Goal: Task Accomplishment & Management: Complete application form

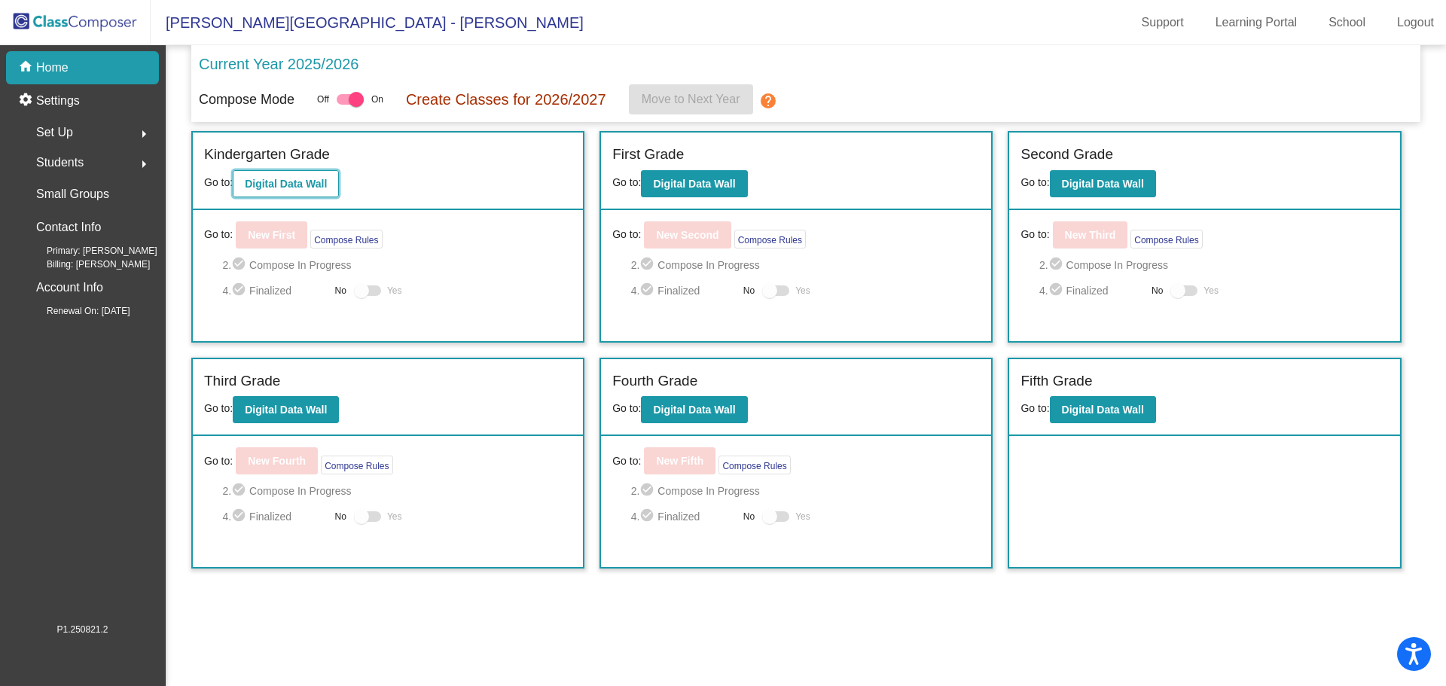
click at [279, 180] on b "Digital Data Wall" at bounding box center [286, 184] width 82 height 12
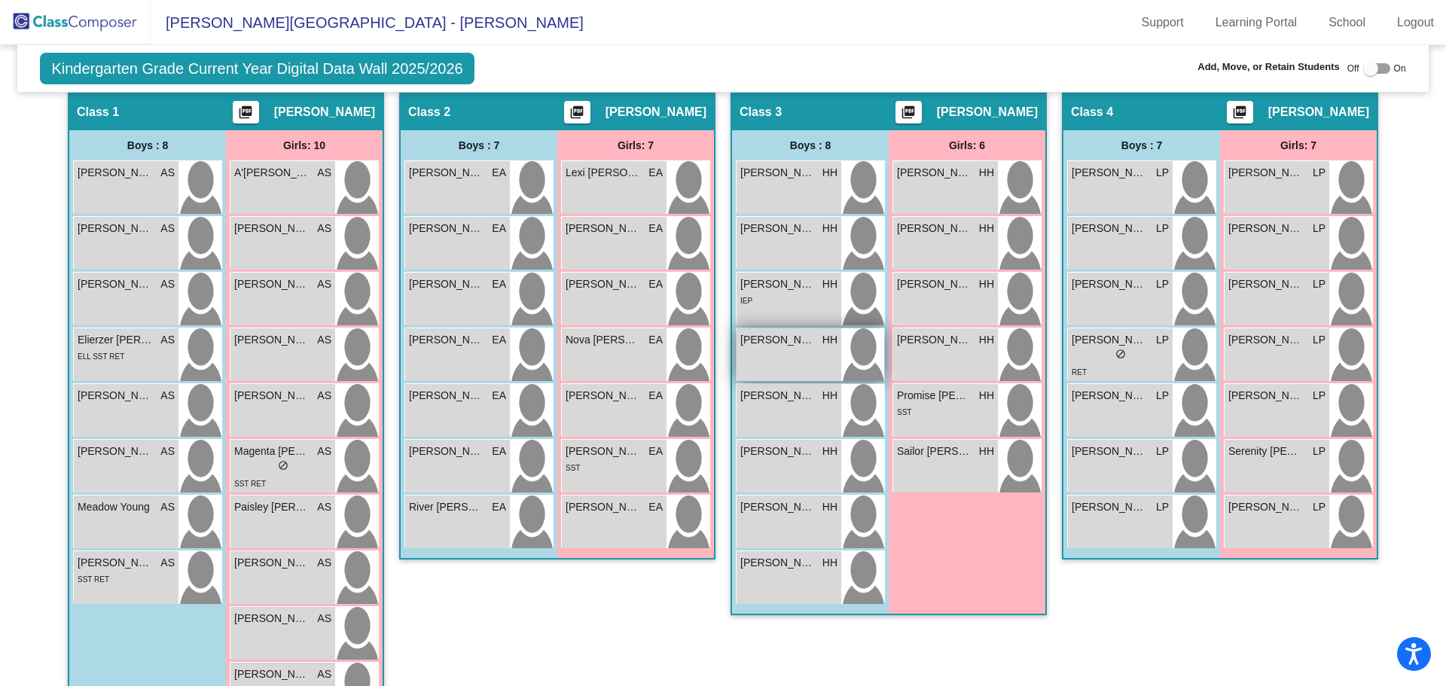
scroll to position [452, 0]
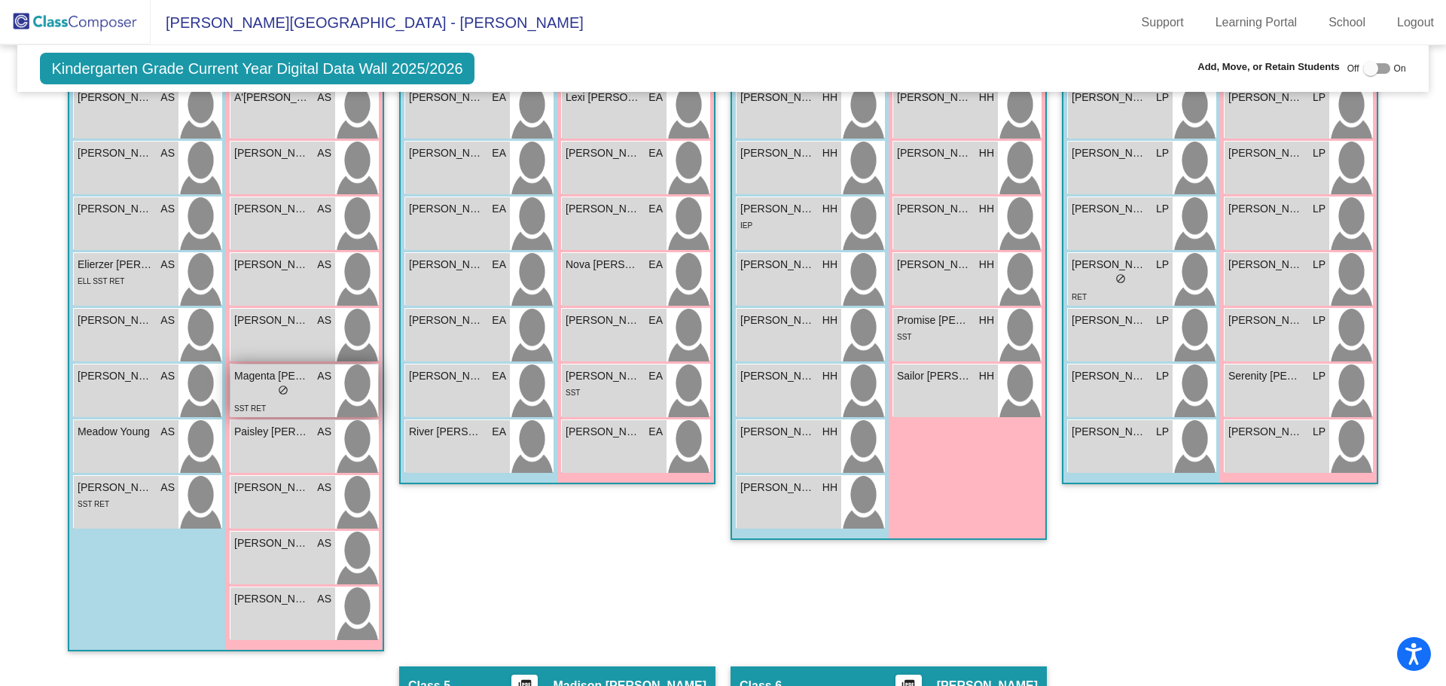
click at [283, 391] on span "do_not_disturb_alt" at bounding box center [283, 390] width 11 height 11
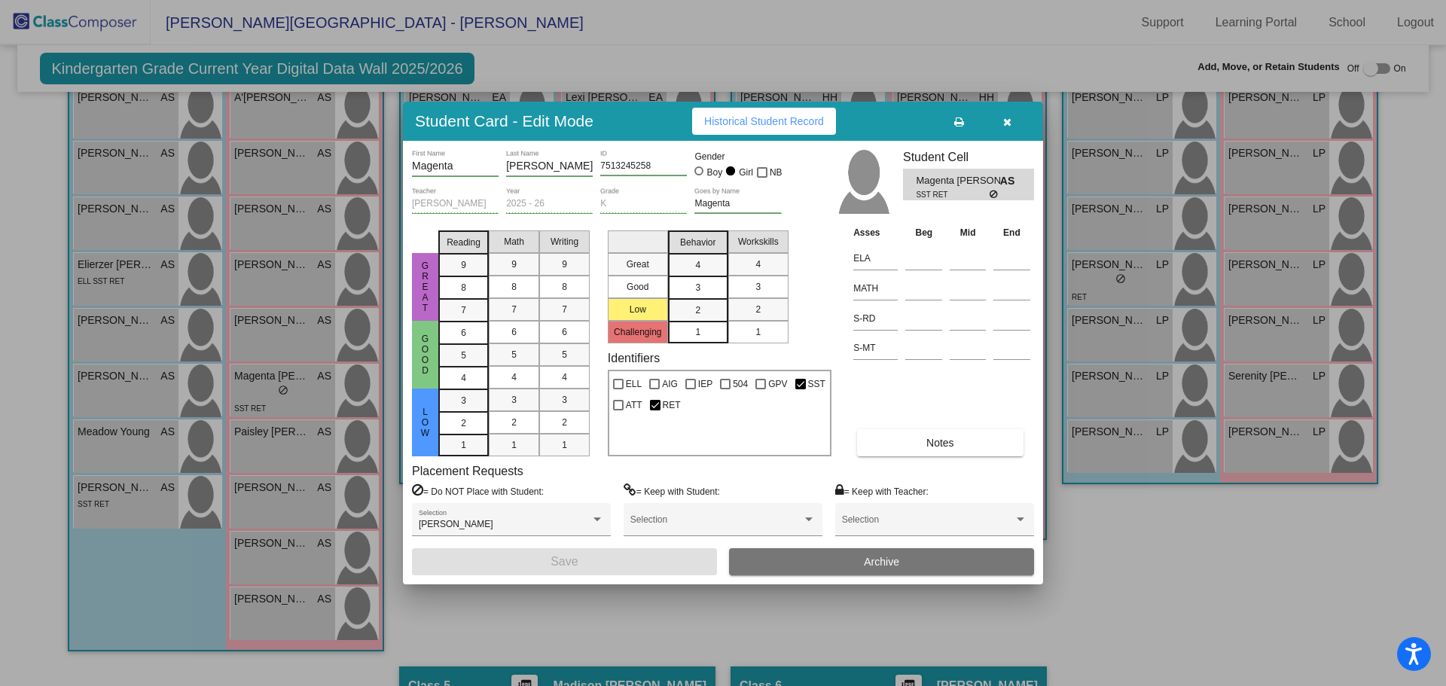
click at [781, 554] on button "Archive" at bounding box center [881, 561] width 305 height 27
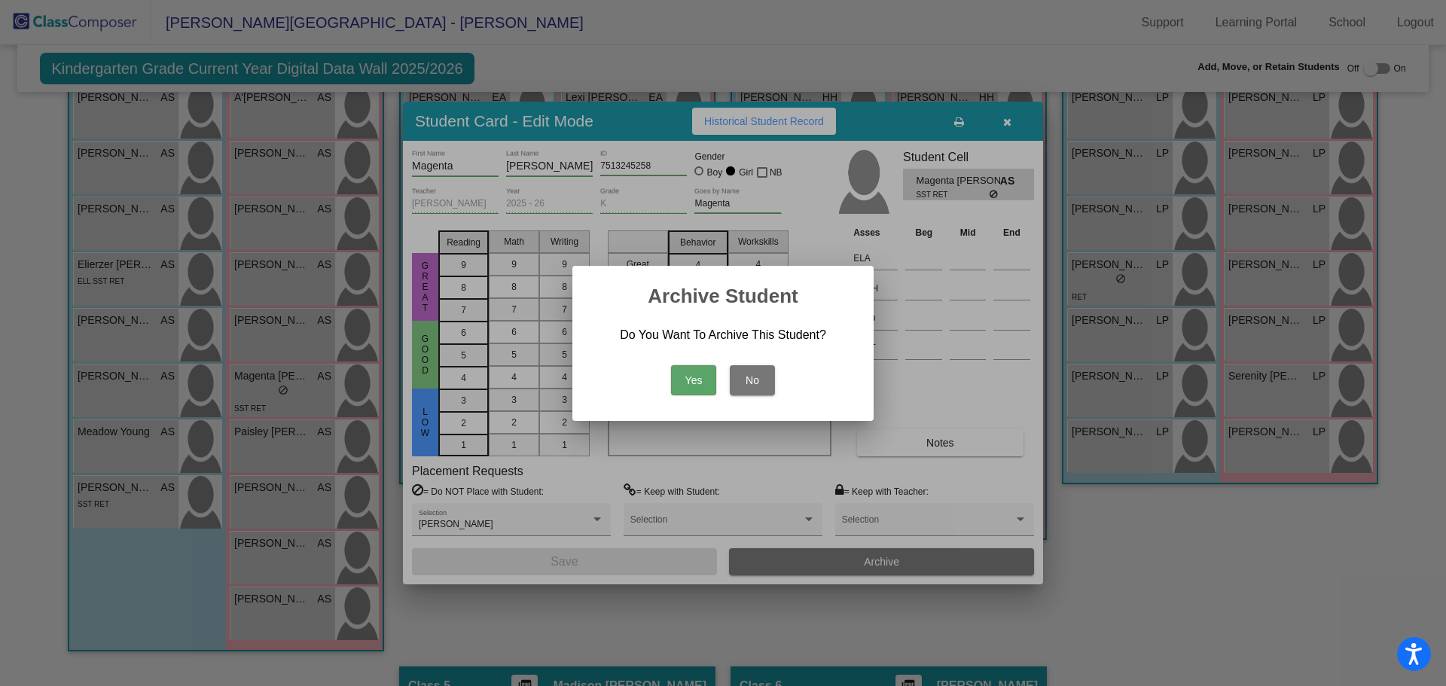
click at [710, 382] on button "Yes" at bounding box center [693, 380] width 45 height 30
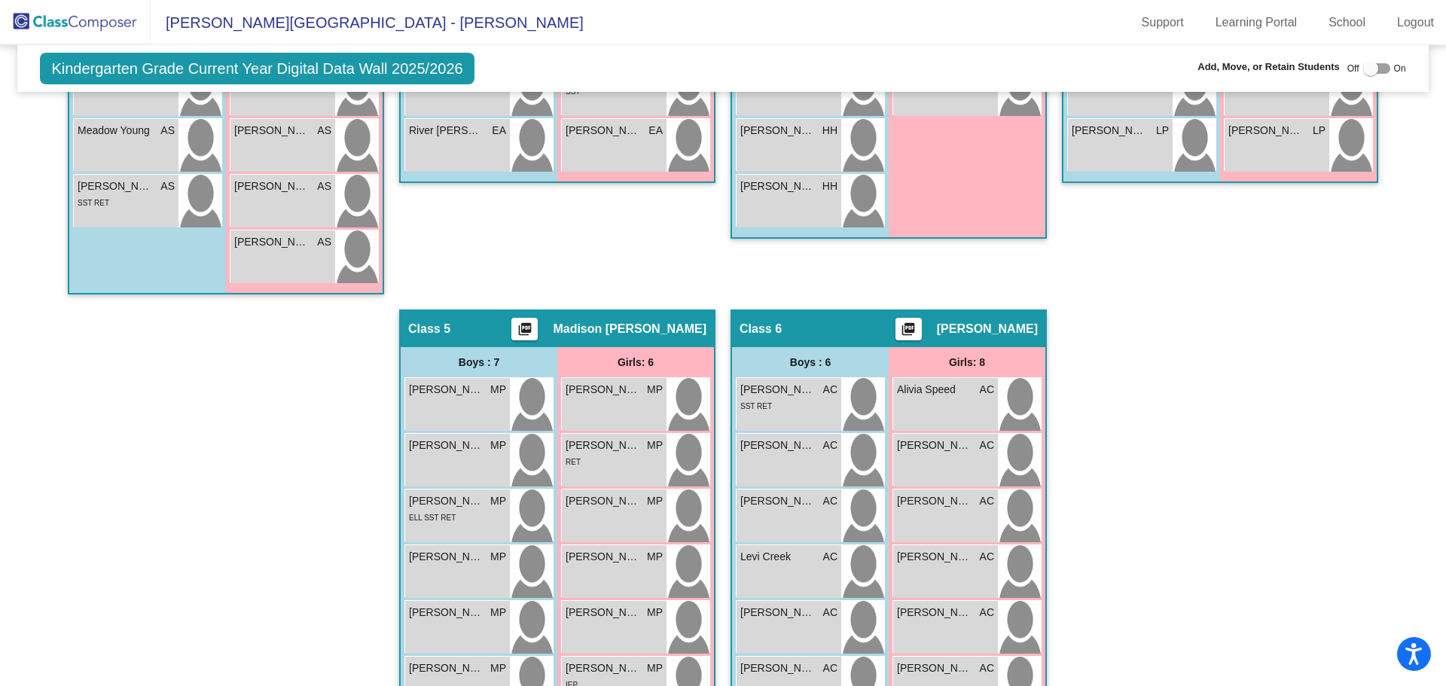
scroll to position [904, 0]
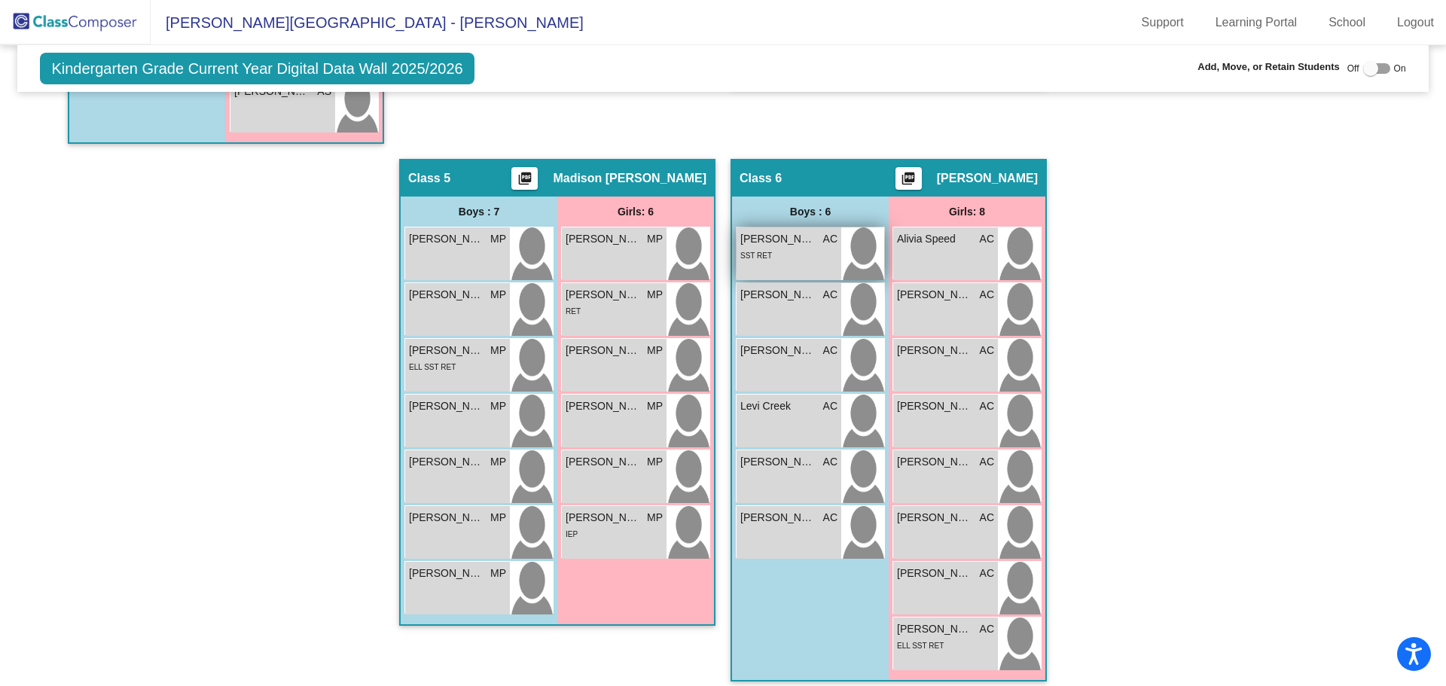
click at [765, 238] on span "[PERSON_NAME]" at bounding box center [777, 239] width 75 height 16
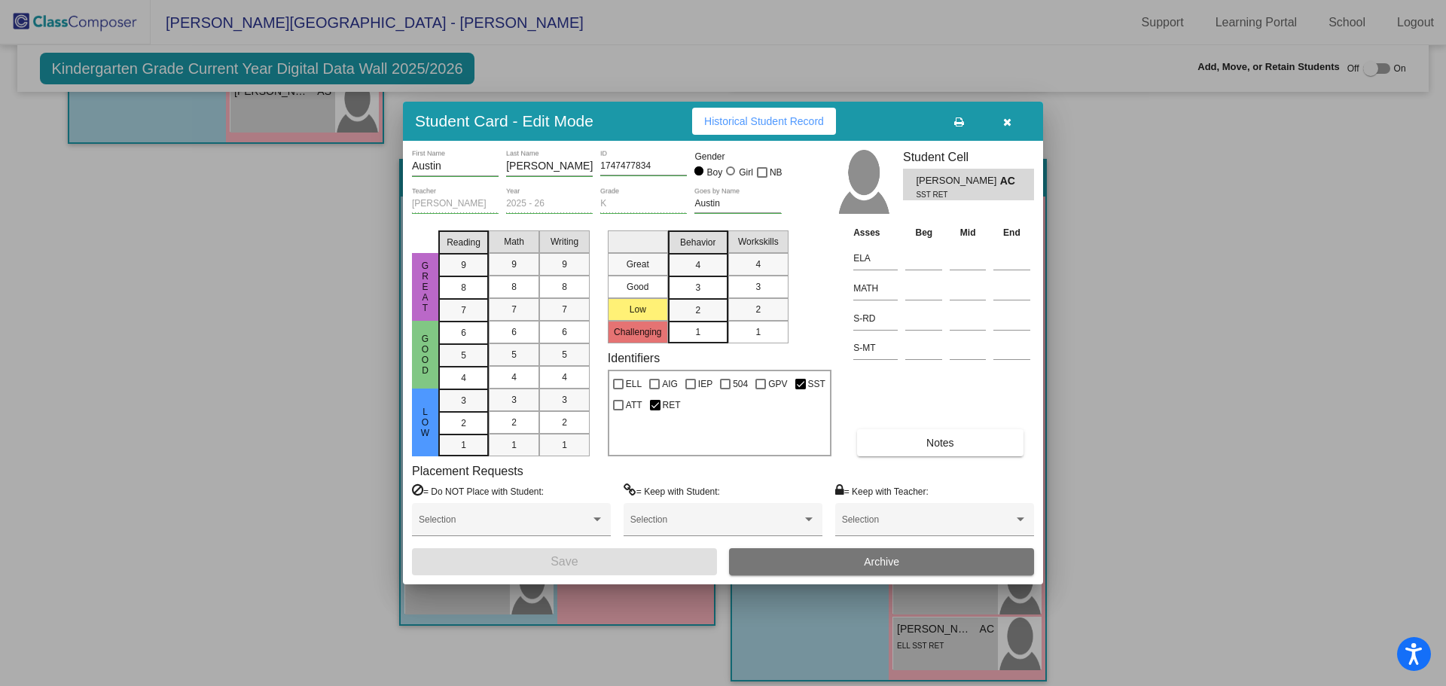
click at [831, 561] on button "Archive" at bounding box center [881, 561] width 305 height 27
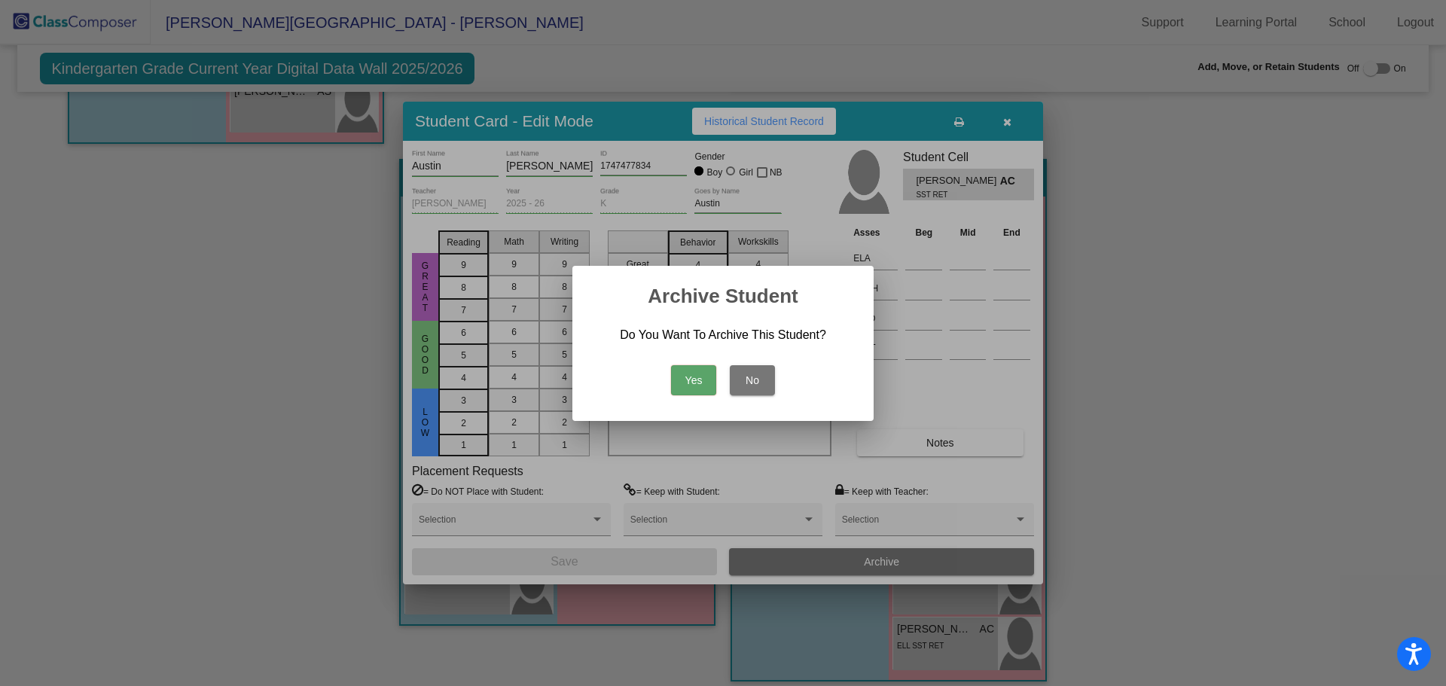
click at [702, 366] on button "Yes" at bounding box center [693, 380] width 45 height 30
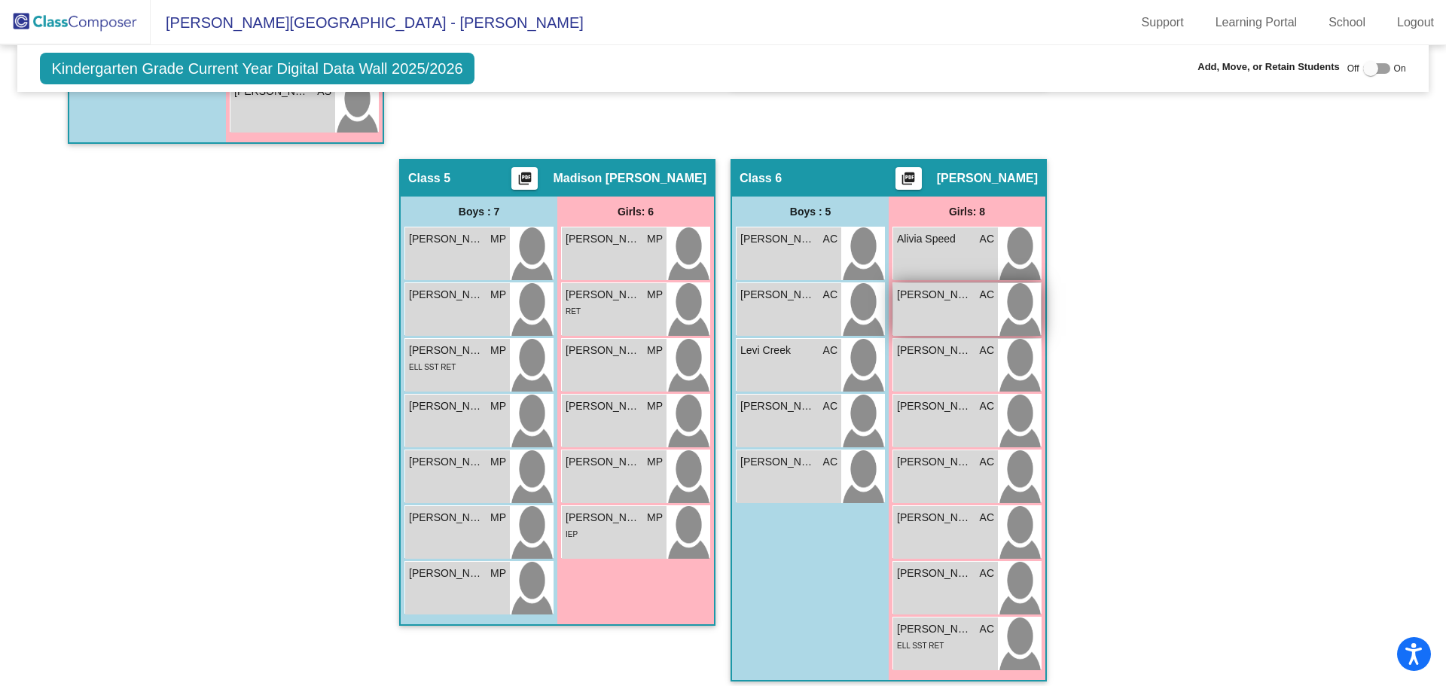
click at [958, 318] on div "[PERSON_NAME] AC lock do_not_disturb_alt" at bounding box center [945, 309] width 105 height 53
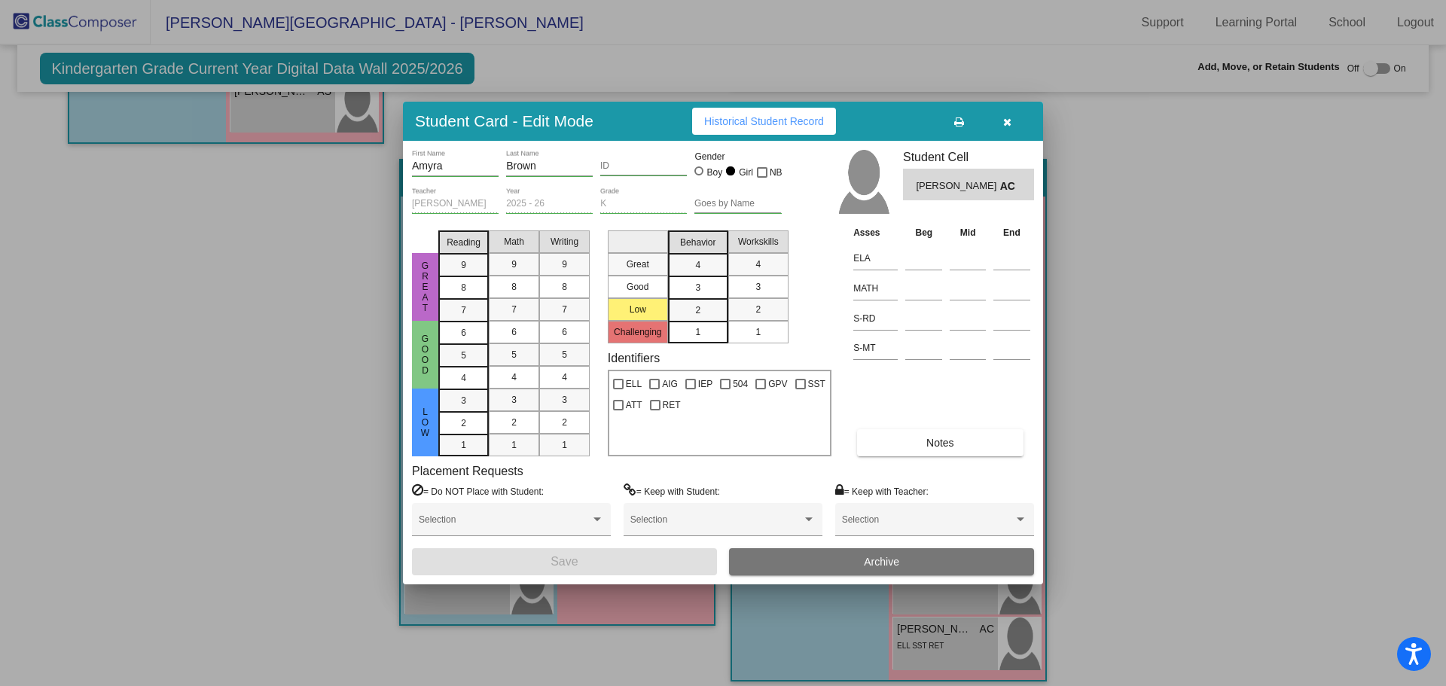
click at [795, 558] on button "Archive" at bounding box center [881, 561] width 305 height 27
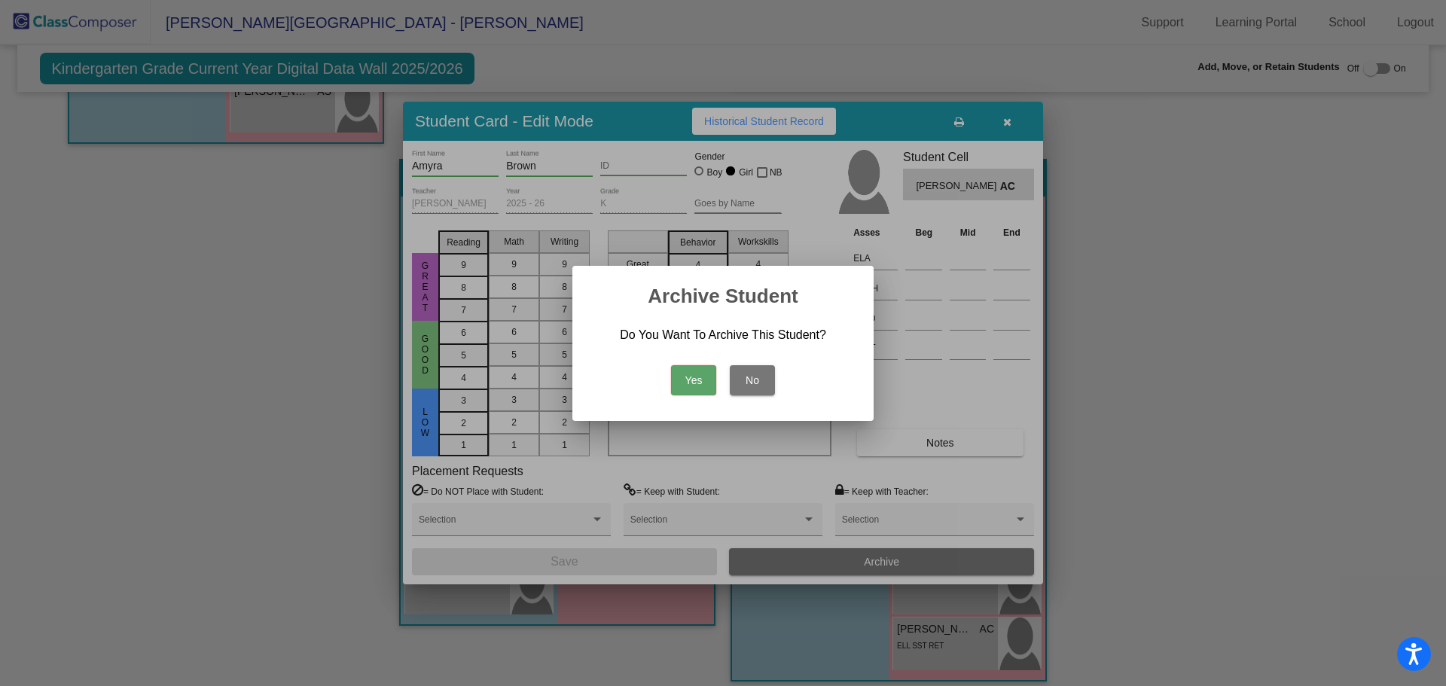
click at [704, 373] on button "Yes" at bounding box center [693, 380] width 45 height 30
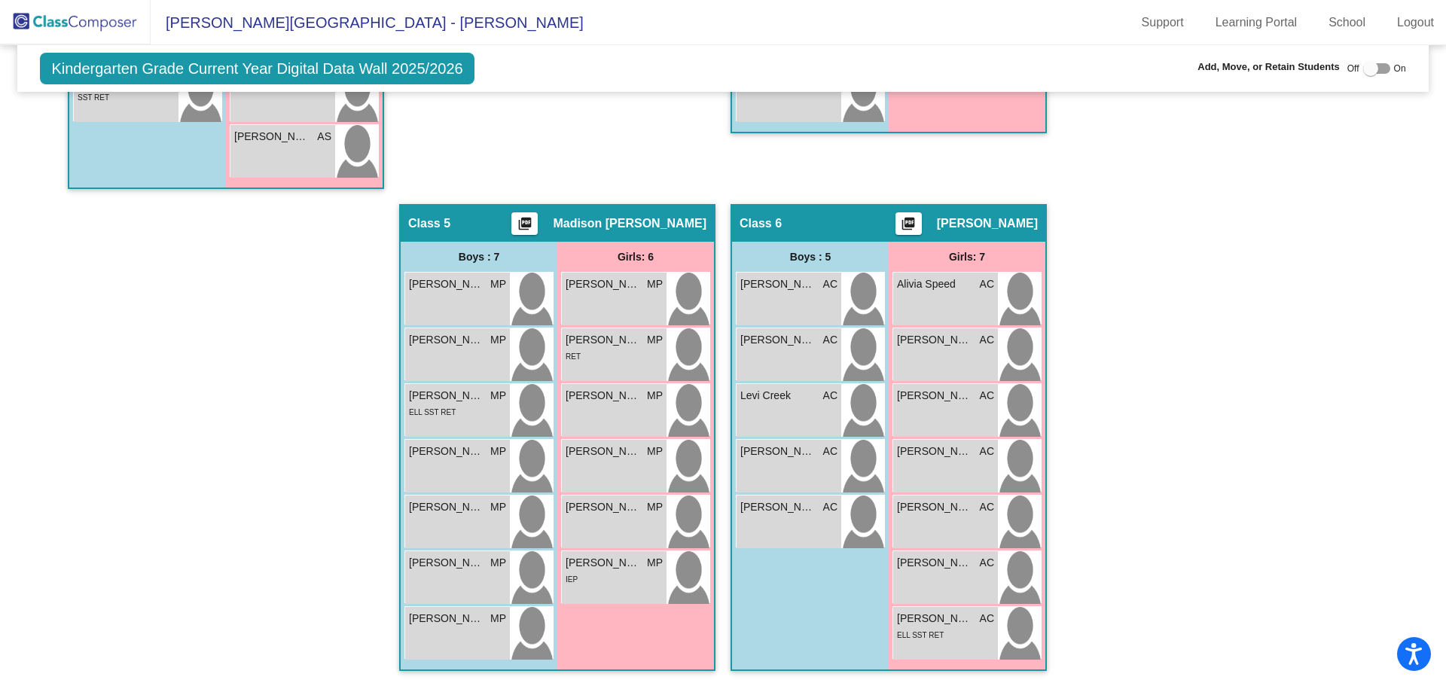
scroll to position [783, 0]
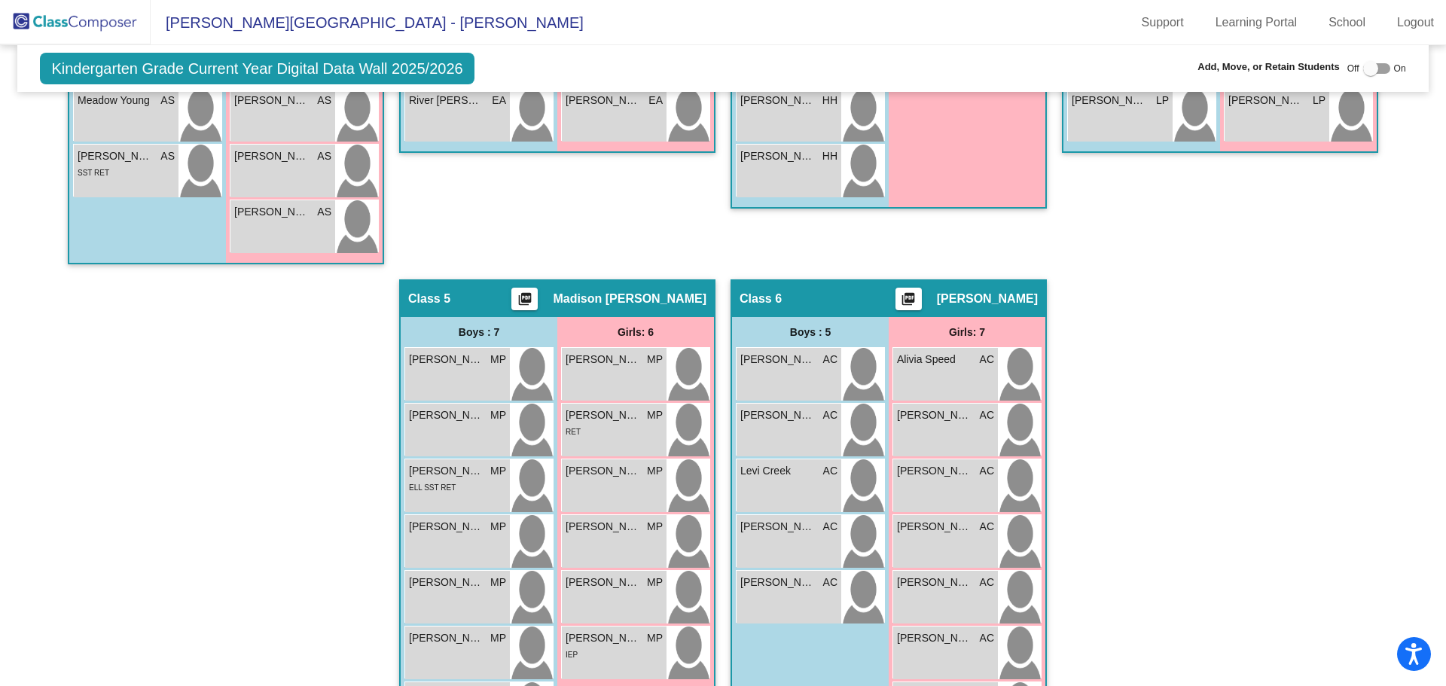
click at [1379, 69] on div at bounding box center [1376, 68] width 27 height 11
checkbox input "true"
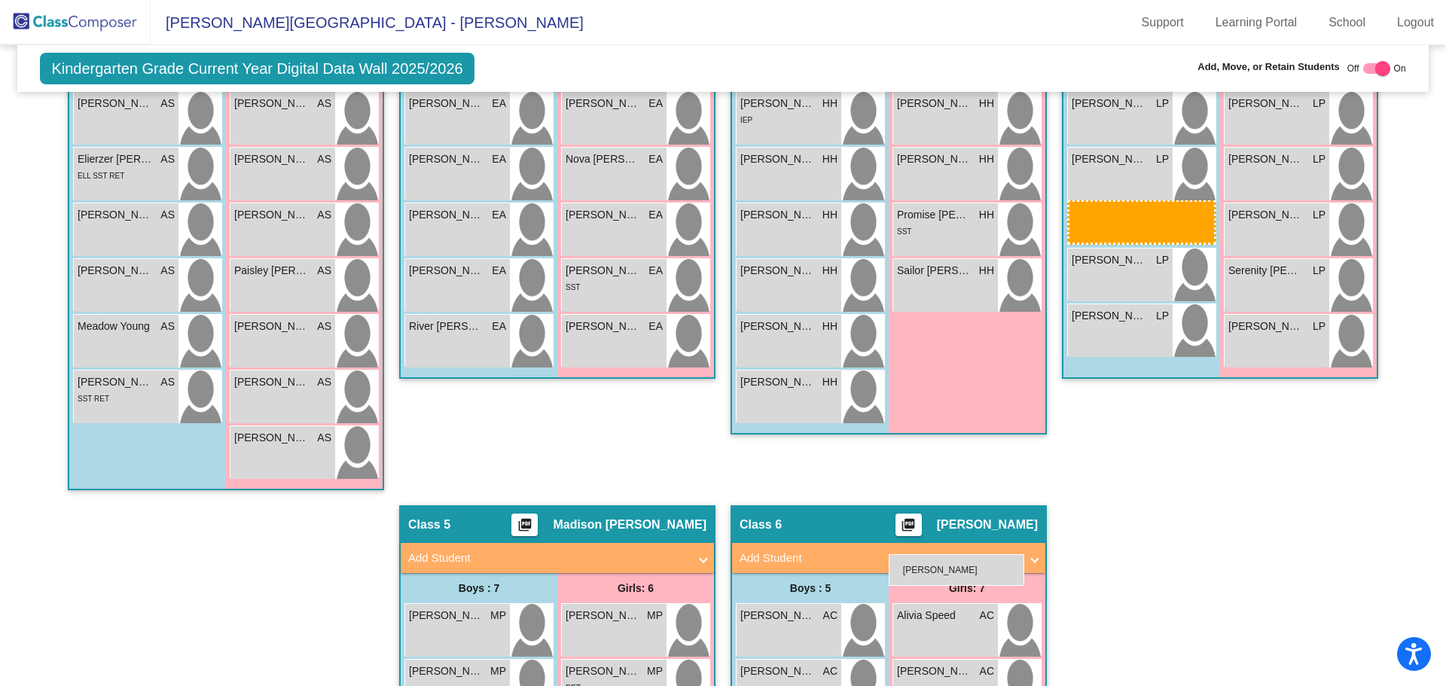
scroll to position [663, 0]
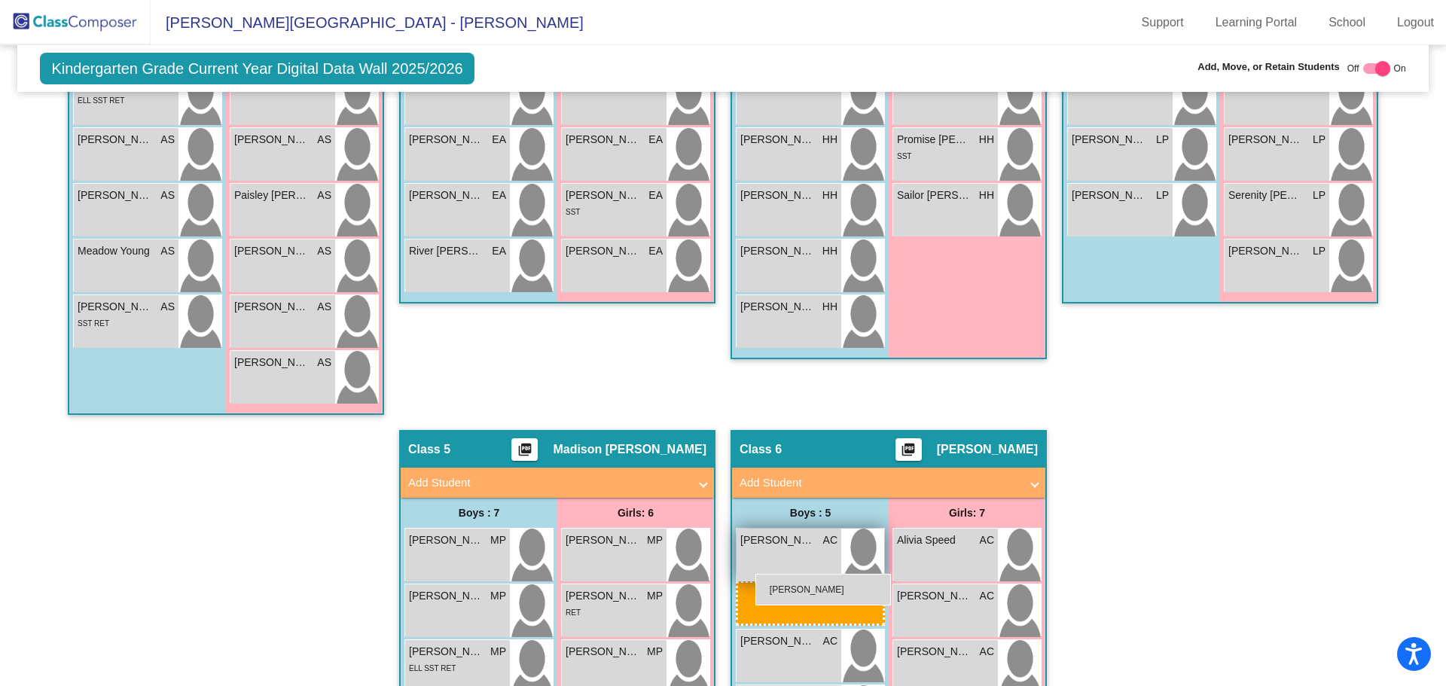
drag, startPoint x: 1128, startPoint y: 399, endPoint x: 755, endPoint y: 574, distance: 411.6
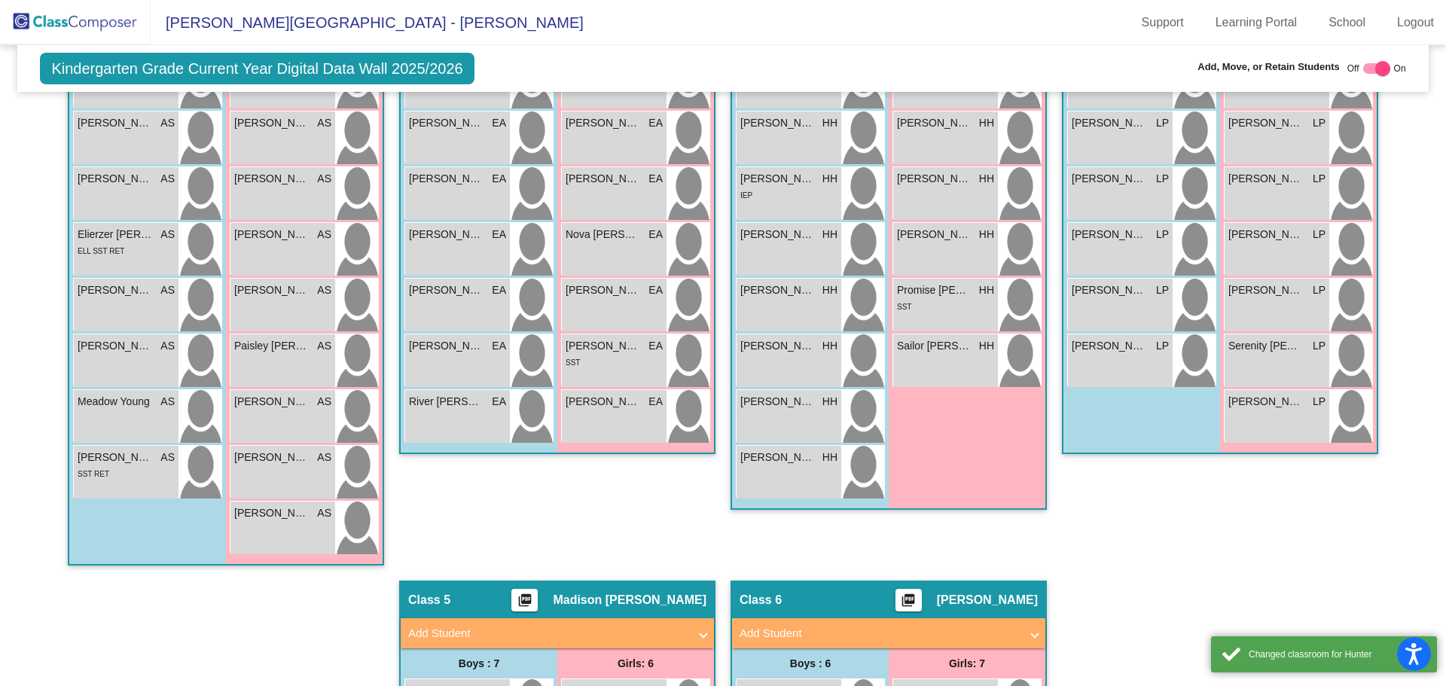
scroll to position [361, 0]
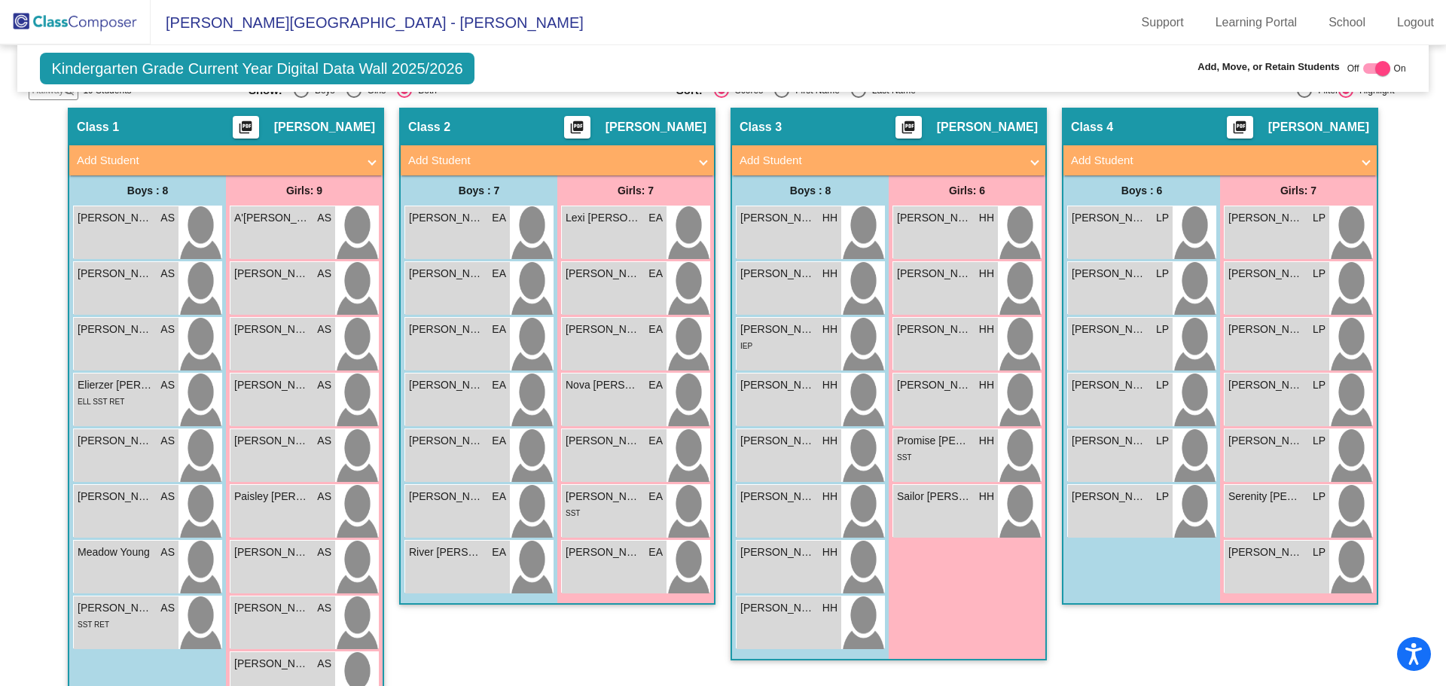
click at [574, 168] on mat-panel-title "Add Student" at bounding box center [548, 160] width 280 height 17
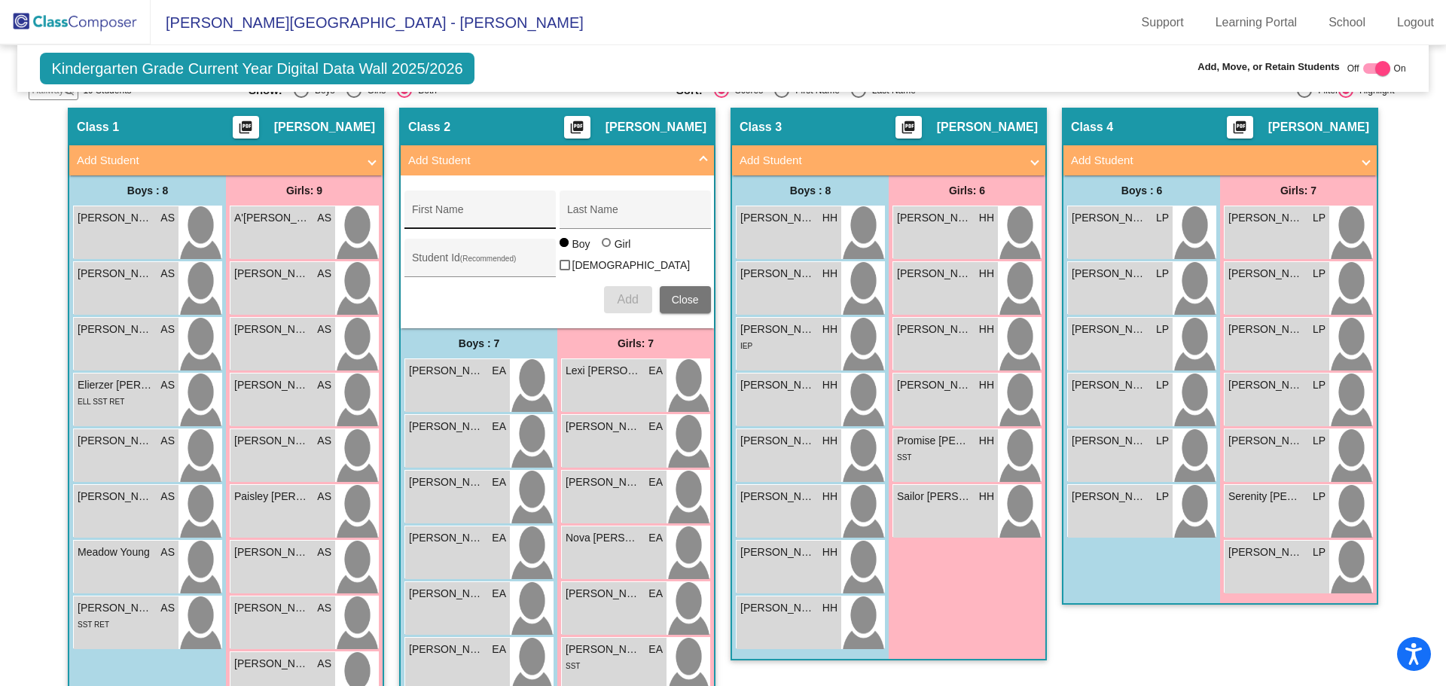
click at [484, 222] on div "First Name" at bounding box center [480, 214] width 136 height 31
type input "[PERSON_NAME]"
click at [617, 293] on span "Add" at bounding box center [627, 299] width 21 height 13
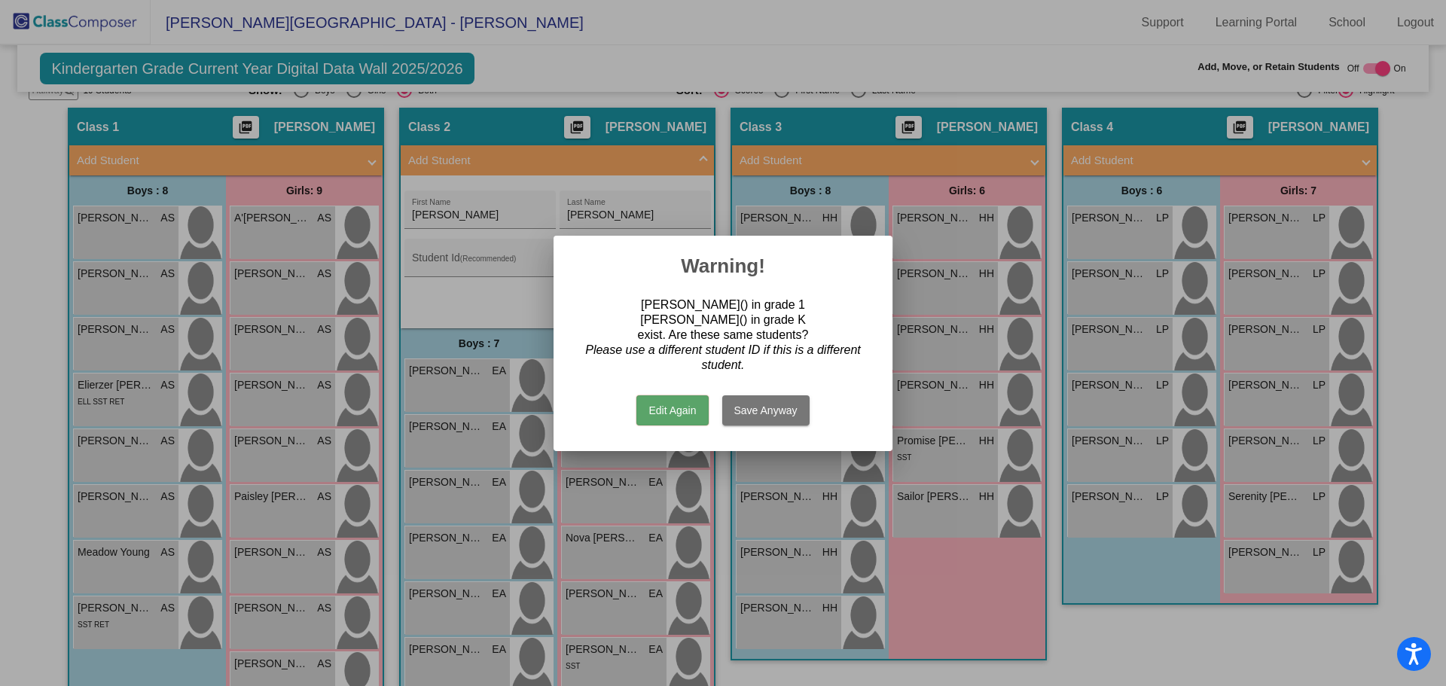
click at [733, 415] on button "Save Anyway" at bounding box center [765, 410] width 87 height 30
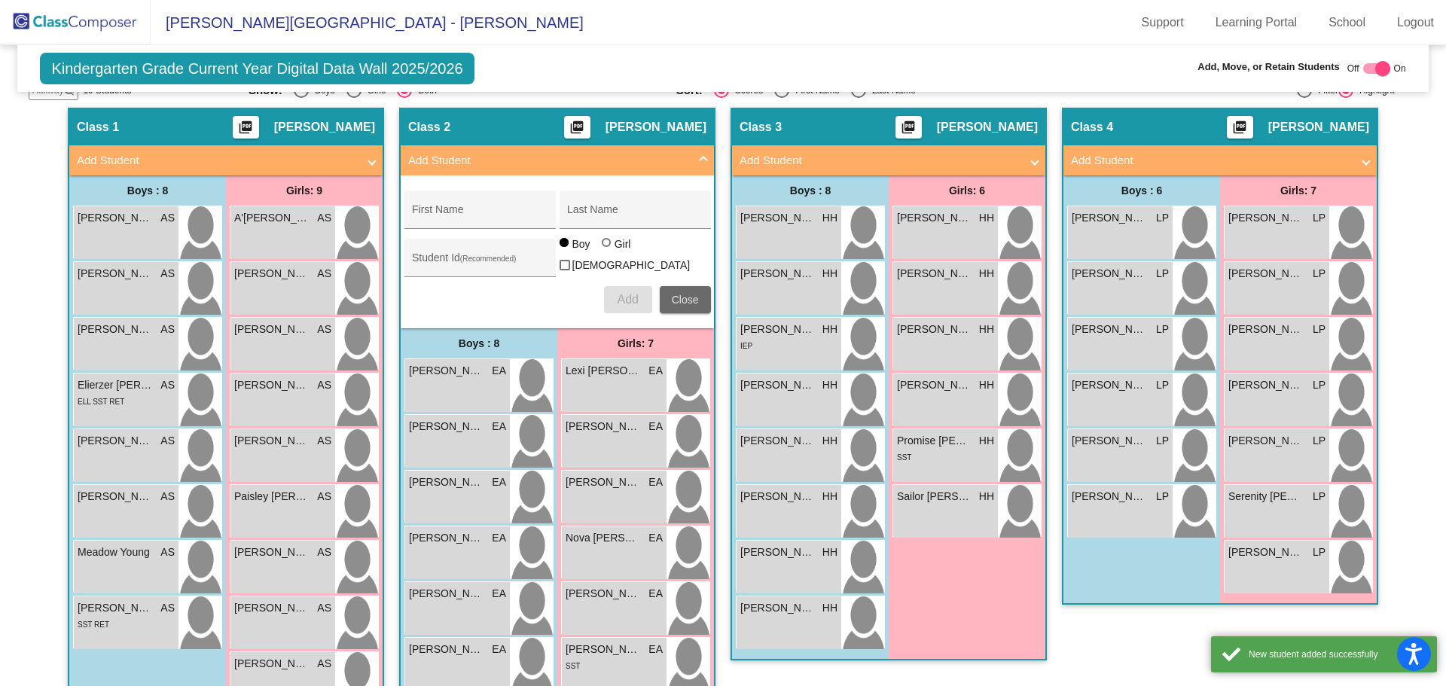
click at [691, 286] on button "Close" at bounding box center [685, 299] width 51 height 27
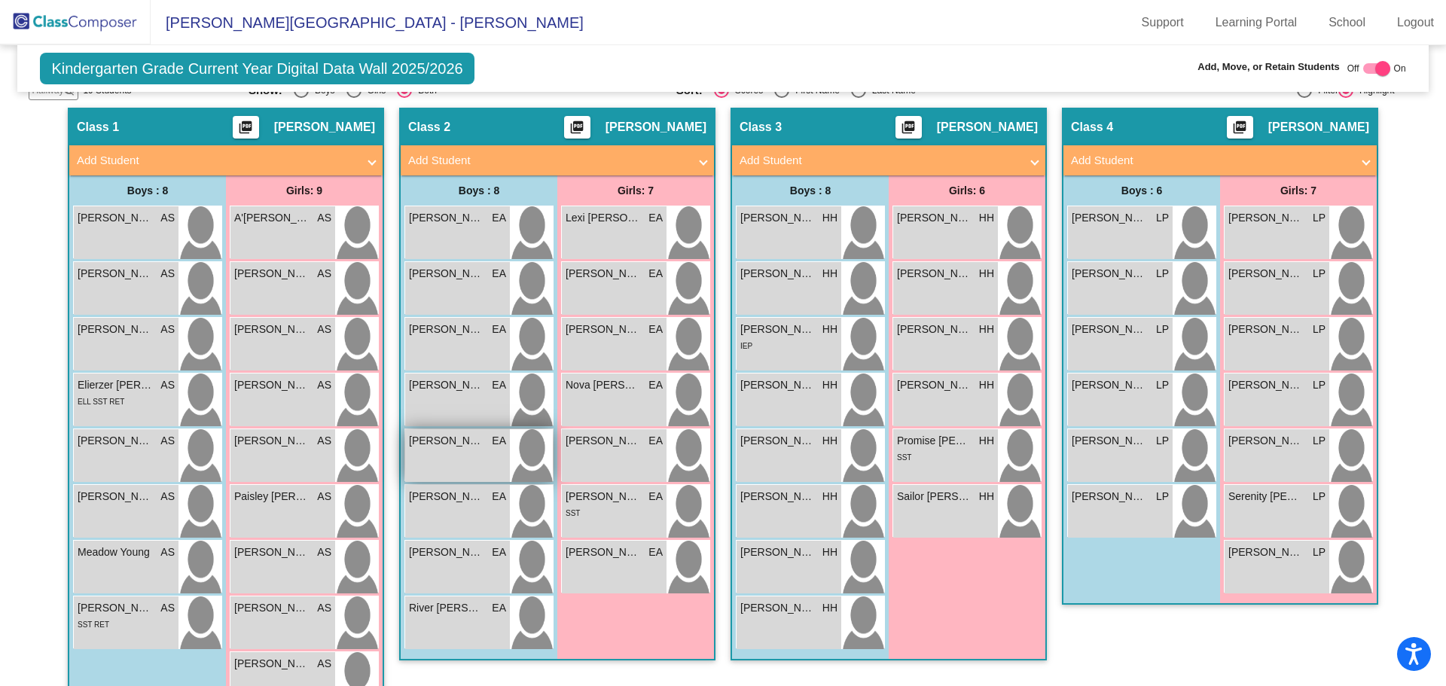
click at [475, 482] on div "[PERSON_NAME] EA lock do_not_disturb_alt" at bounding box center [457, 455] width 105 height 53
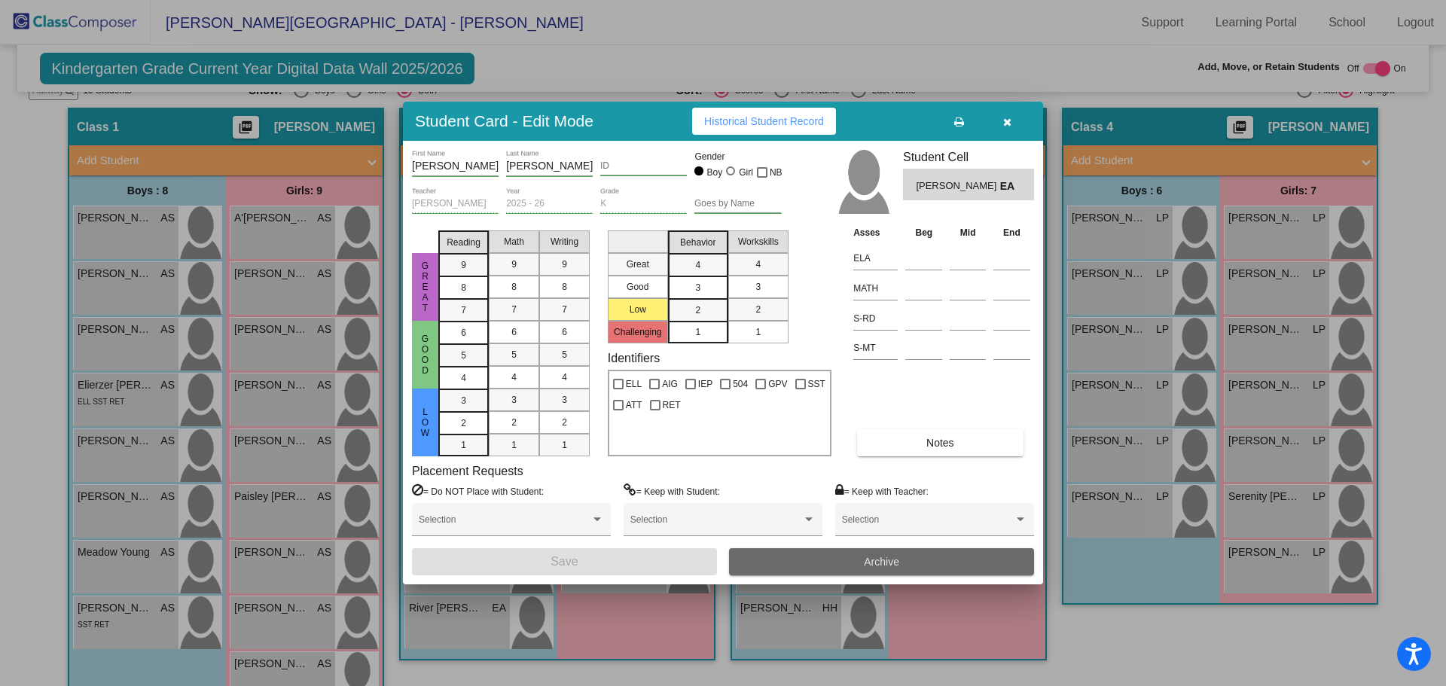
click at [806, 559] on button "Archive" at bounding box center [881, 561] width 305 height 27
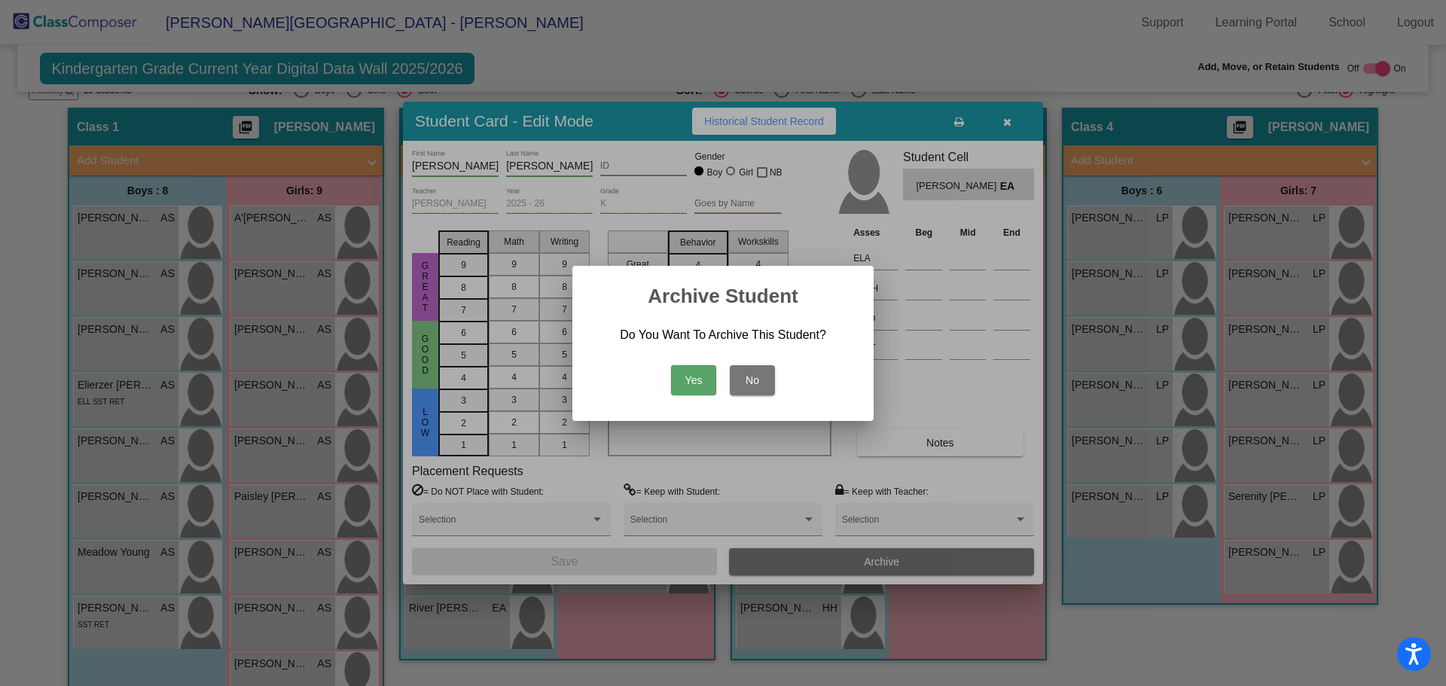
click at [703, 382] on button "Yes" at bounding box center [693, 380] width 45 height 30
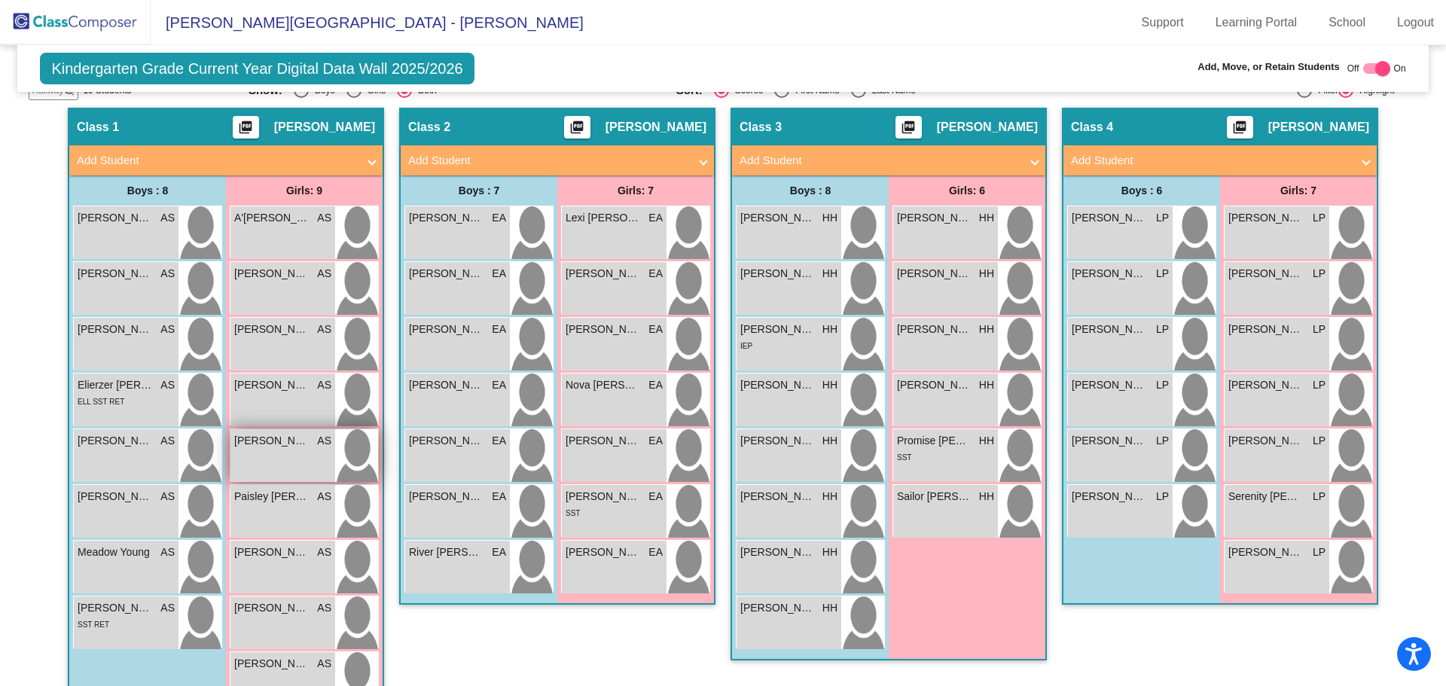
click at [287, 449] on div "[PERSON_NAME] AS lock do_not_disturb_alt" at bounding box center [282, 455] width 105 height 53
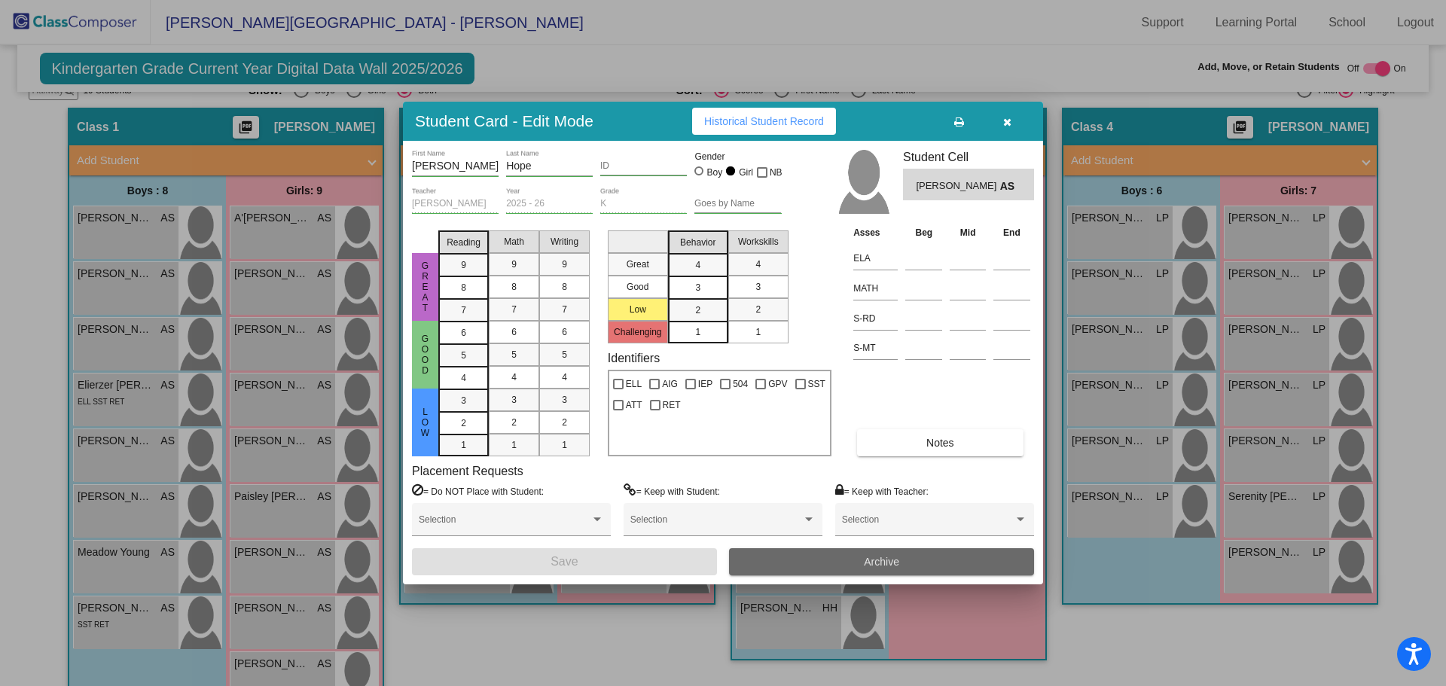
click at [832, 551] on button "Archive" at bounding box center [881, 561] width 305 height 27
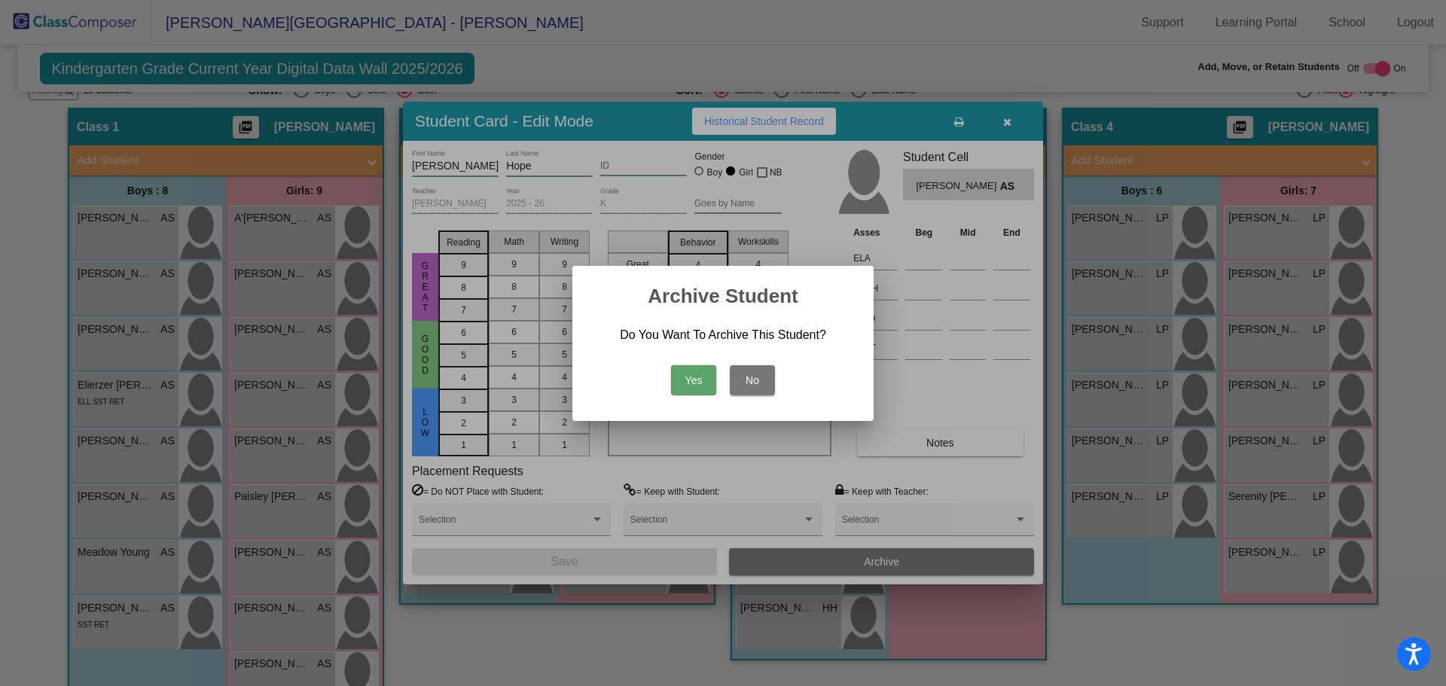
click at [705, 378] on button "Yes" at bounding box center [693, 380] width 45 height 30
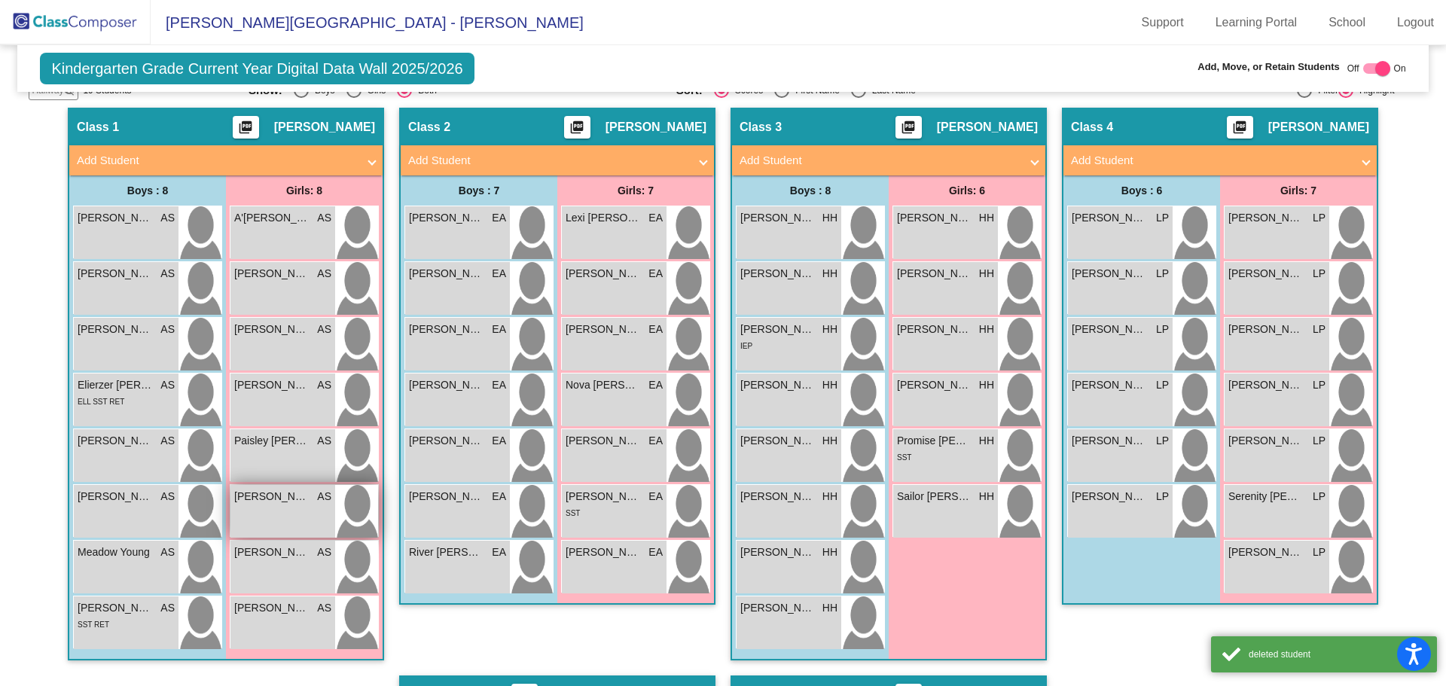
click at [287, 505] on div "[PERSON_NAME] AS lock do_not_disturb_alt" at bounding box center [282, 511] width 105 height 53
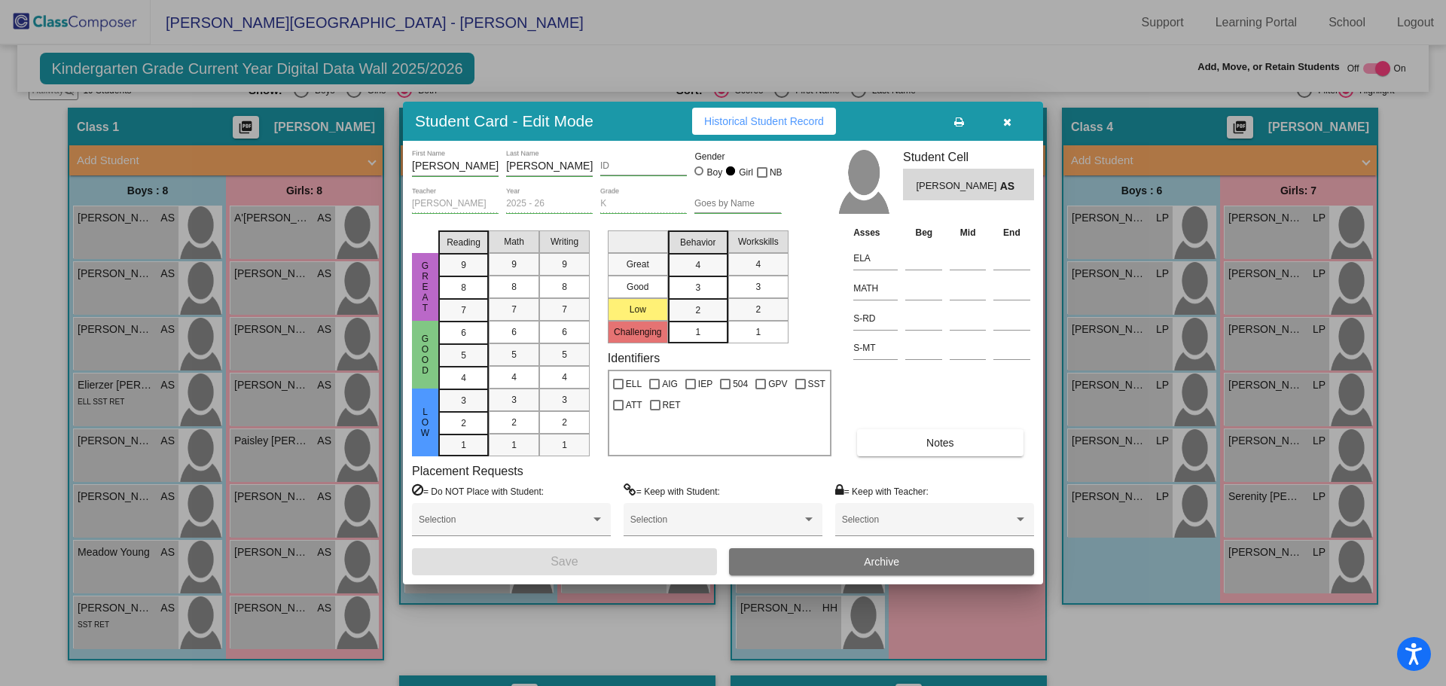
click at [888, 568] on span "Archive" at bounding box center [881, 562] width 35 height 12
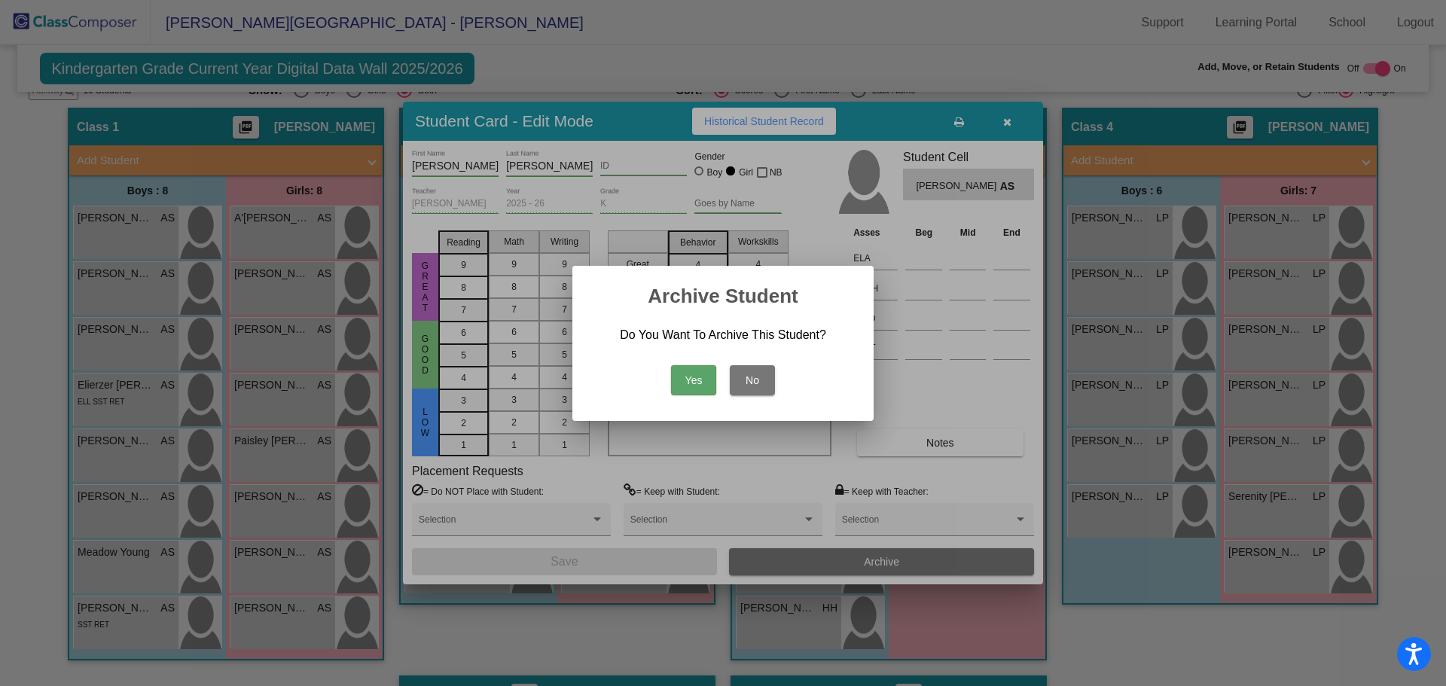
click at [699, 385] on button "Yes" at bounding box center [693, 380] width 45 height 30
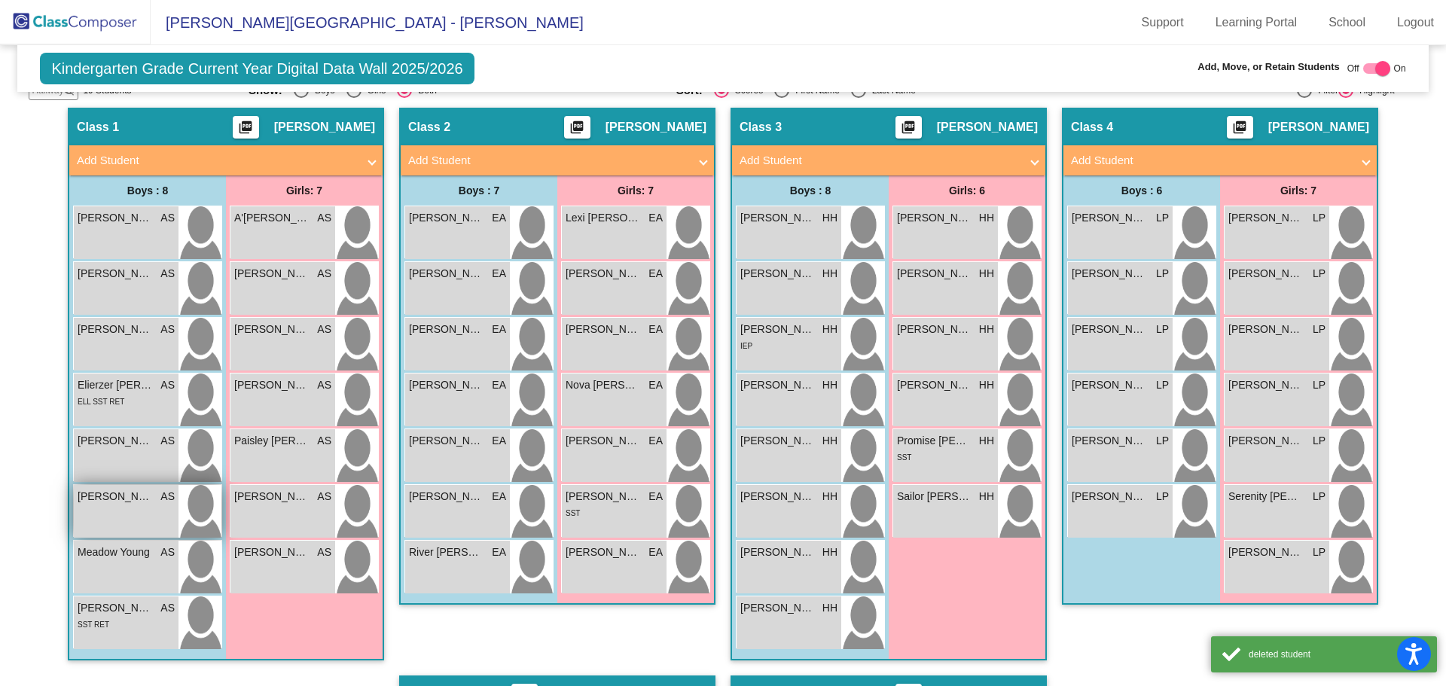
click at [129, 522] on div "[PERSON_NAME] AS lock do_not_disturb_alt" at bounding box center [126, 511] width 105 height 53
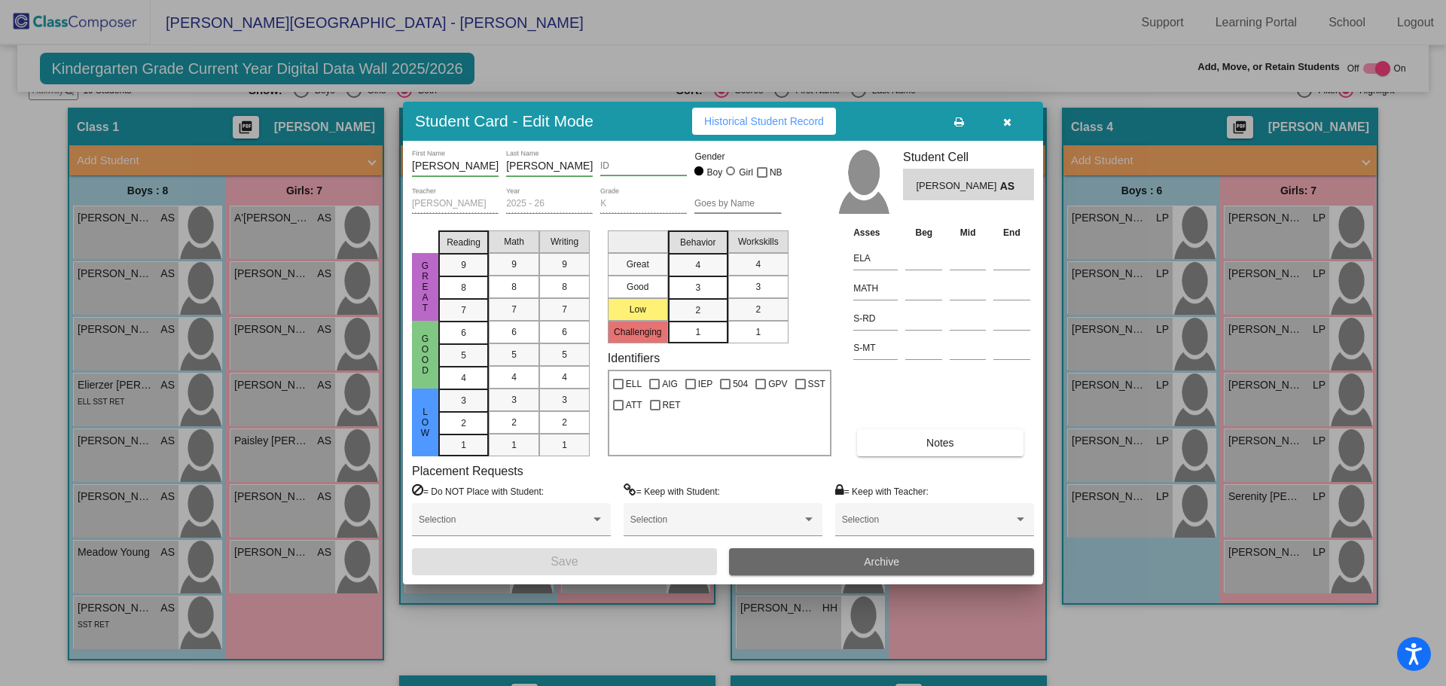
click at [773, 556] on button "Archive" at bounding box center [881, 561] width 305 height 27
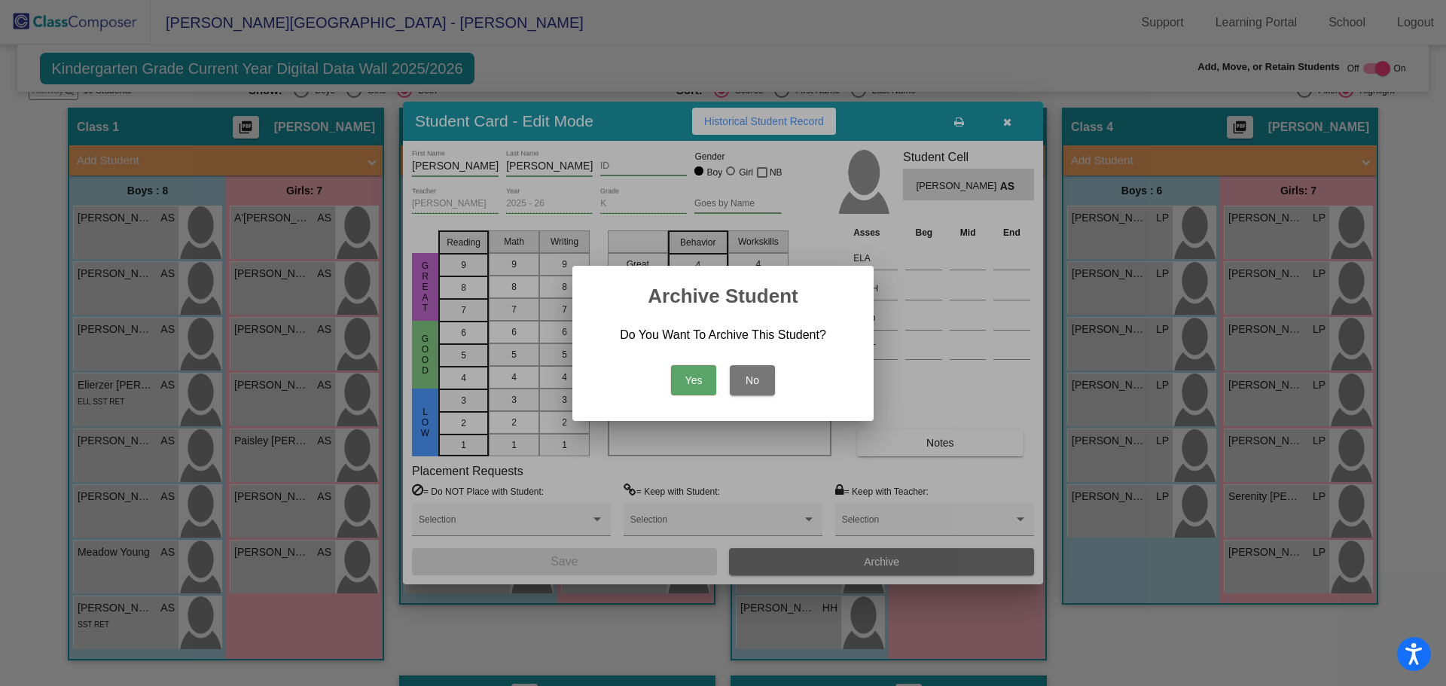
click at [684, 374] on button "Yes" at bounding box center [693, 380] width 45 height 30
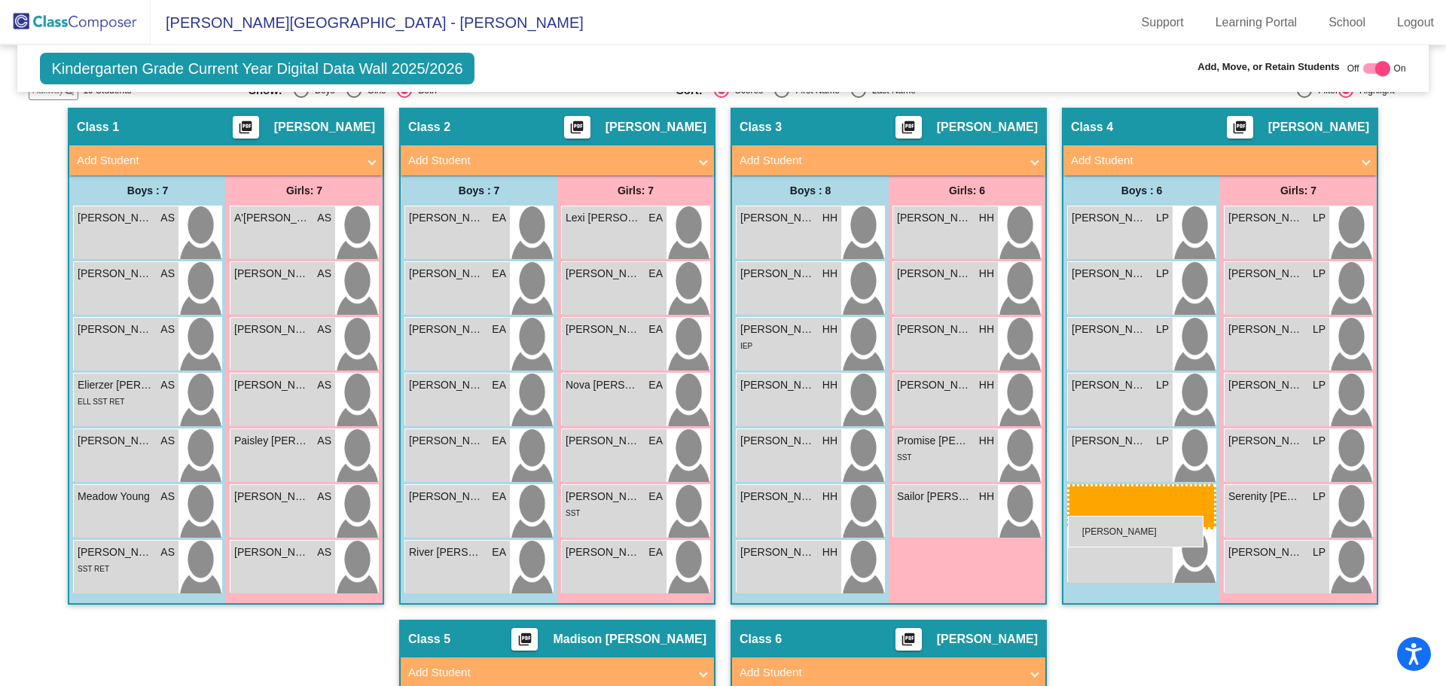
drag, startPoint x: 771, startPoint y: 636, endPoint x: 1068, endPoint y: 516, distance: 320.2
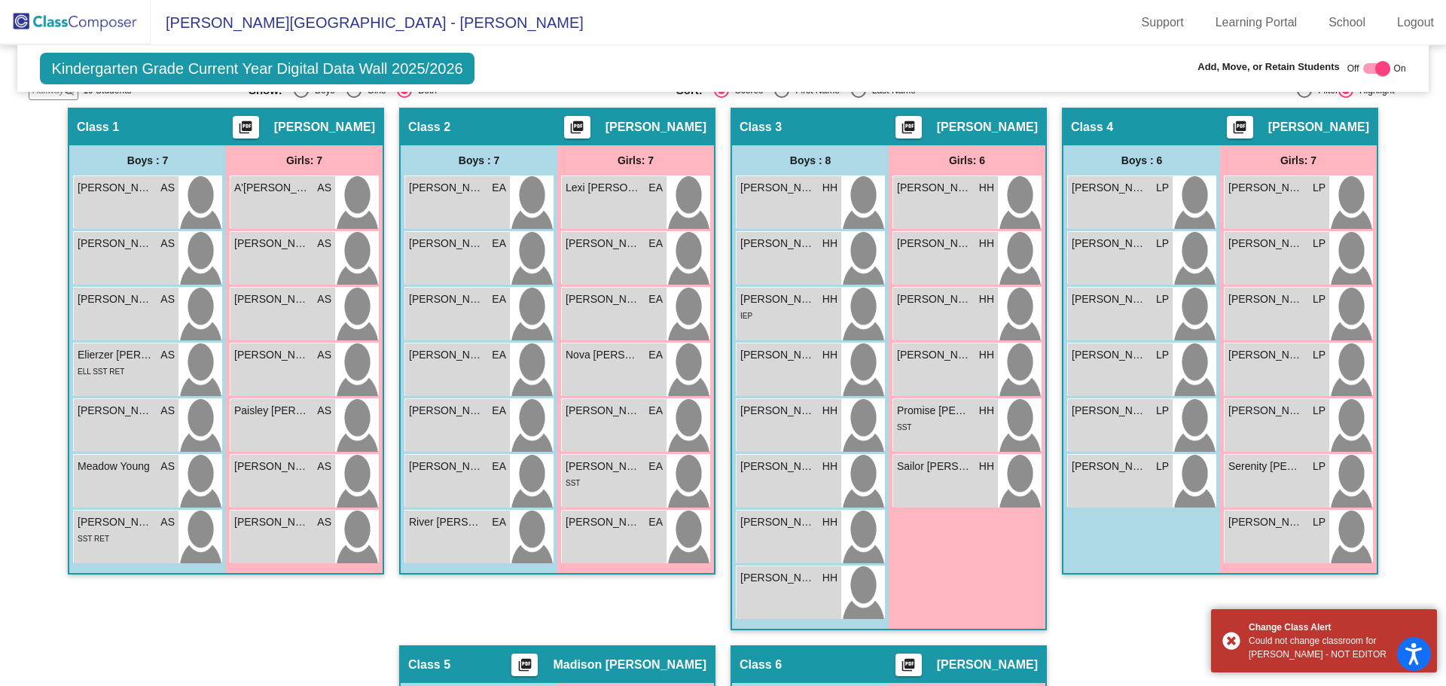
scroll to position [437, 0]
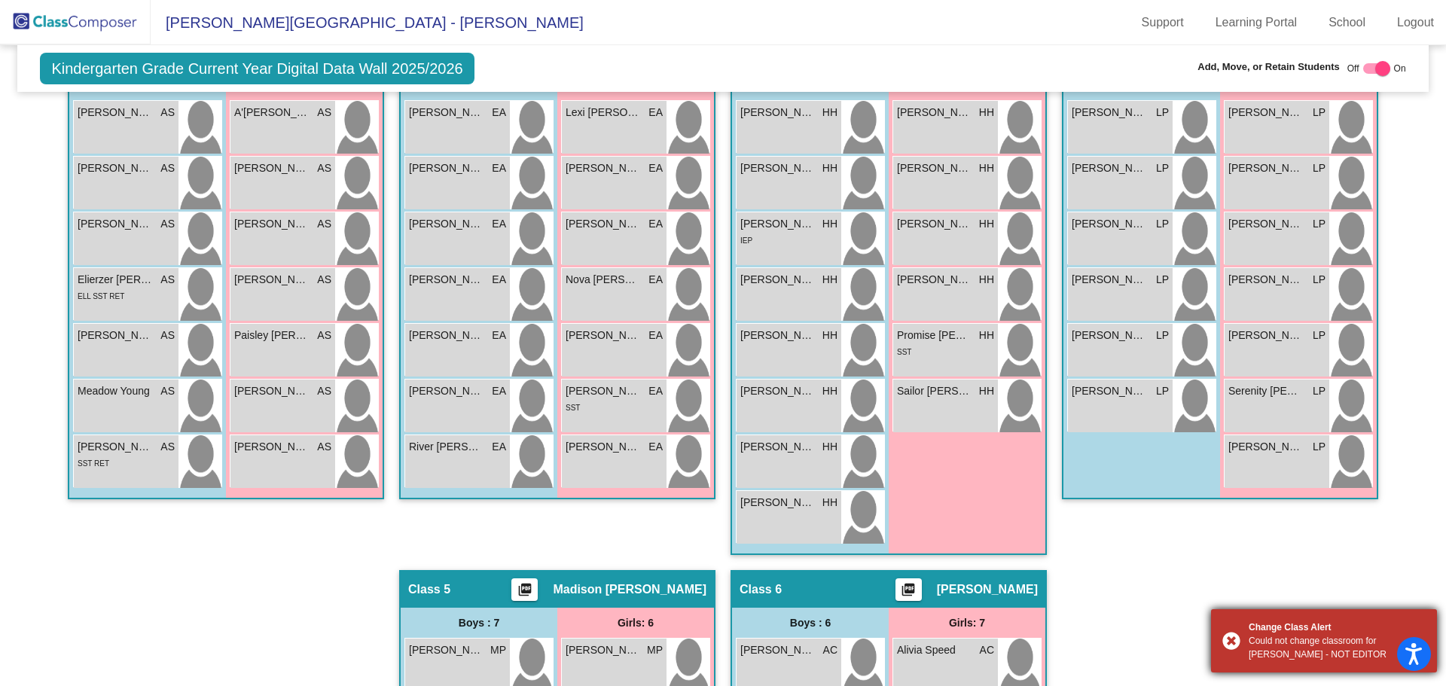
click at [1230, 641] on div "Change Class Alert Could not change classroom for Skyler - NOT EDITOR" at bounding box center [1324, 640] width 226 height 63
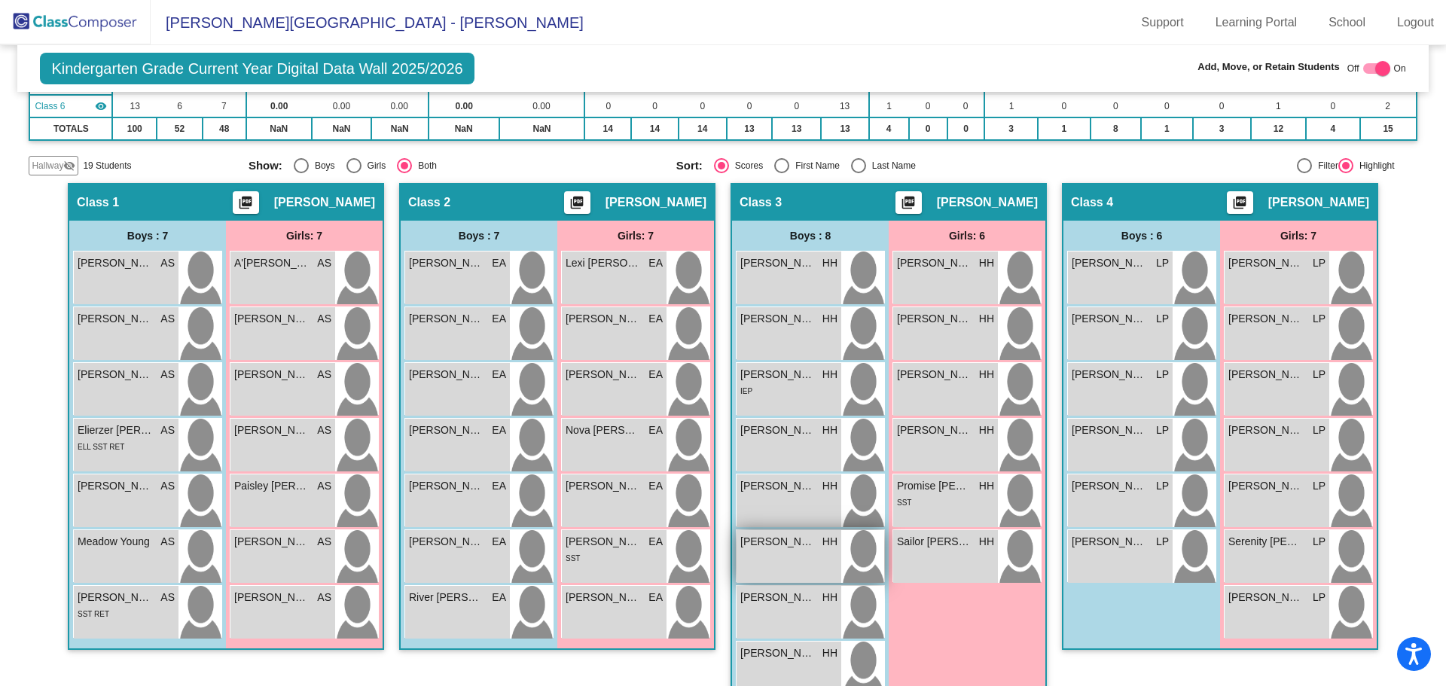
scroll to position [361, 0]
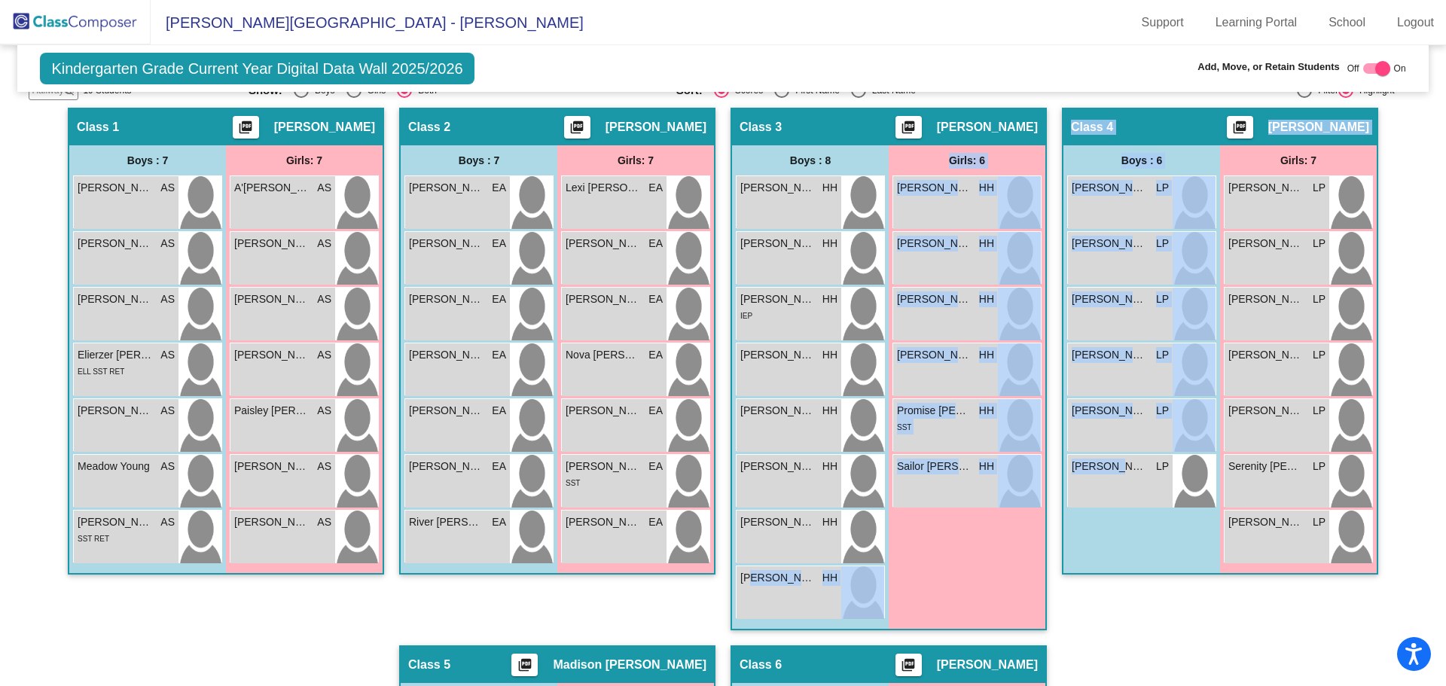
drag, startPoint x: 748, startPoint y: 595, endPoint x: 1106, endPoint y: 526, distance: 365.0
click at [1106, 526] on div "Hallway - Hallway Class picture_as_pdf Add Student First Name Last Name Student…" at bounding box center [723, 617] width 1388 height 1019
click at [0, 0] on div "Girls: 6 [PERSON_NAME] HH lock do_not_disturb_alt [PERSON_NAME] HH lock do_not_…" at bounding box center [0, 0] width 0 height 0
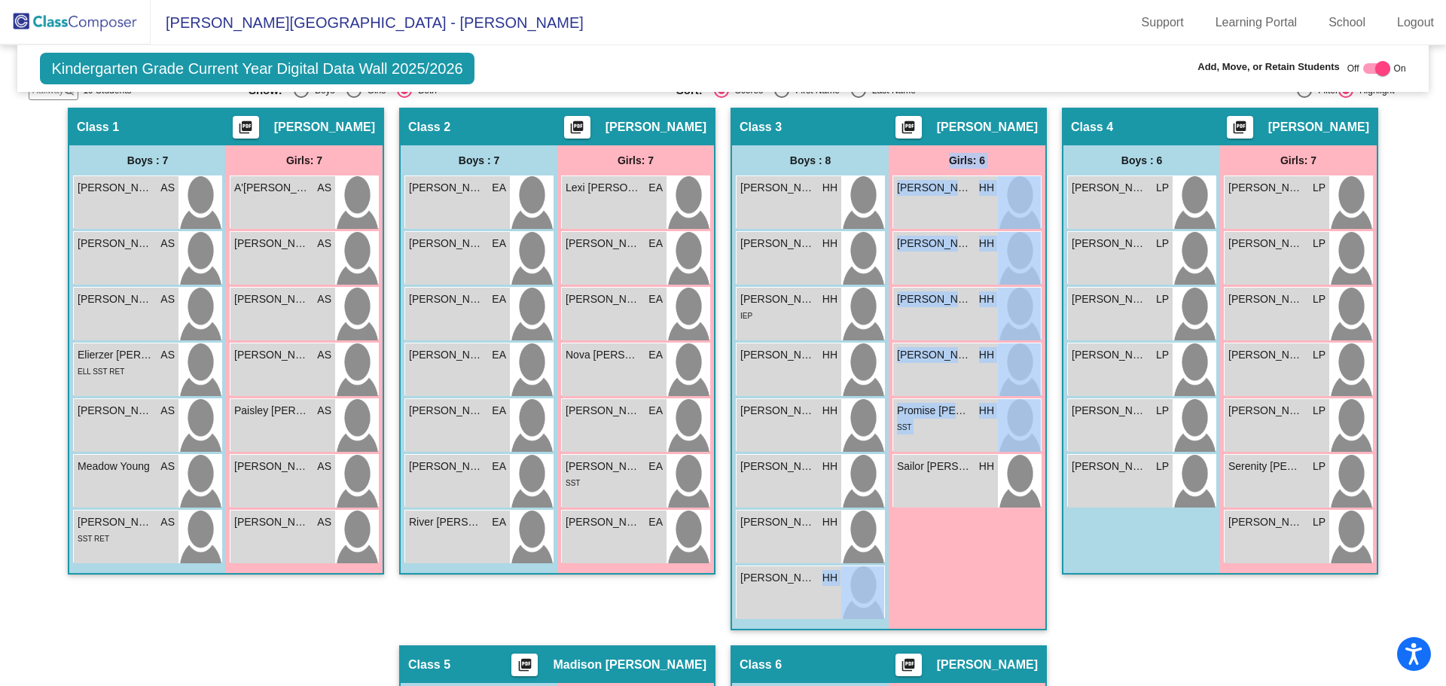
drag, startPoint x: 802, startPoint y: 595, endPoint x: 888, endPoint y: 596, distance: 85.8
click at [0, 0] on div "Boys : 8 [PERSON_NAME] HH lock do_not_disturb_alt [PERSON_NAME] HH lock do_not_…" at bounding box center [0, 0] width 0 height 0
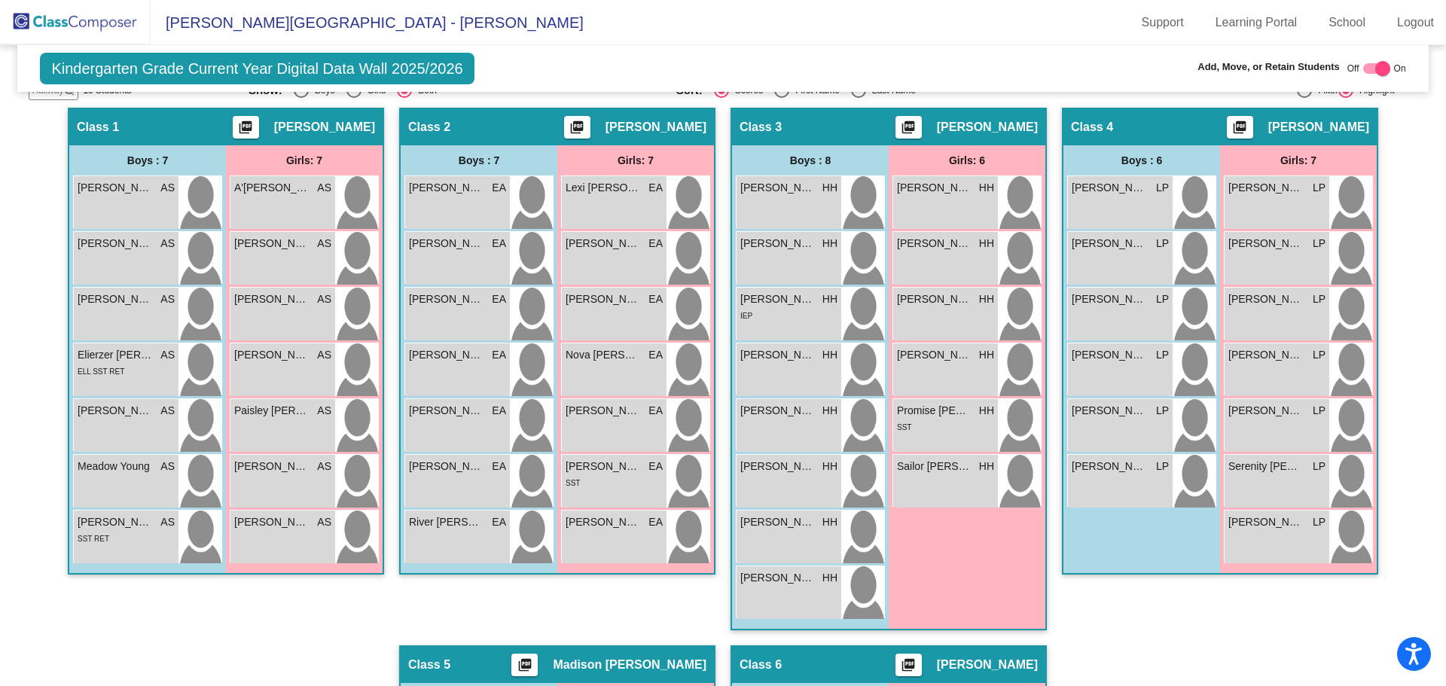
click at [0, 0] on div "Girls: 6 [PERSON_NAME] HH lock do_not_disturb_alt [PERSON_NAME] HH lock do_not_…" at bounding box center [0, 0] width 0 height 0
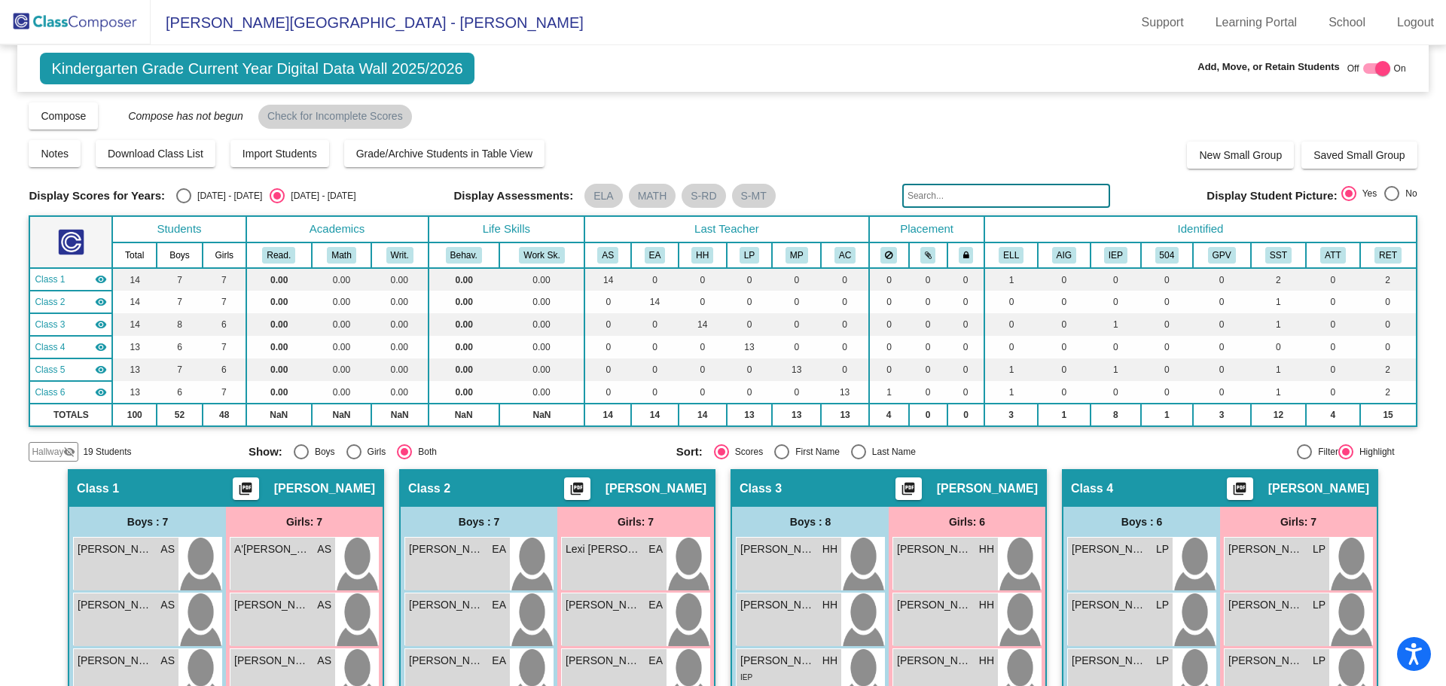
scroll to position [376, 0]
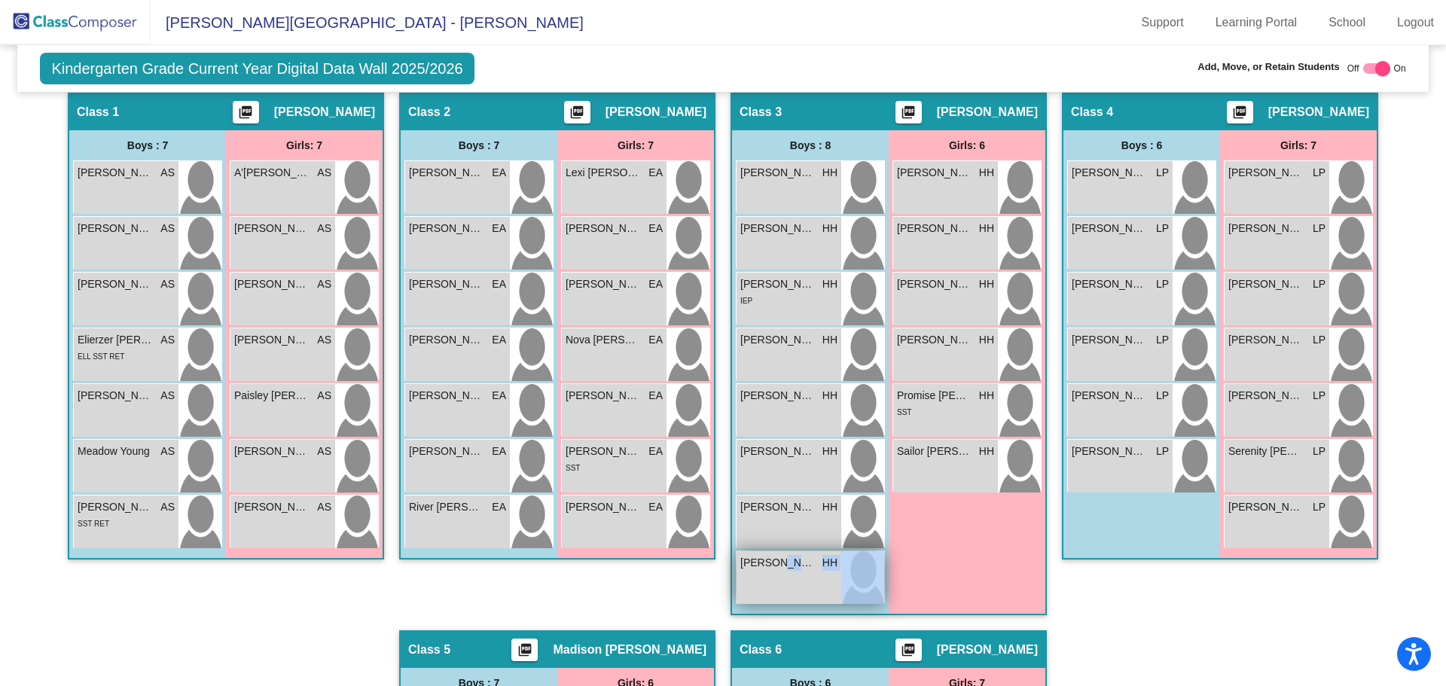
drag, startPoint x: 770, startPoint y: 574, endPoint x: 845, endPoint y: 573, distance: 74.5
click at [845, 573] on div "[PERSON_NAME] HH lock do_not_disturb_alt" at bounding box center [810, 577] width 148 height 53
drag, startPoint x: 796, startPoint y: 587, endPoint x: 812, endPoint y: 617, distance: 35.0
click at [812, 617] on app-classroom "Class 3 picture_as_pdf [PERSON_NAME] Add Student First Name Last Name Student I…" at bounding box center [888, 362] width 316 height 538
click at [1108, 605] on div "Class 4 picture_as_pdf [PERSON_NAME] Add Student First Name Last Name Student I…" at bounding box center [1220, 362] width 316 height 538
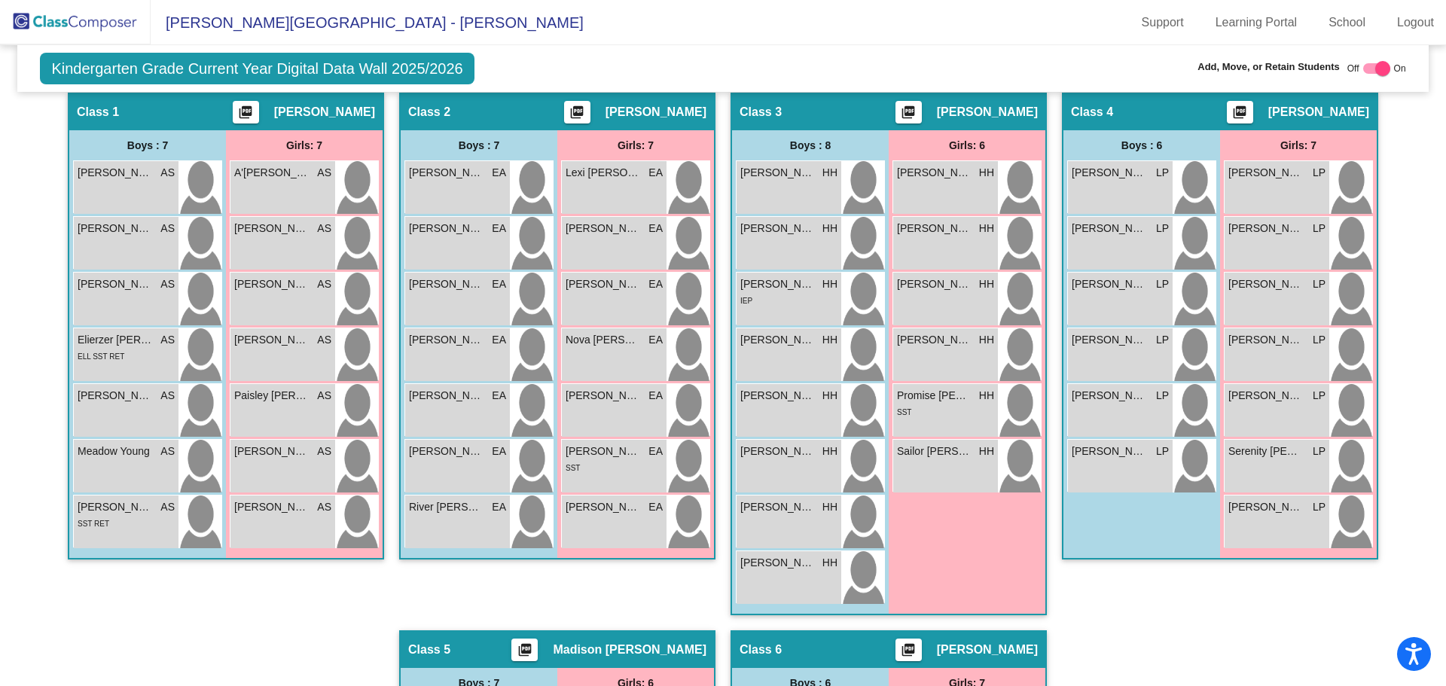
scroll to position [0, 0]
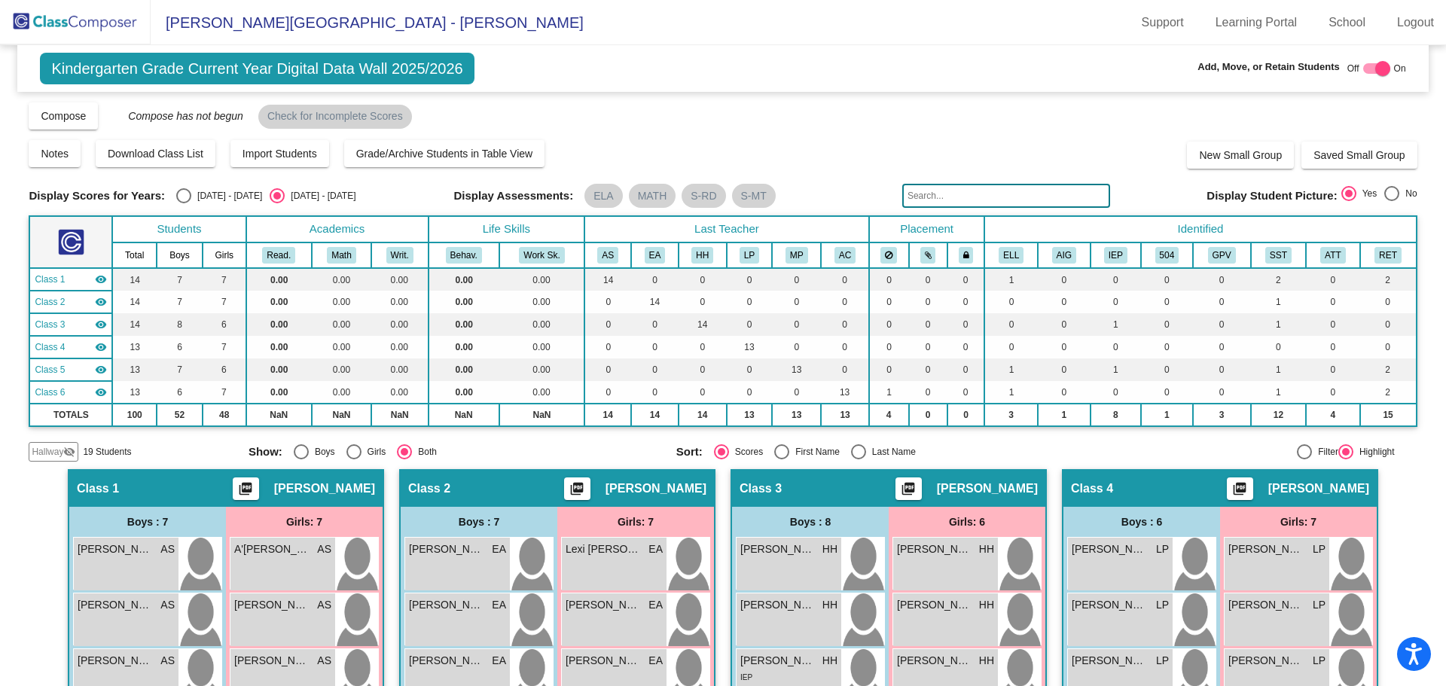
click at [1363, 68] on div at bounding box center [1376, 68] width 27 height 11
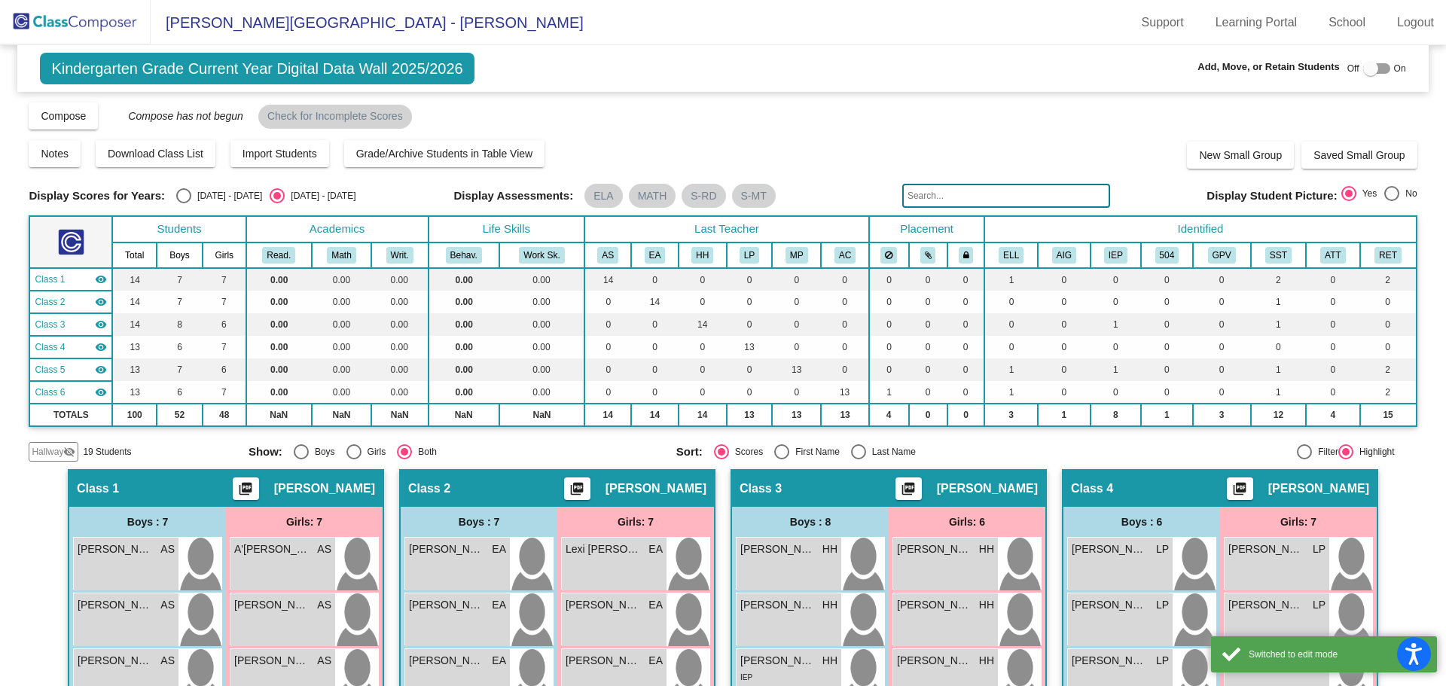
click at [1373, 66] on div at bounding box center [1376, 68] width 27 height 11
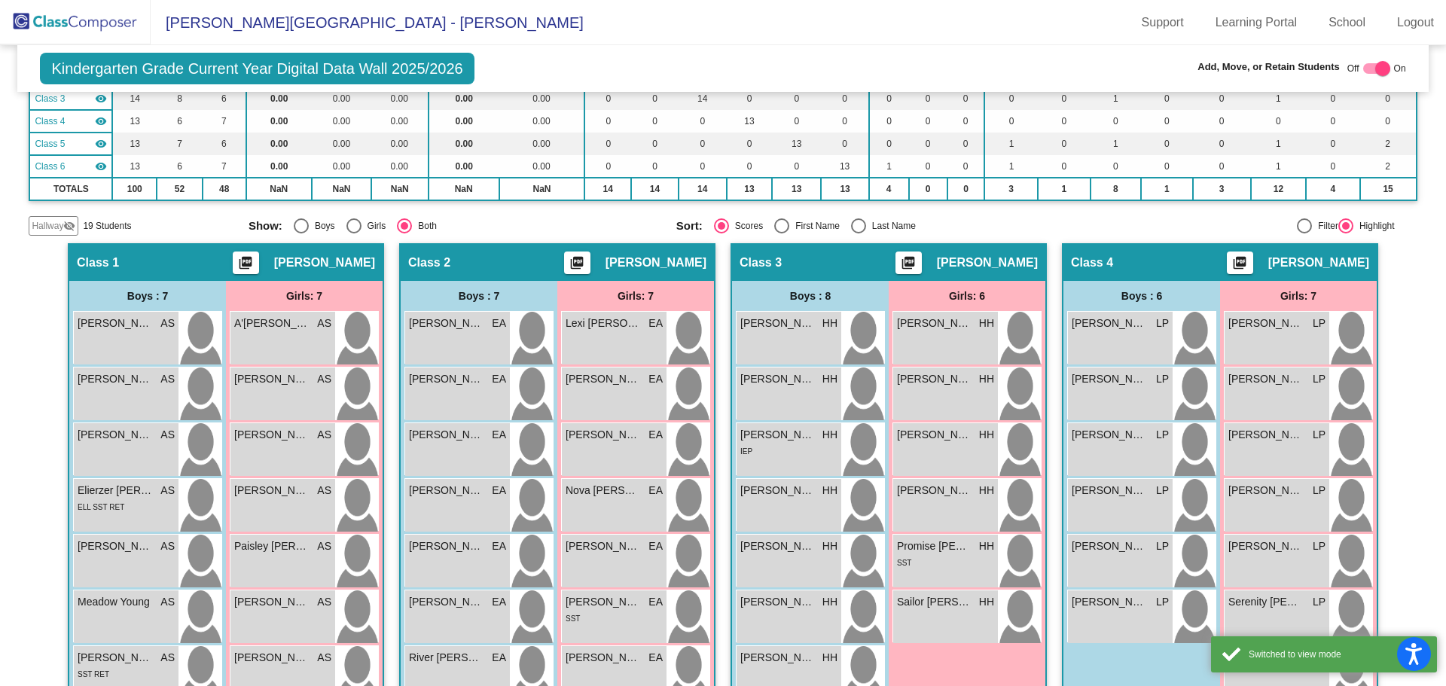
scroll to position [376, 0]
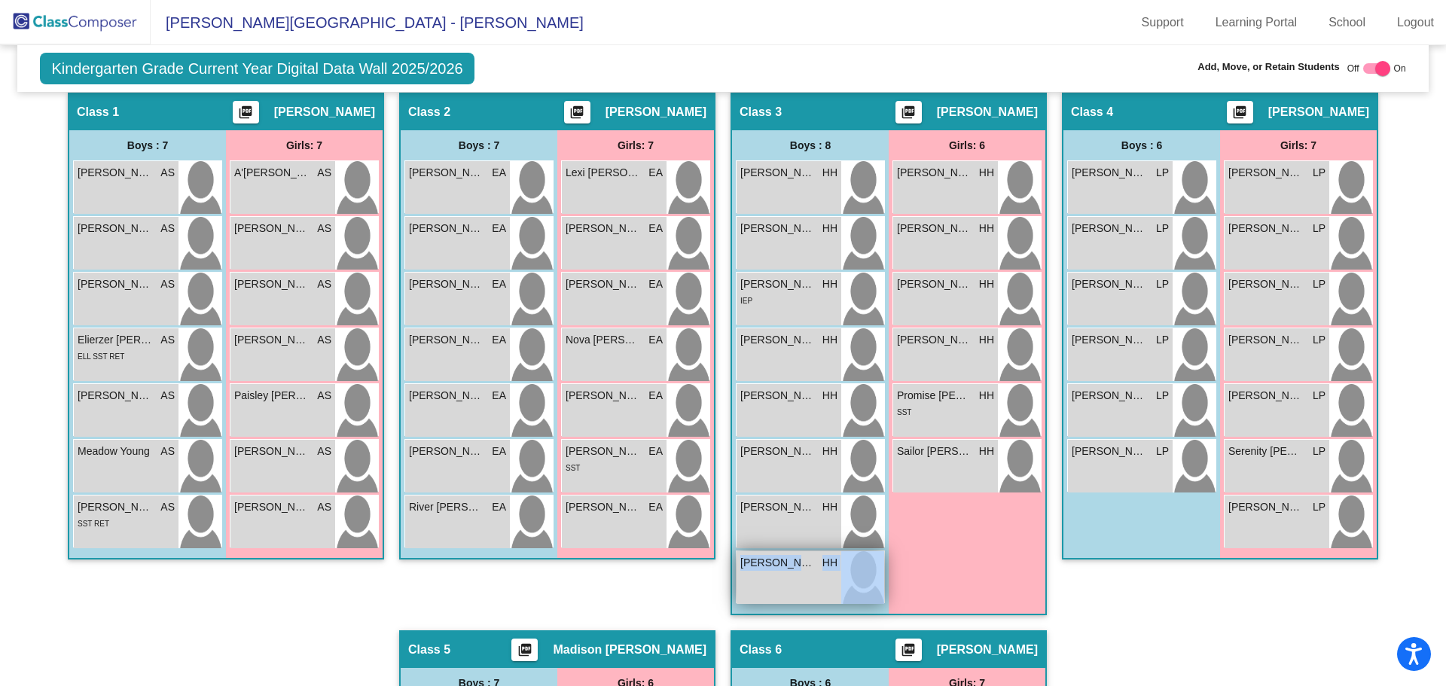
drag, startPoint x: 737, startPoint y: 571, endPoint x: 868, endPoint y: 565, distance: 131.2
click at [868, 565] on div "[PERSON_NAME] HH lock do_not_disturb_alt" at bounding box center [810, 577] width 148 height 53
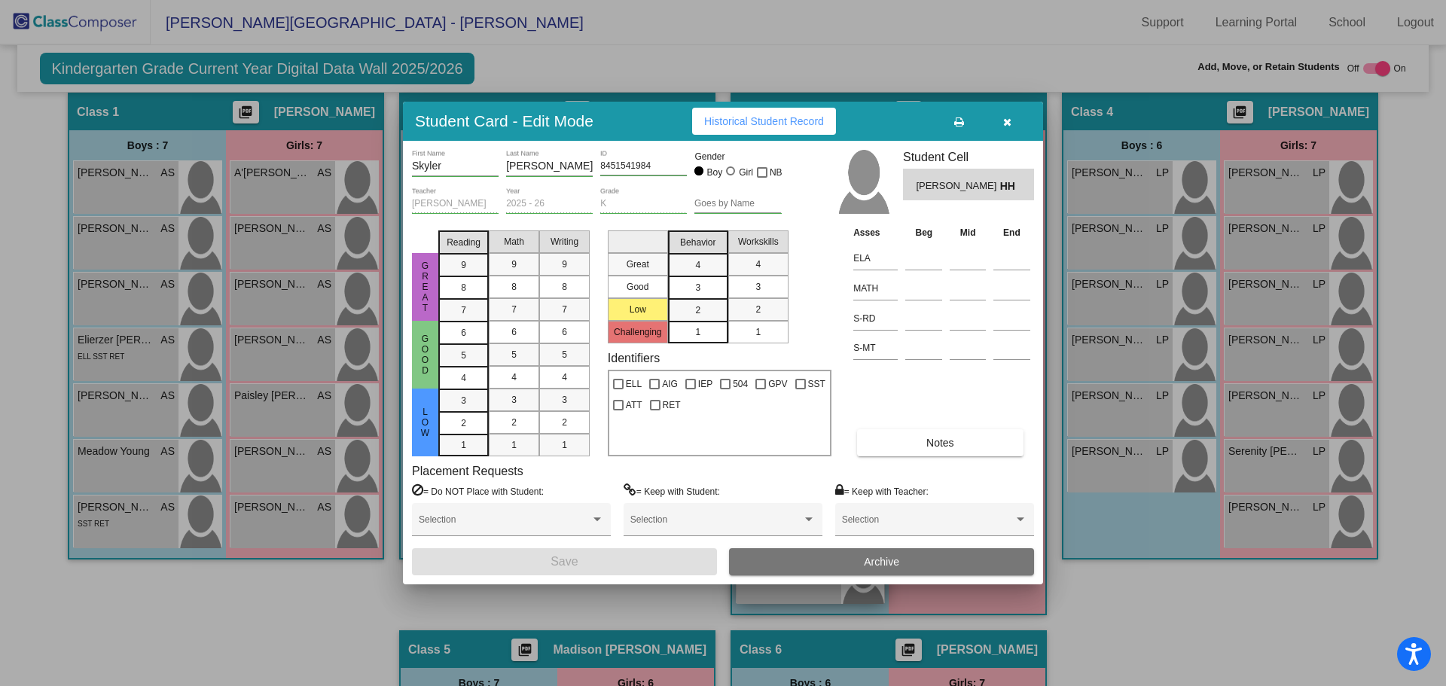
click at [803, 578] on div "Student Card - Edit Mode Historical Student Record [PERSON_NAME] First Name [PE…" at bounding box center [723, 343] width 1446 height 686
click at [1009, 117] on icon "button" at bounding box center [1007, 122] width 8 height 11
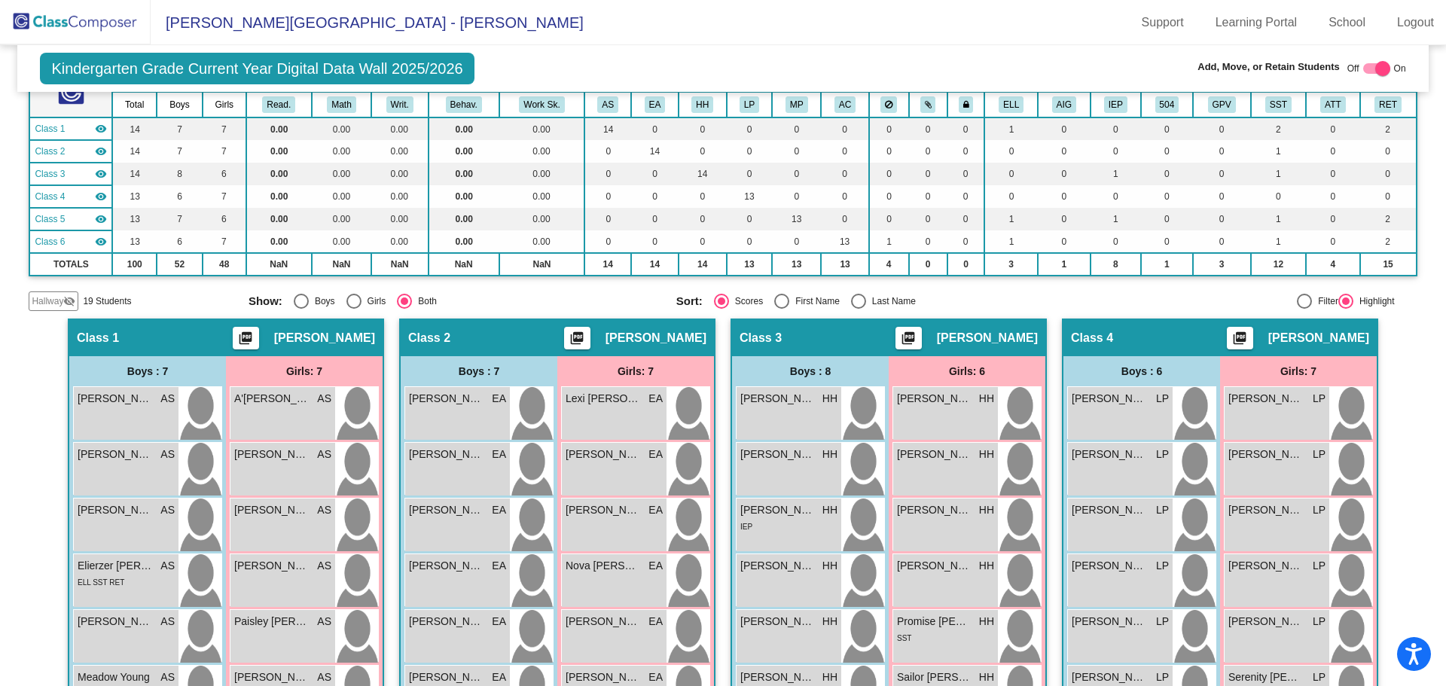
scroll to position [0, 0]
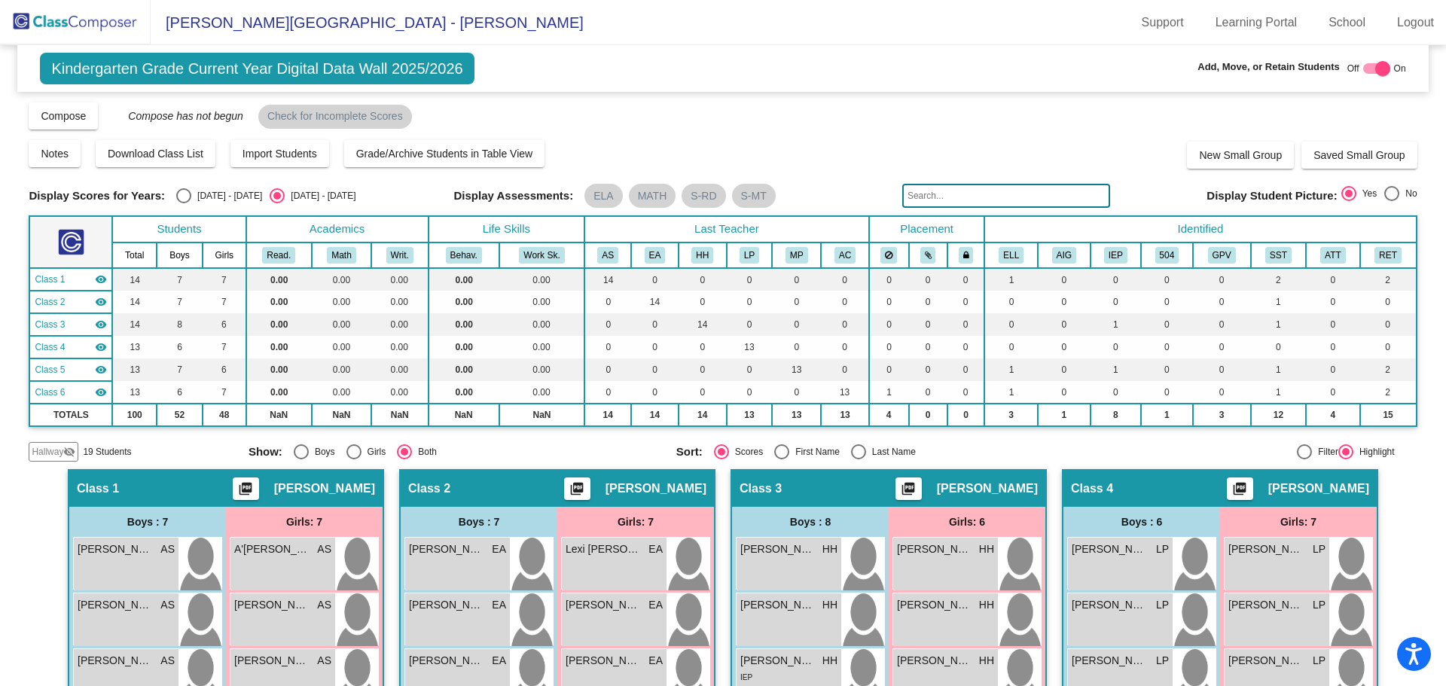
click at [1363, 67] on div at bounding box center [1376, 68] width 27 height 11
checkbox input "false"
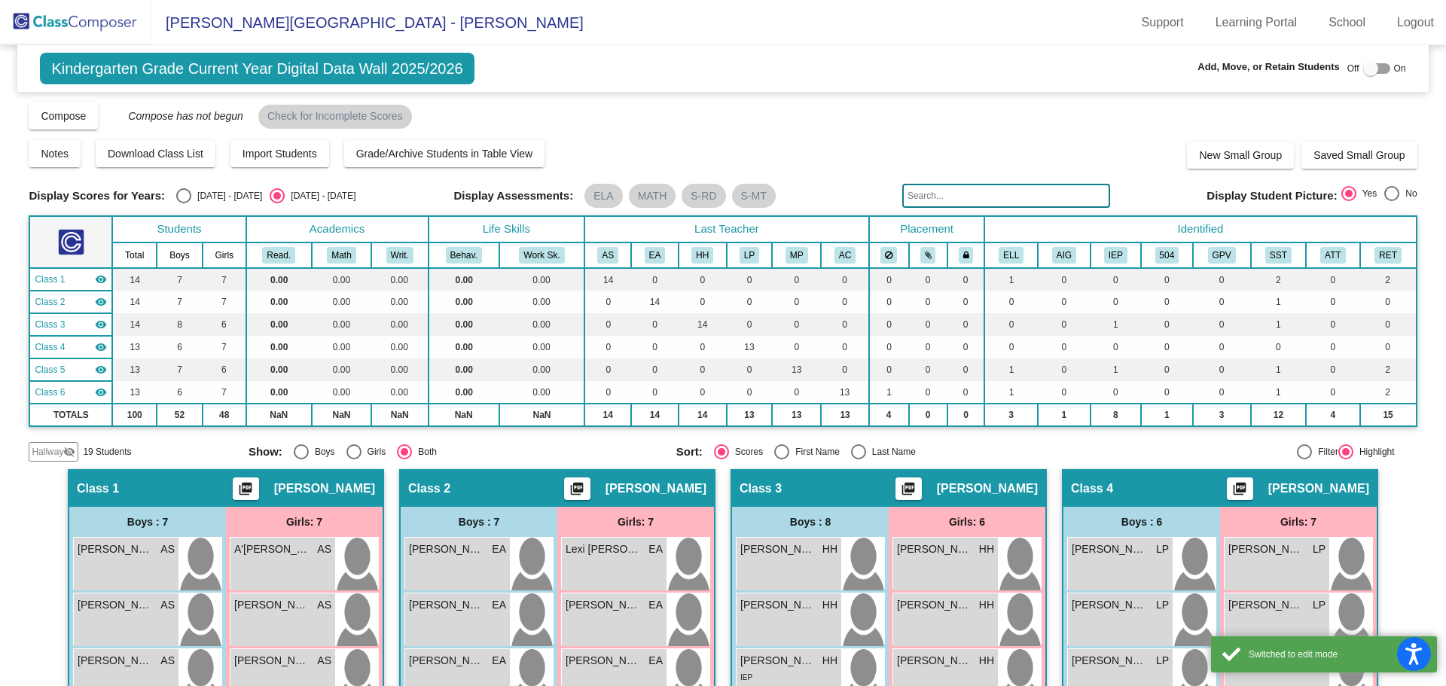
click at [33, 18] on img at bounding box center [75, 22] width 151 height 44
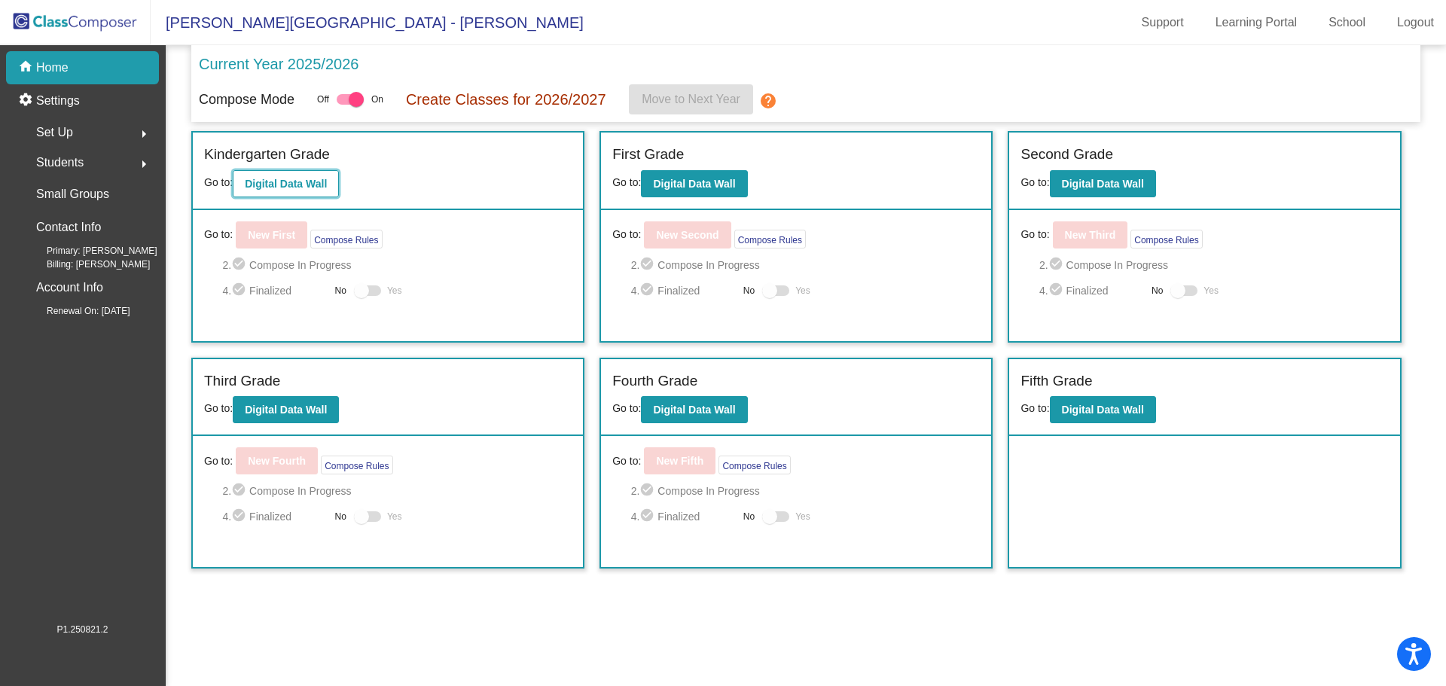
click at [301, 170] on button "Digital Data Wall" at bounding box center [286, 183] width 106 height 27
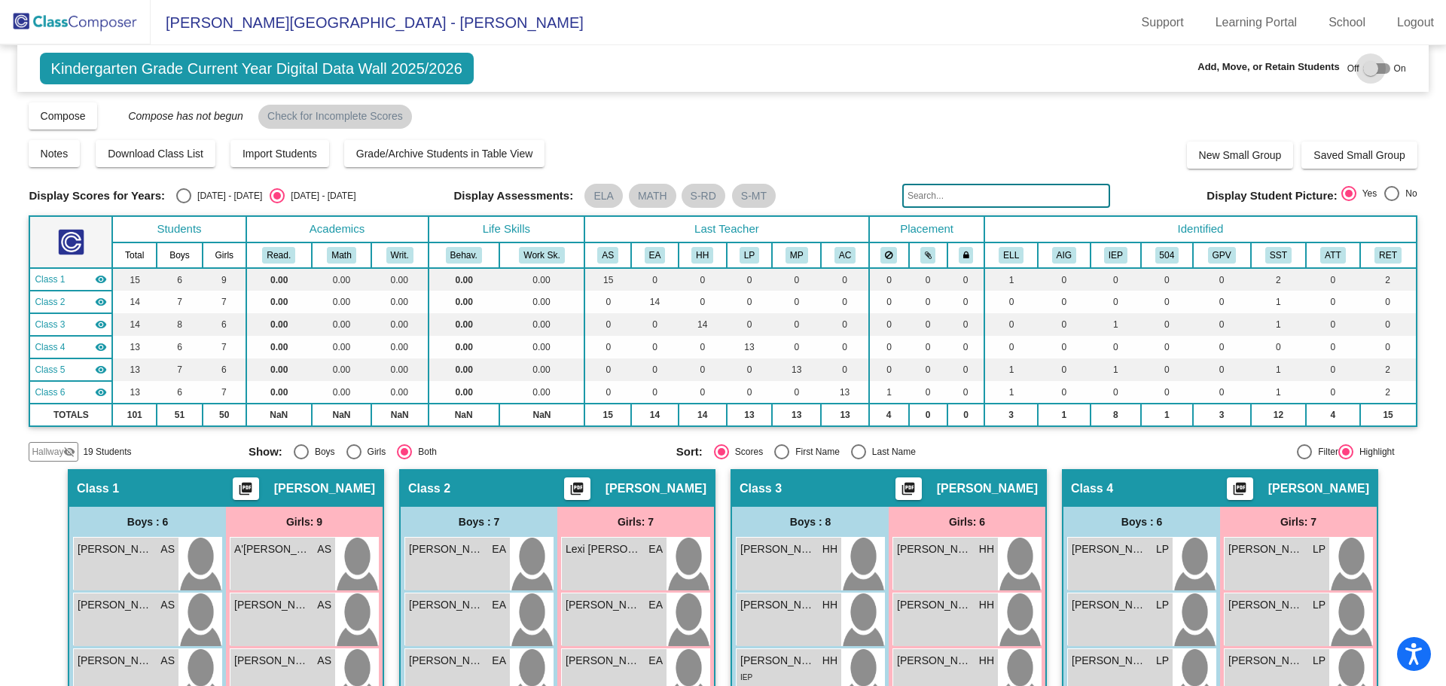
click at [1374, 68] on div at bounding box center [1376, 68] width 27 height 11
checkbox input "true"
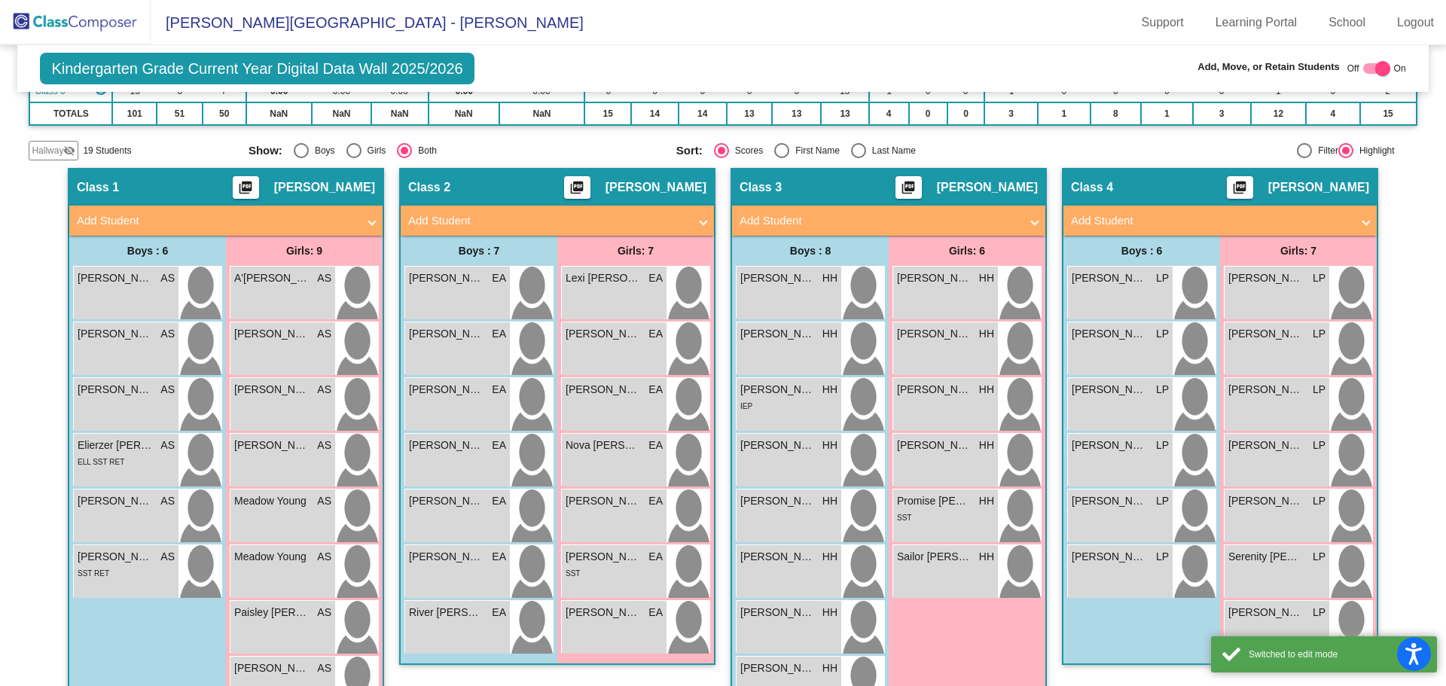
scroll to position [452, 0]
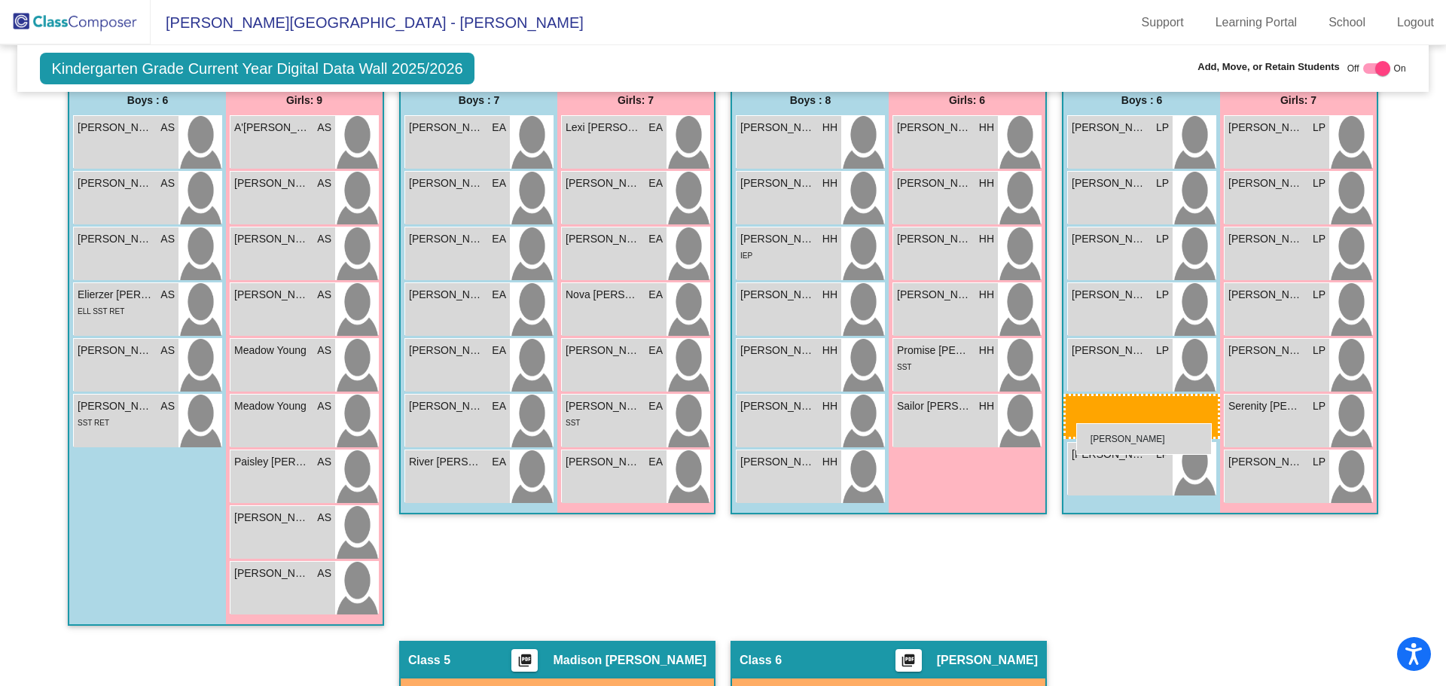
drag, startPoint x: 757, startPoint y: 529, endPoint x: 1077, endPoint y: 428, distance: 335.5
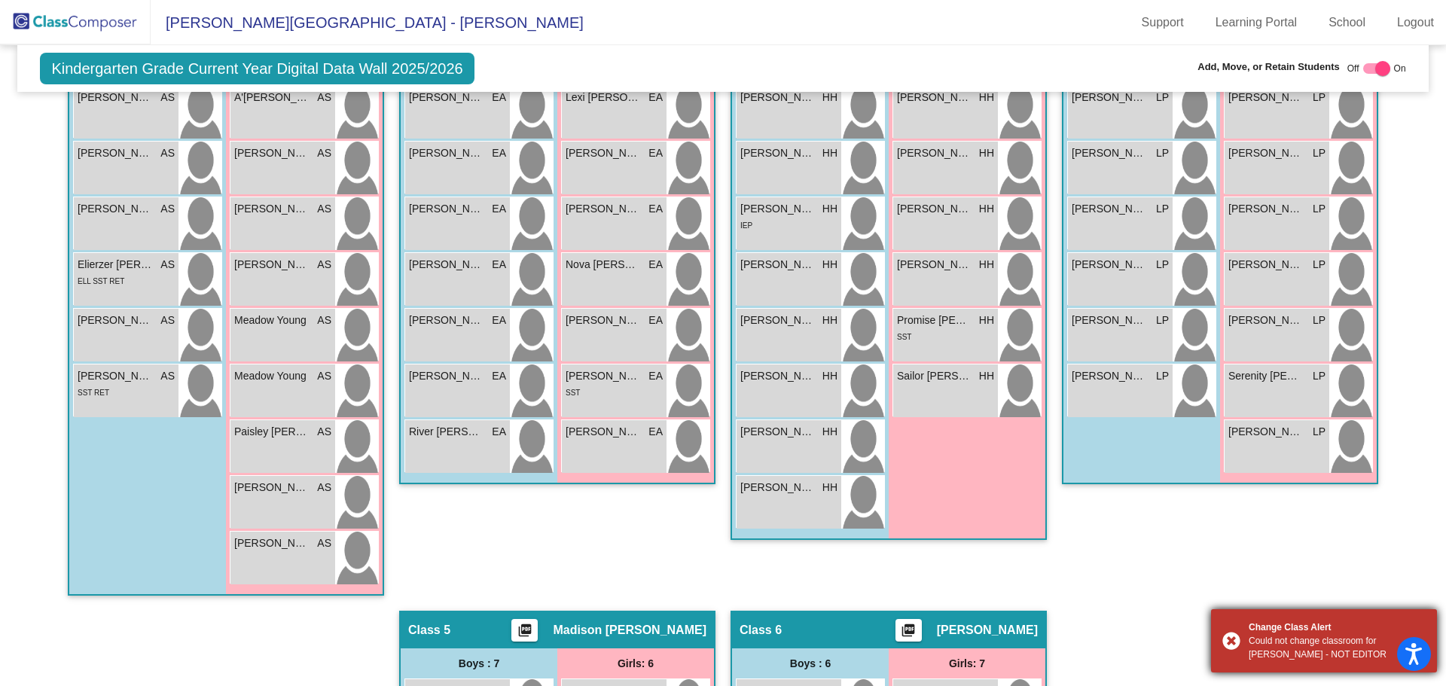
click at [1330, 623] on div "Change Class Alert" at bounding box center [1336, 627] width 177 height 14
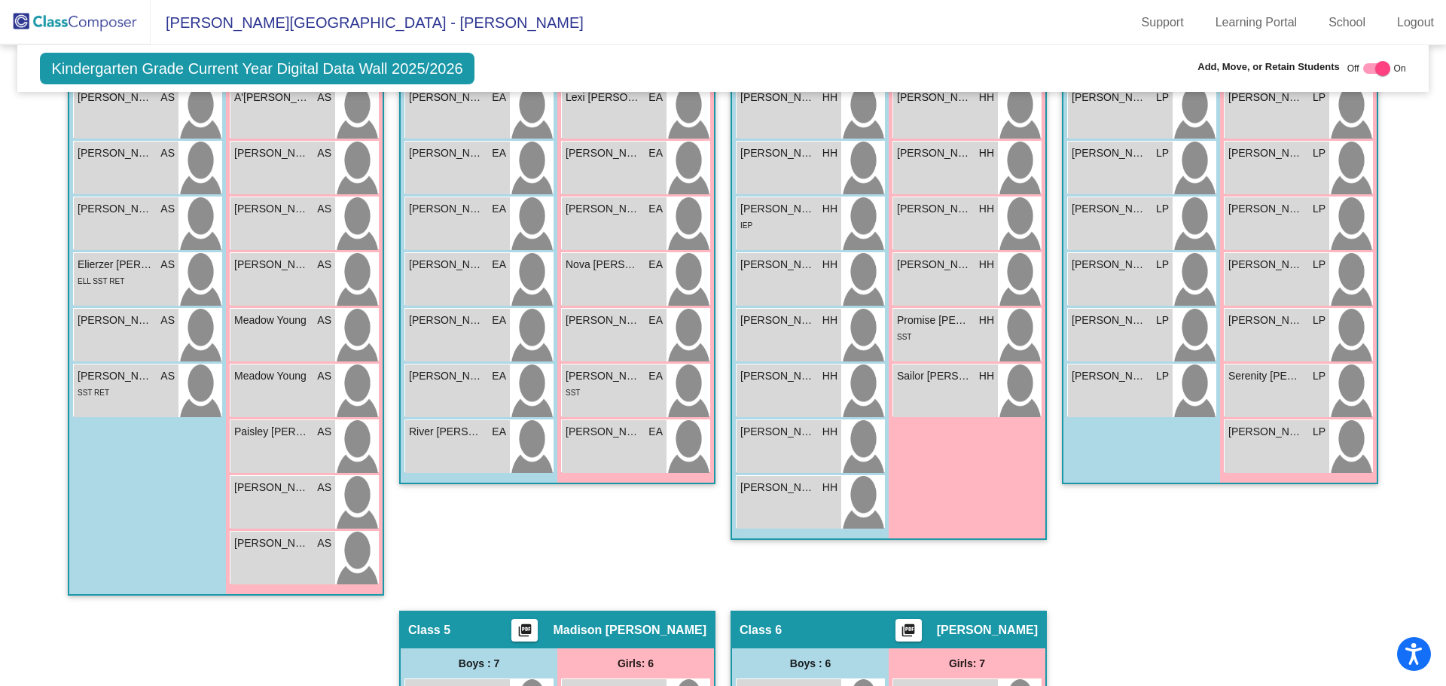
scroll to position [527, 0]
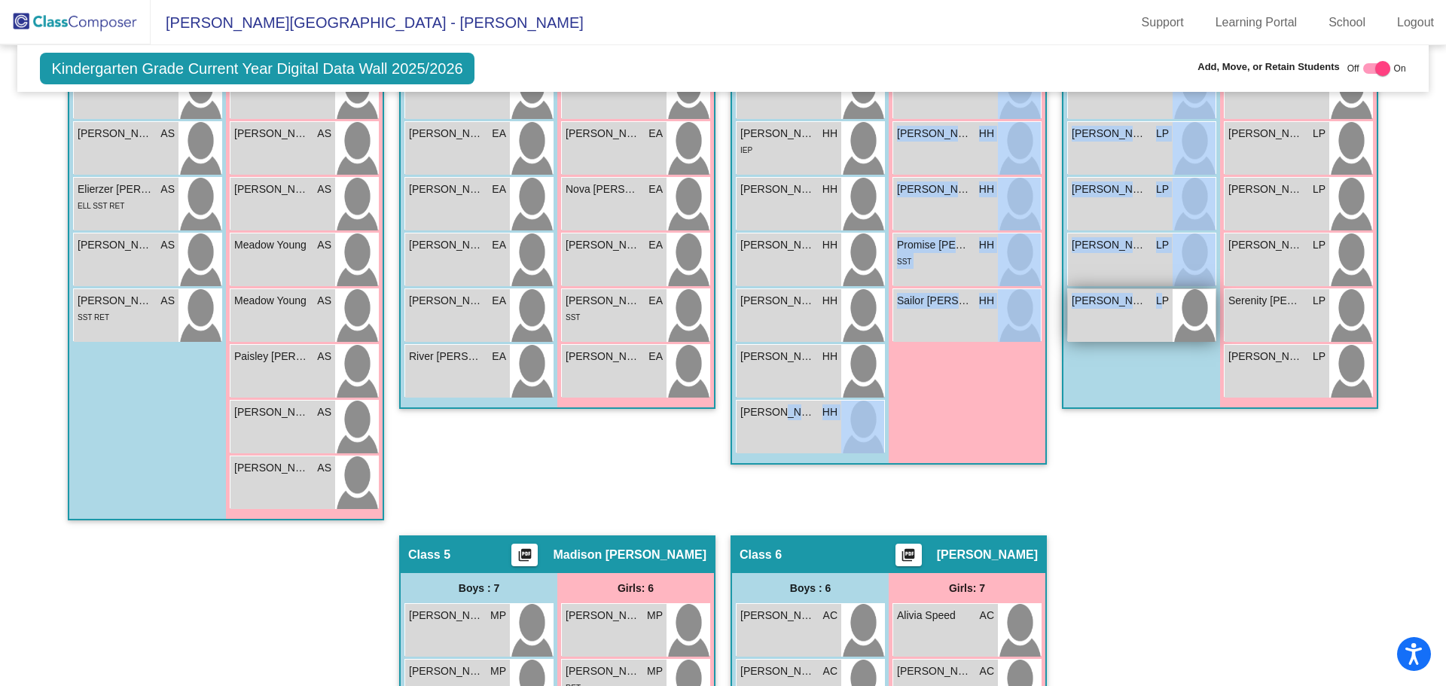
drag, startPoint x: 769, startPoint y: 411, endPoint x: 1161, endPoint y: 334, distance: 399.9
click at [1161, 333] on div "Hallway - Hallway Class picture_as_pdf Add Student First Name Last Name Student…" at bounding box center [723, 479] width 1388 height 1075
click at [0, 0] on div "Boys : 6 [PERSON_NAME] LP lock do_not_disturb_alt [PERSON_NAME] LP lock do_not_…" at bounding box center [0, 0] width 0 height 0
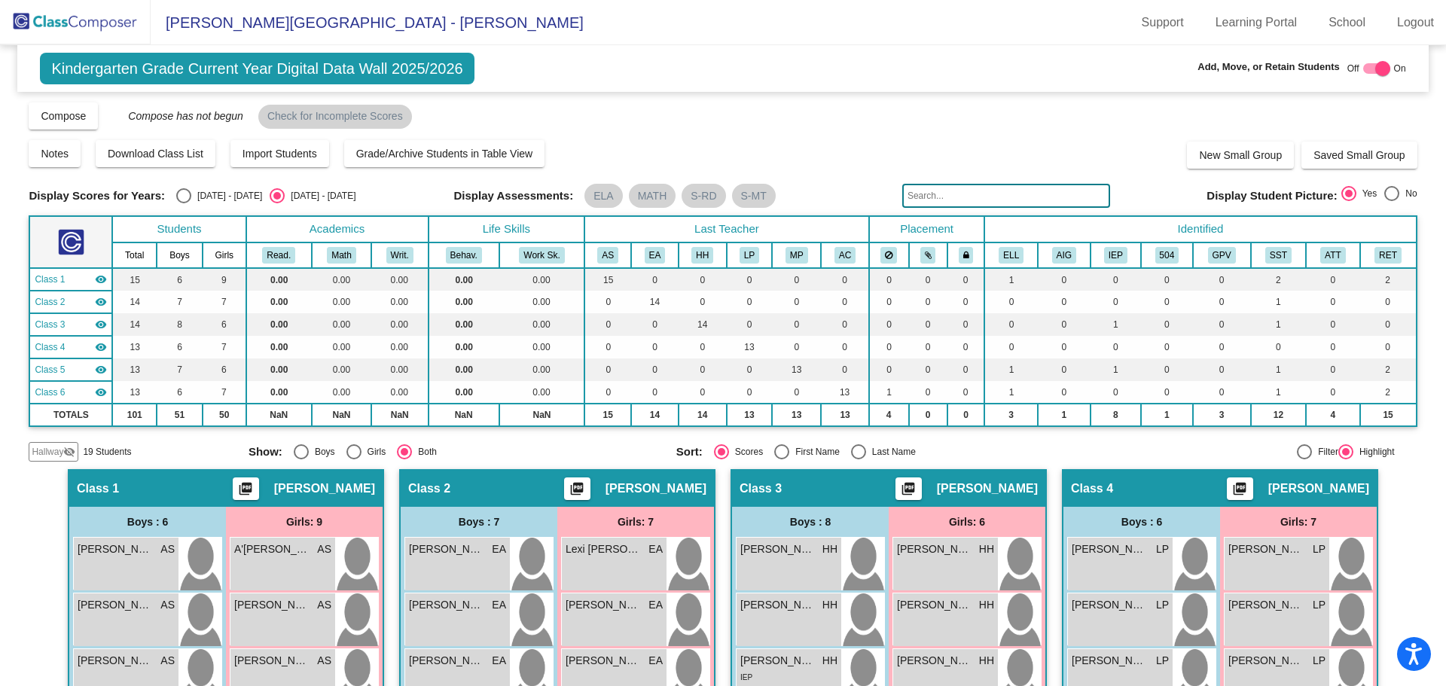
scroll to position [301, 0]
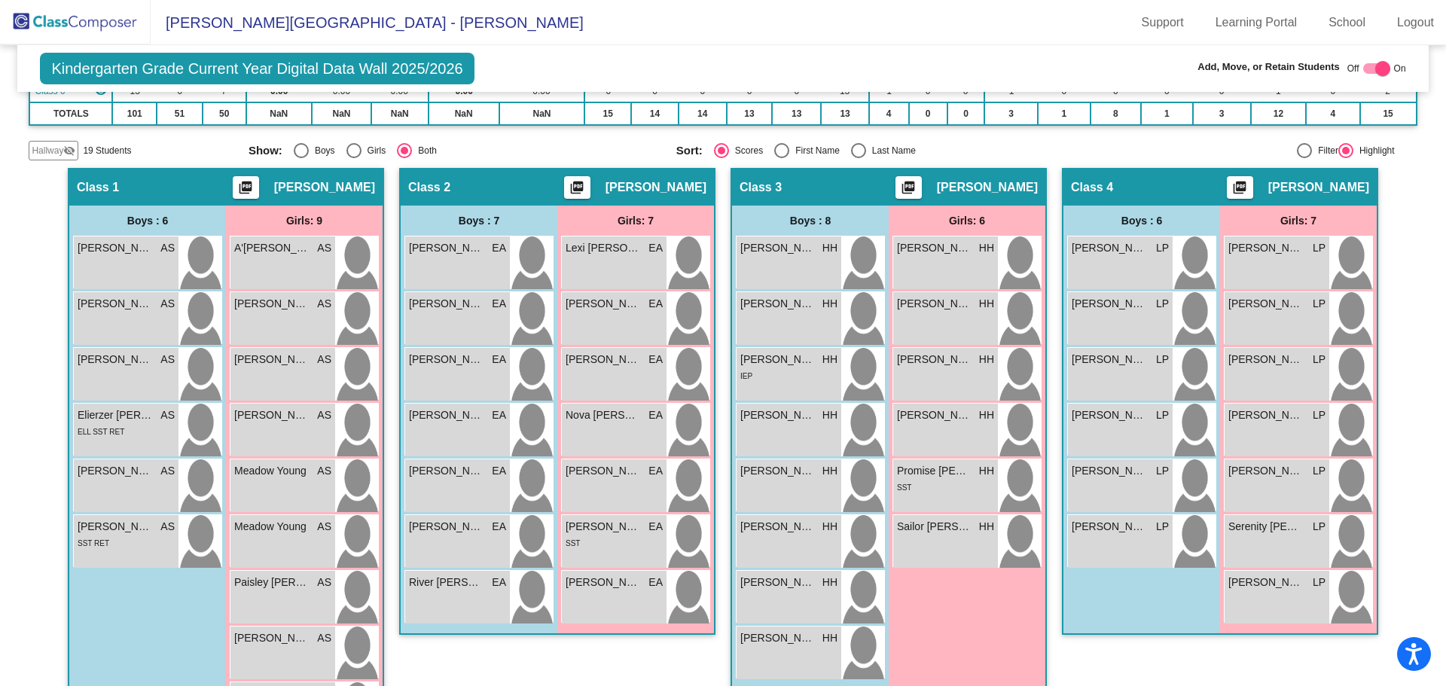
drag, startPoint x: 1135, startPoint y: 517, endPoint x: 1136, endPoint y: 576, distance: 58.7
click at [0, 0] on div "Boys : 6 [PERSON_NAME] LP lock do_not_disturb_alt [PERSON_NAME] LP lock do_not_…" at bounding box center [0, 0] width 0 height 0
drag, startPoint x: 1141, startPoint y: 530, endPoint x: 1110, endPoint y: 583, distance: 61.5
click at [0, 0] on div "Boys : 6 [PERSON_NAME] LP lock do_not_disturb_alt [PERSON_NAME] LP lock do_not_…" at bounding box center [0, 0] width 0 height 0
drag, startPoint x: 1134, startPoint y: 478, endPoint x: 1062, endPoint y: 510, distance: 78.9
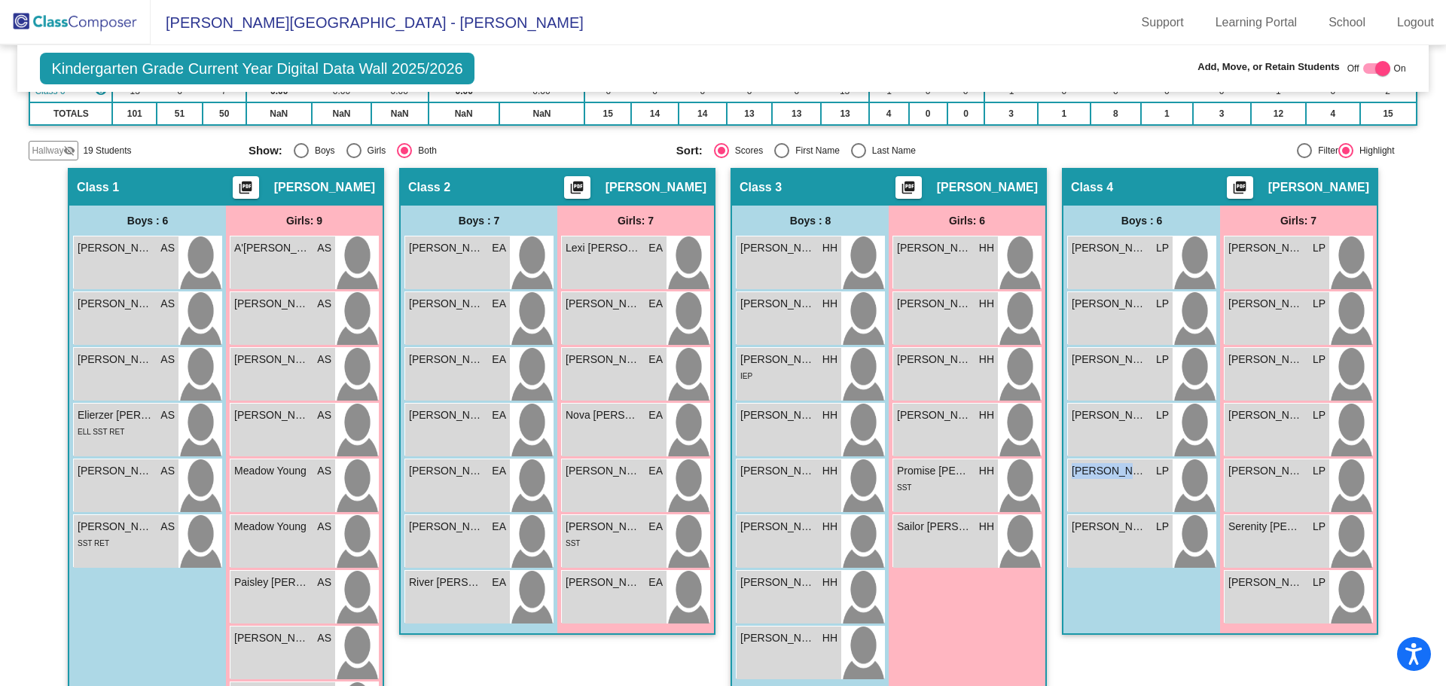
click at [1063, 510] on div "[PERSON_NAME] LP lock do_not_disturb_alt [PERSON_NAME] LP lock do_not_disturb_a…" at bounding box center [1141, 403] width 157 height 334
click at [0, 0] on div "Boys : 6 [PERSON_NAME] AS lock do_not_disturb_alt [PERSON_NAME] AS lock do_not_…" at bounding box center [0, 0] width 0 height 0
click at [276, 504] on div "Meadow Young AS lock do_not_disturb_alt" at bounding box center [282, 485] width 105 height 53
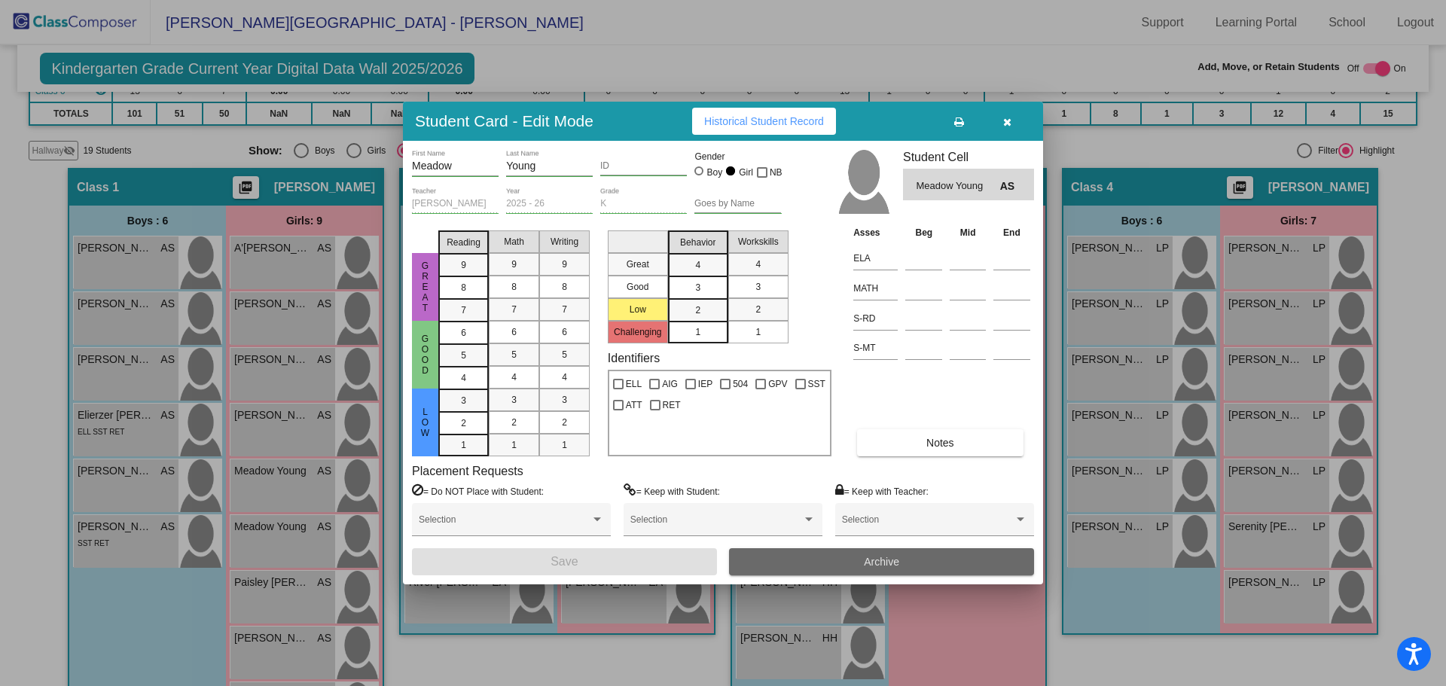
click at [891, 564] on span "Archive" at bounding box center [881, 562] width 35 height 12
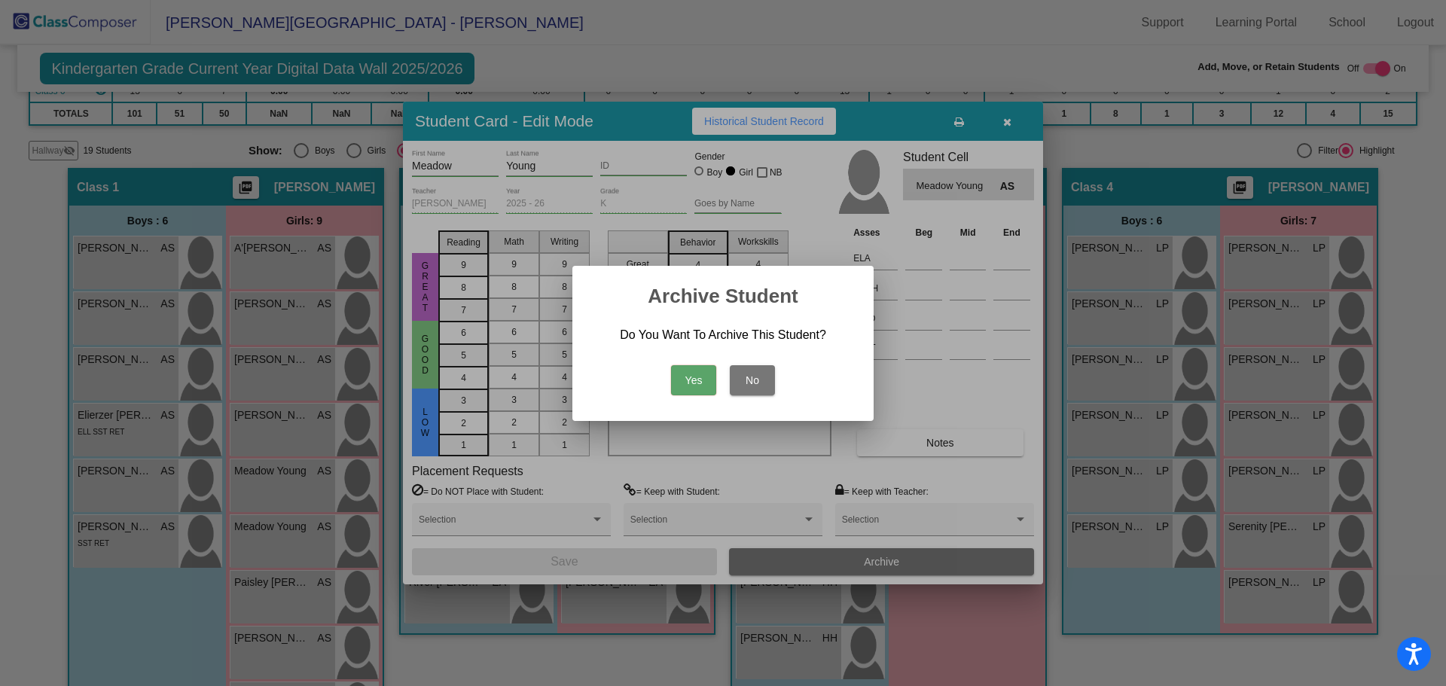
click at [704, 389] on button "Yes" at bounding box center [693, 380] width 45 height 30
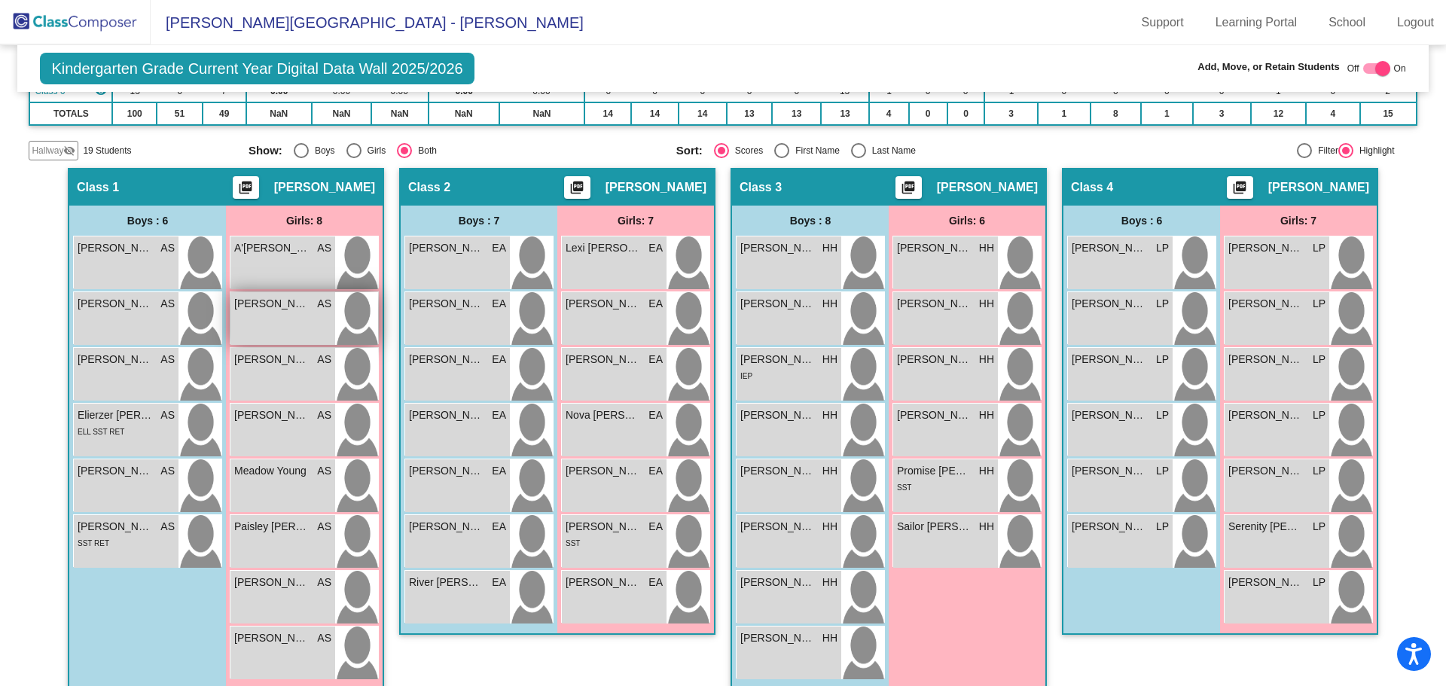
click at [258, 323] on div "[PERSON_NAME] AS lock do_not_disturb_alt" at bounding box center [282, 318] width 105 height 53
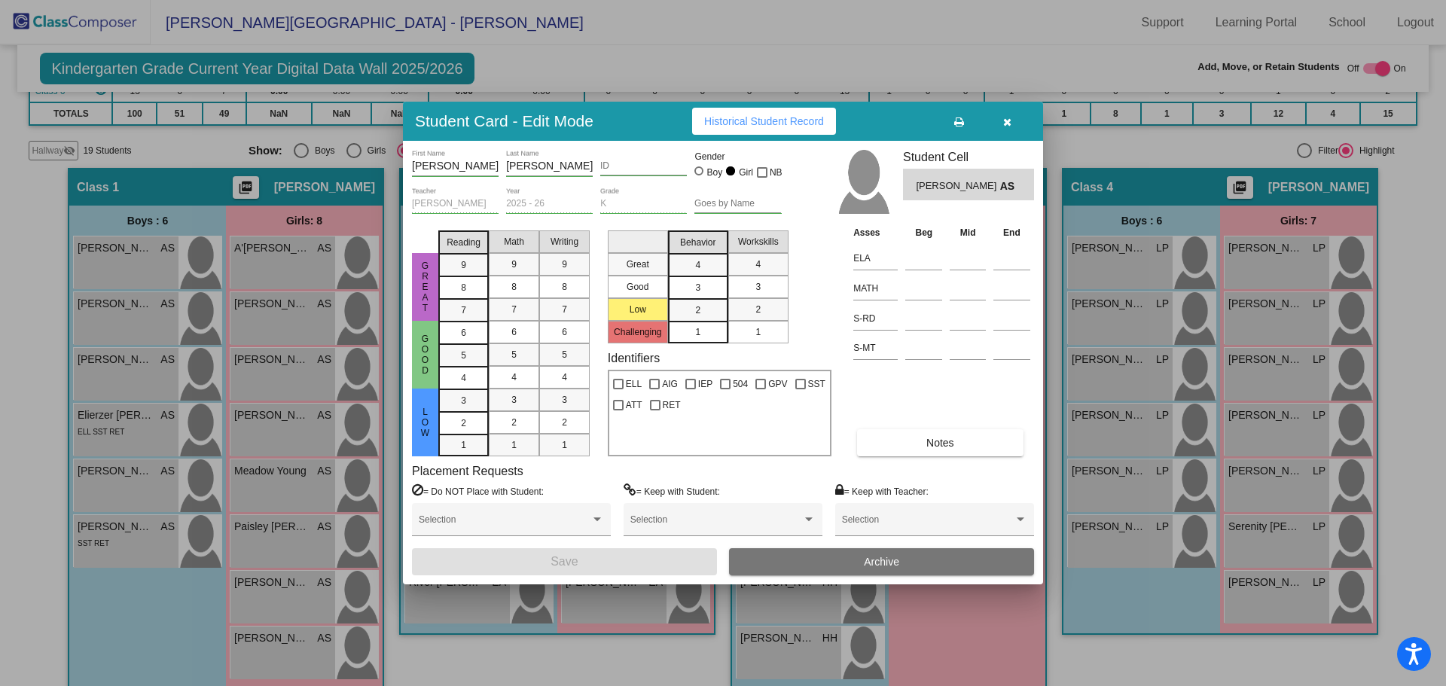
click at [791, 560] on button "Archive" at bounding box center [881, 561] width 305 height 27
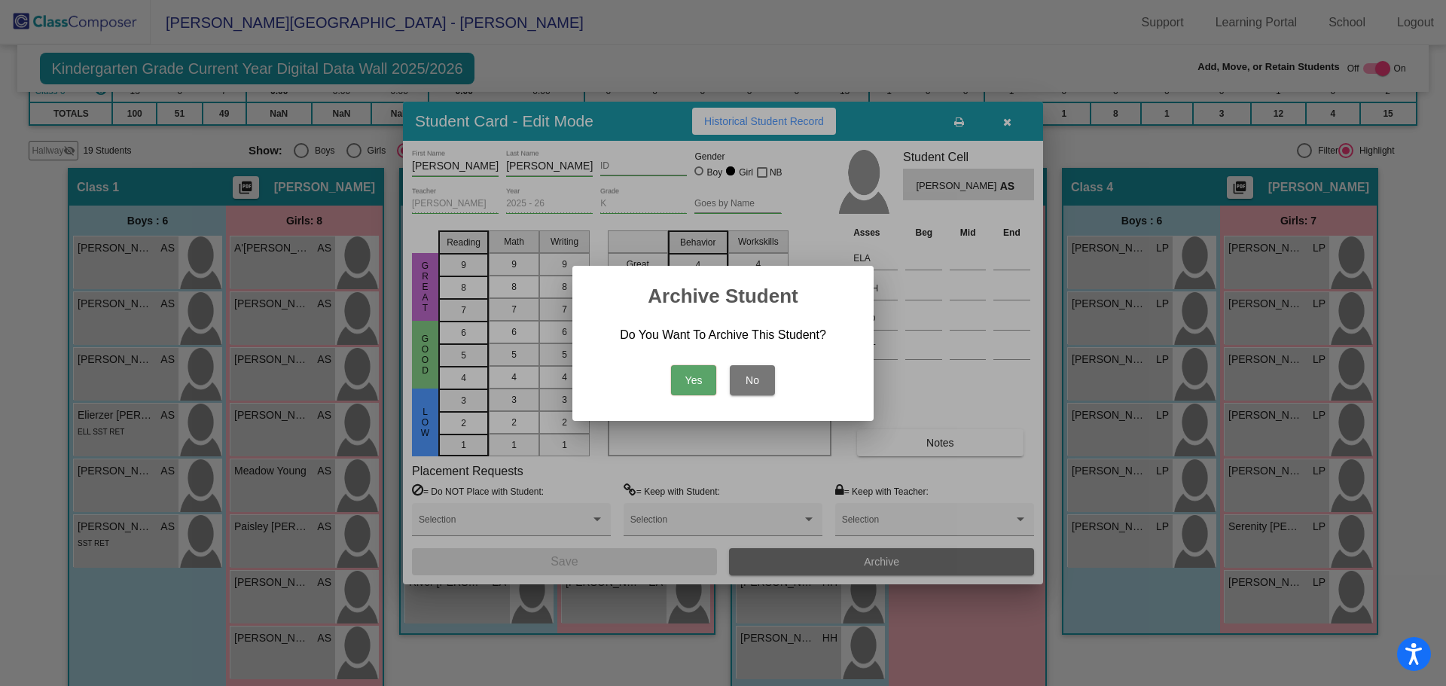
click at [700, 365] on button "Yes" at bounding box center [693, 380] width 45 height 30
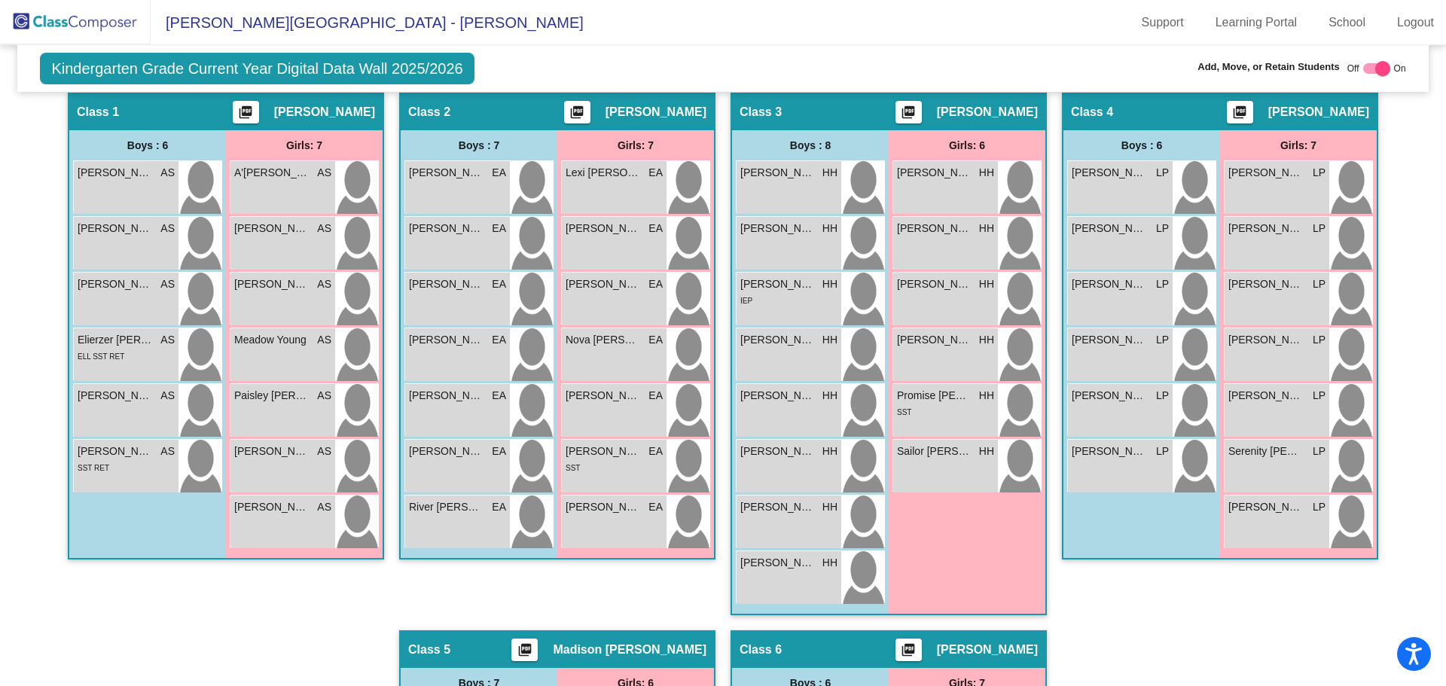
scroll to position [0, 0]
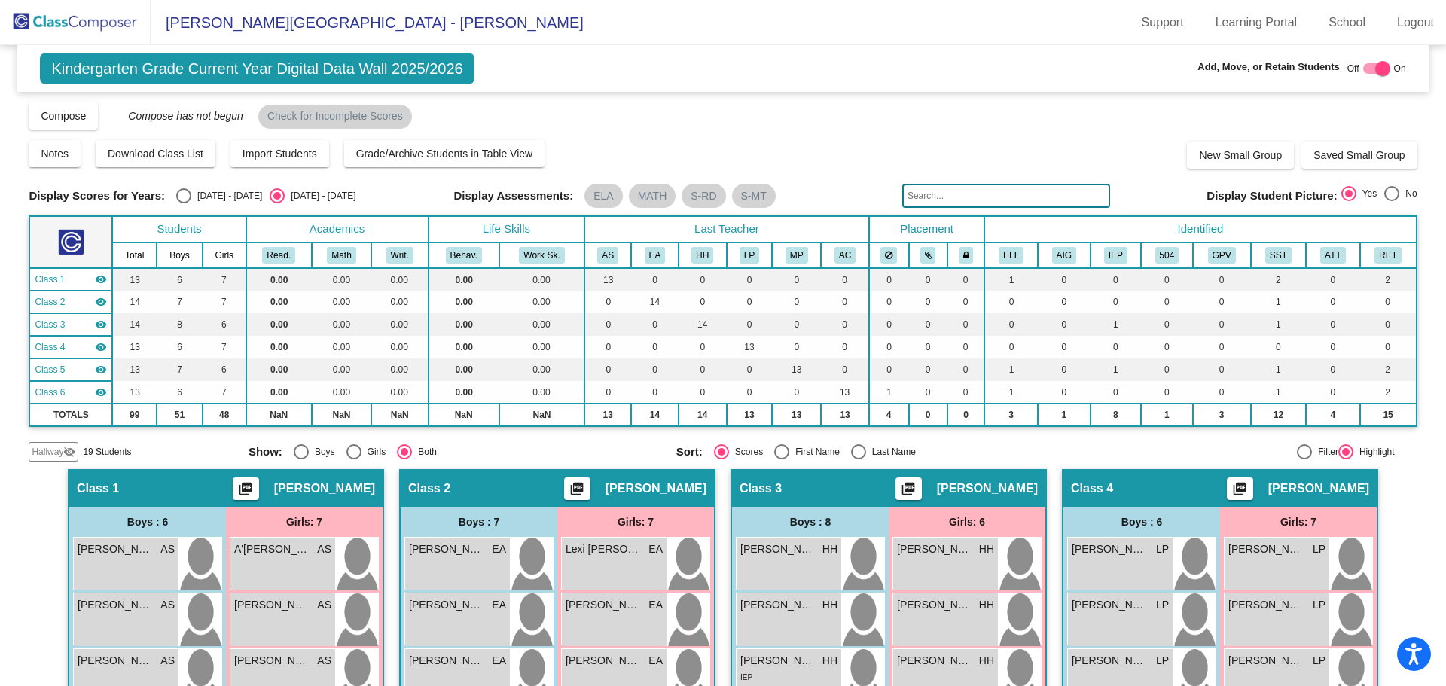
click at [24, 17] on img at bounding box center [75, 22] width 151 height 44
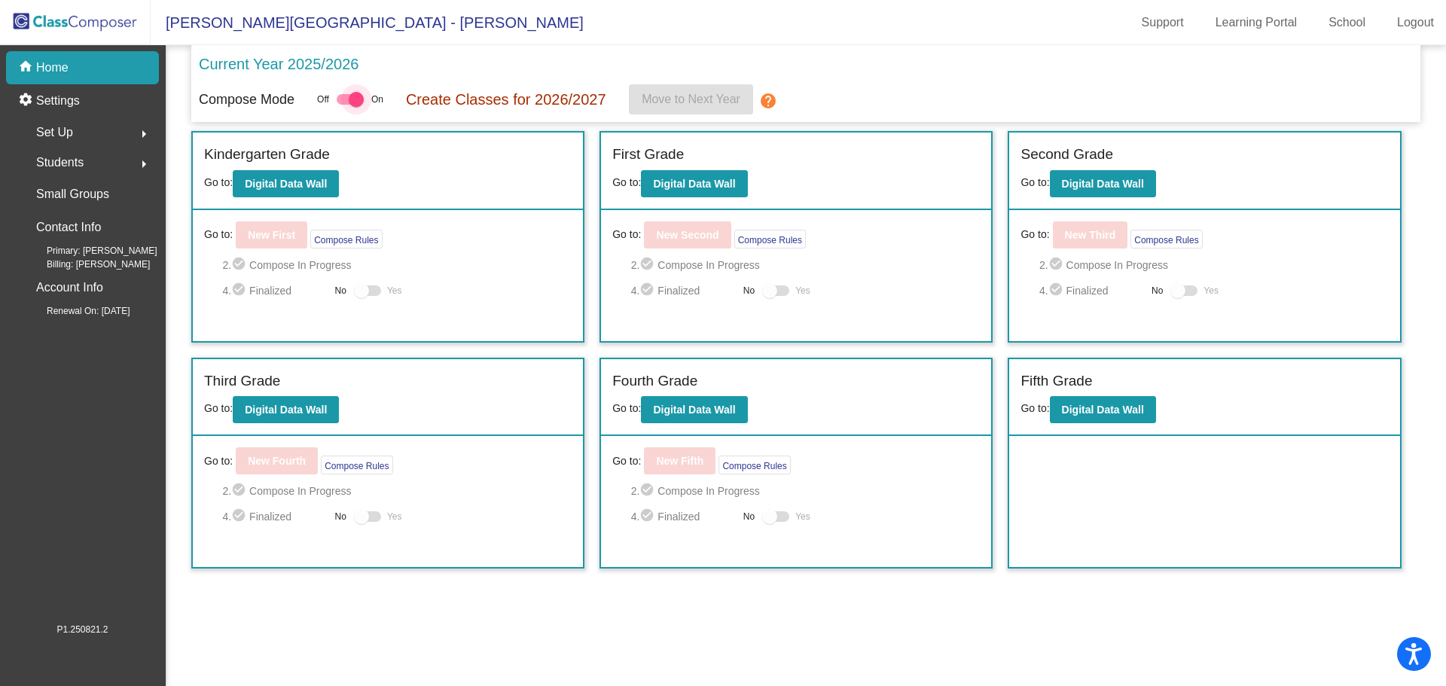
click at [349, 97] on div at bounding box center [356, 99] width 15 height 15
click at [344, 105] on input "checkbox" at bounding box center [343, 105] width 1 height 1
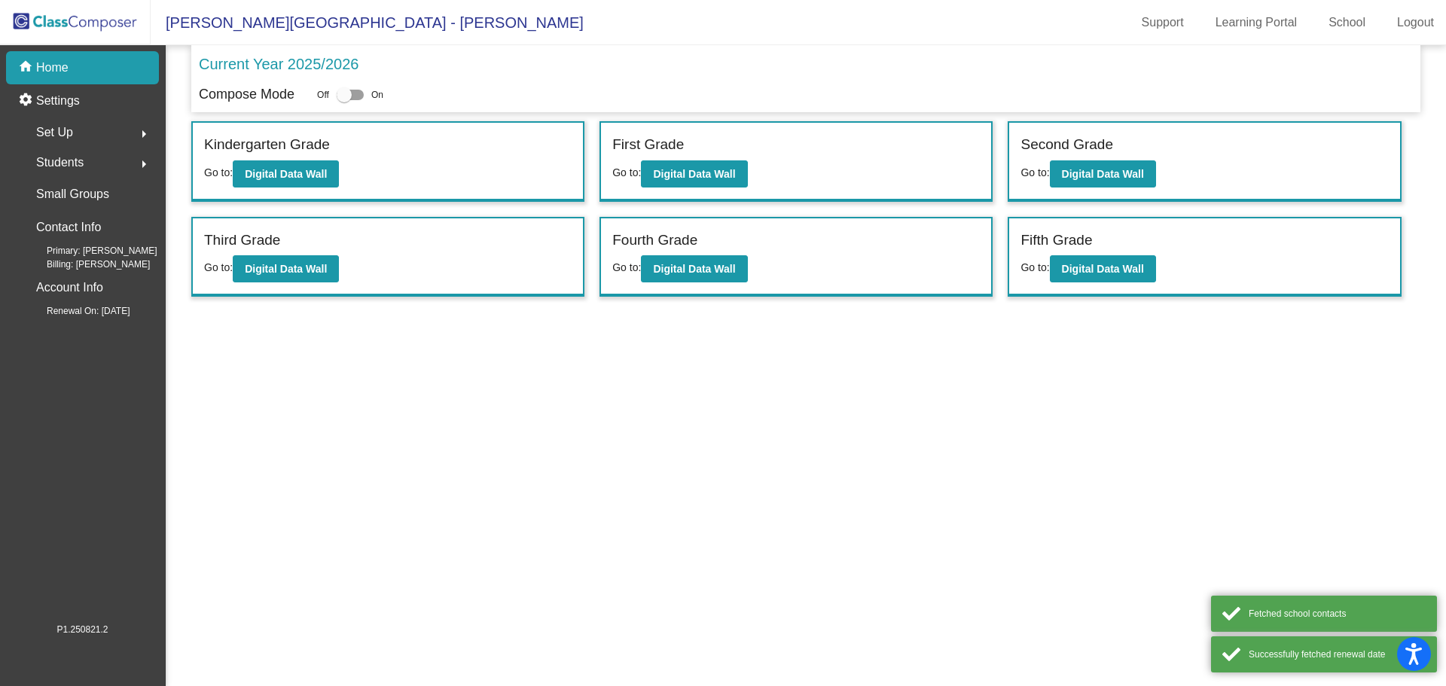
click at [354, 93] on div at bounding box center [350, 95] width 27 height 11
click at [344, 100] on input "checkbox" at bounding box center [343, 100] width 1 height 1
checkbox input "true"
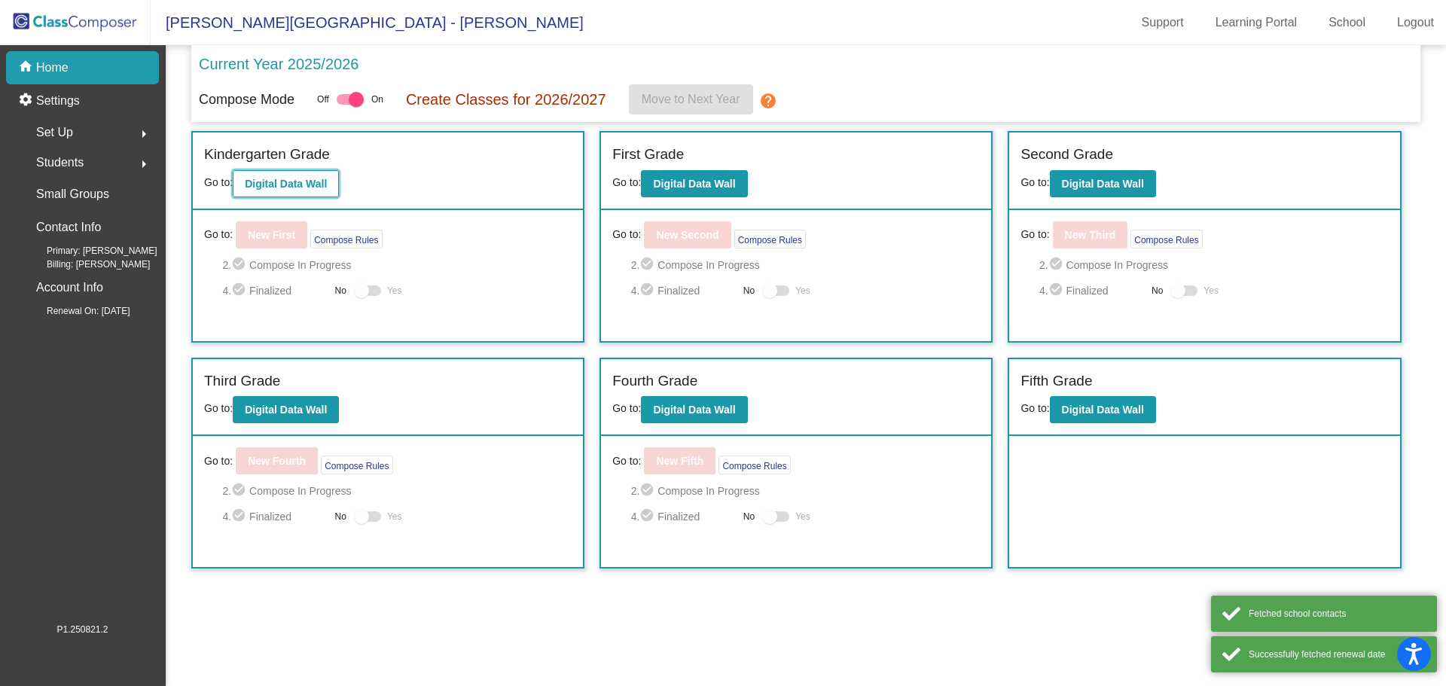
click at [307, 183] on b "Digital Data Wall" at bounding box center [286, 184] width 82 height 12
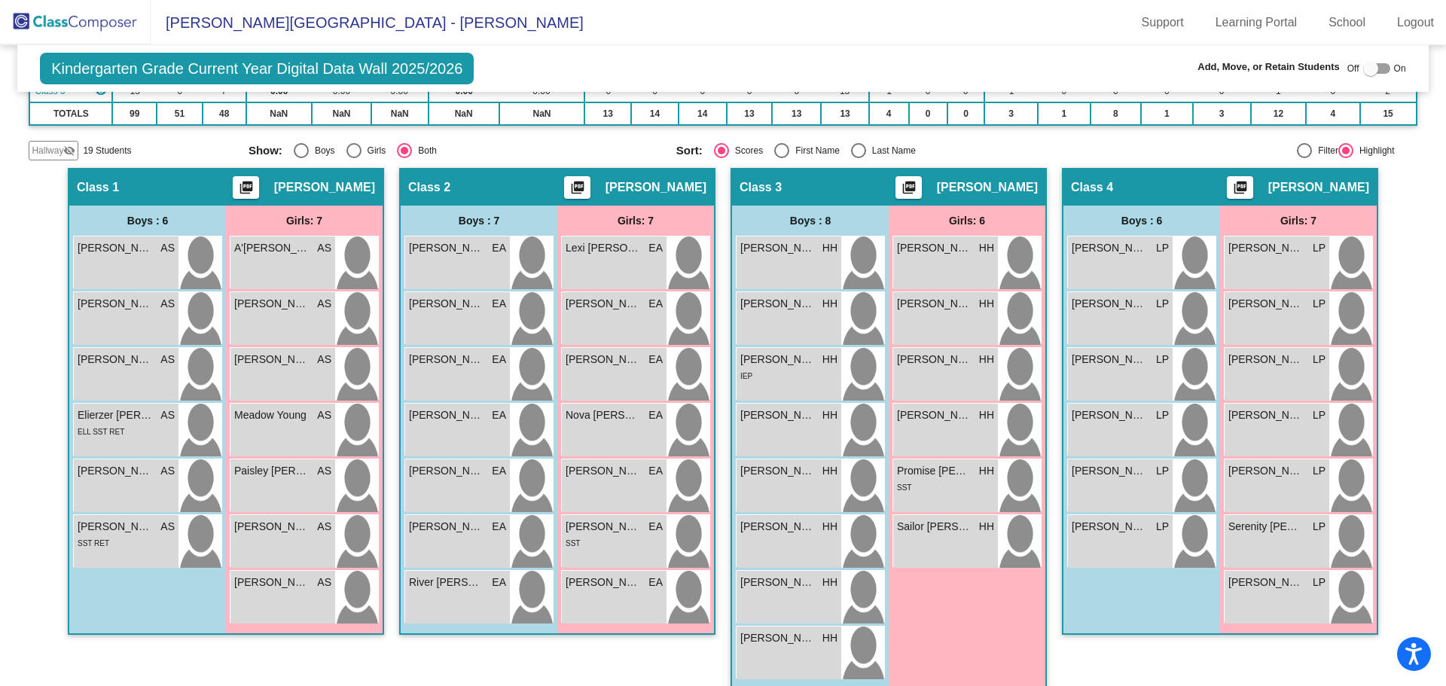
scroll to position [75, 0]
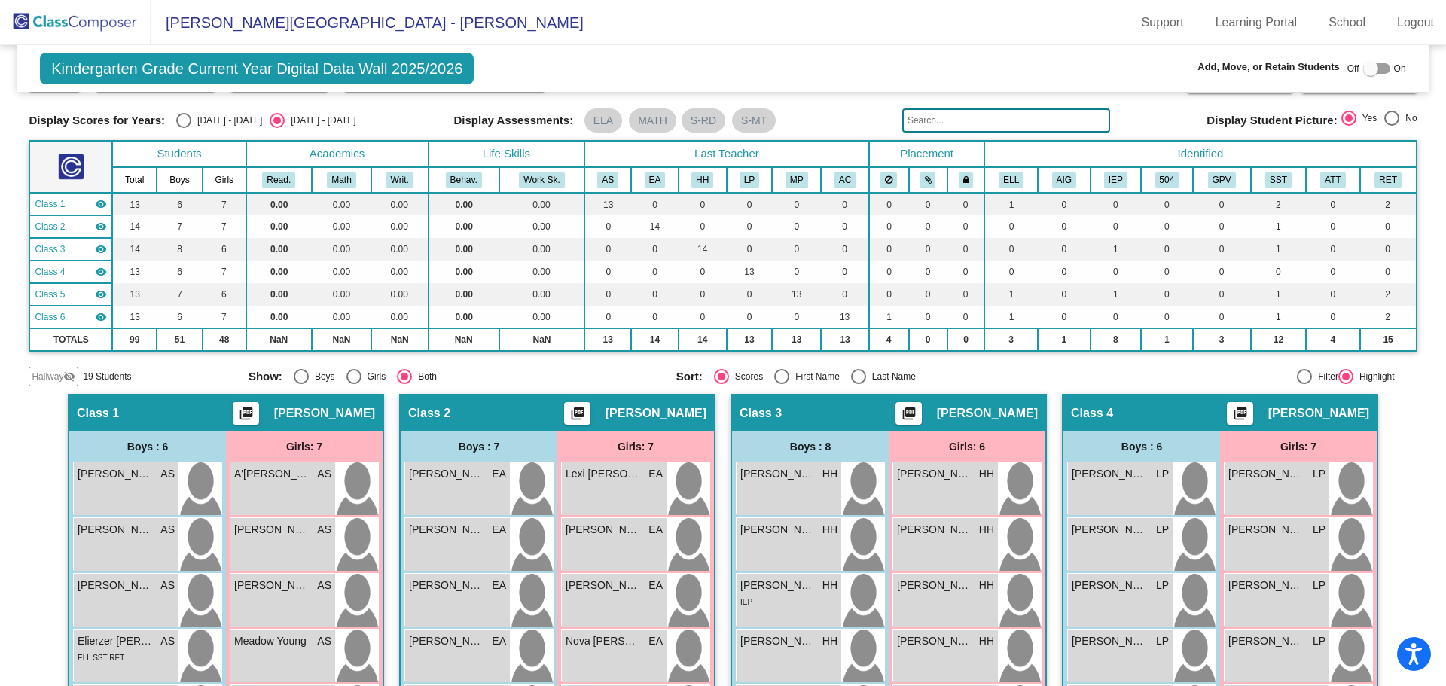
click at [1381, 65] on div at bounding box center [1376, 68] width 27 height 11
checkbox input "true"
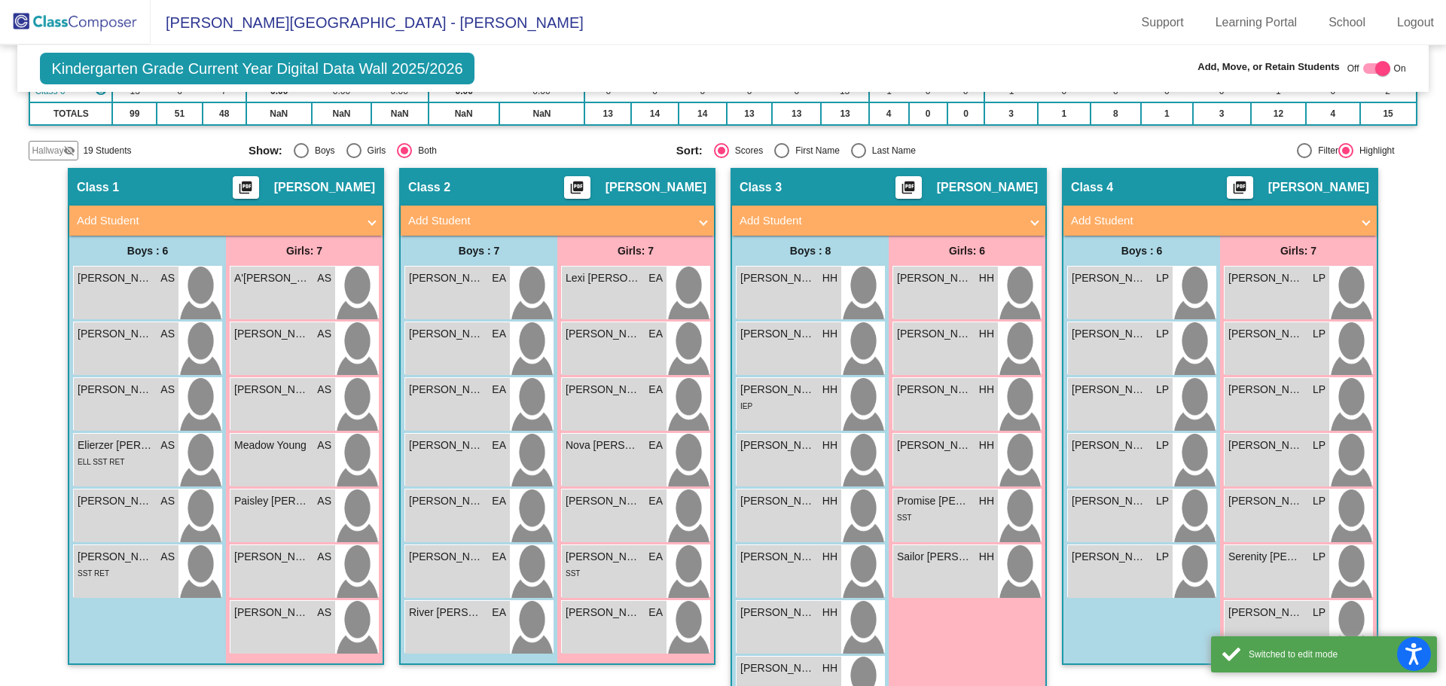
scroll to position [376, 0]
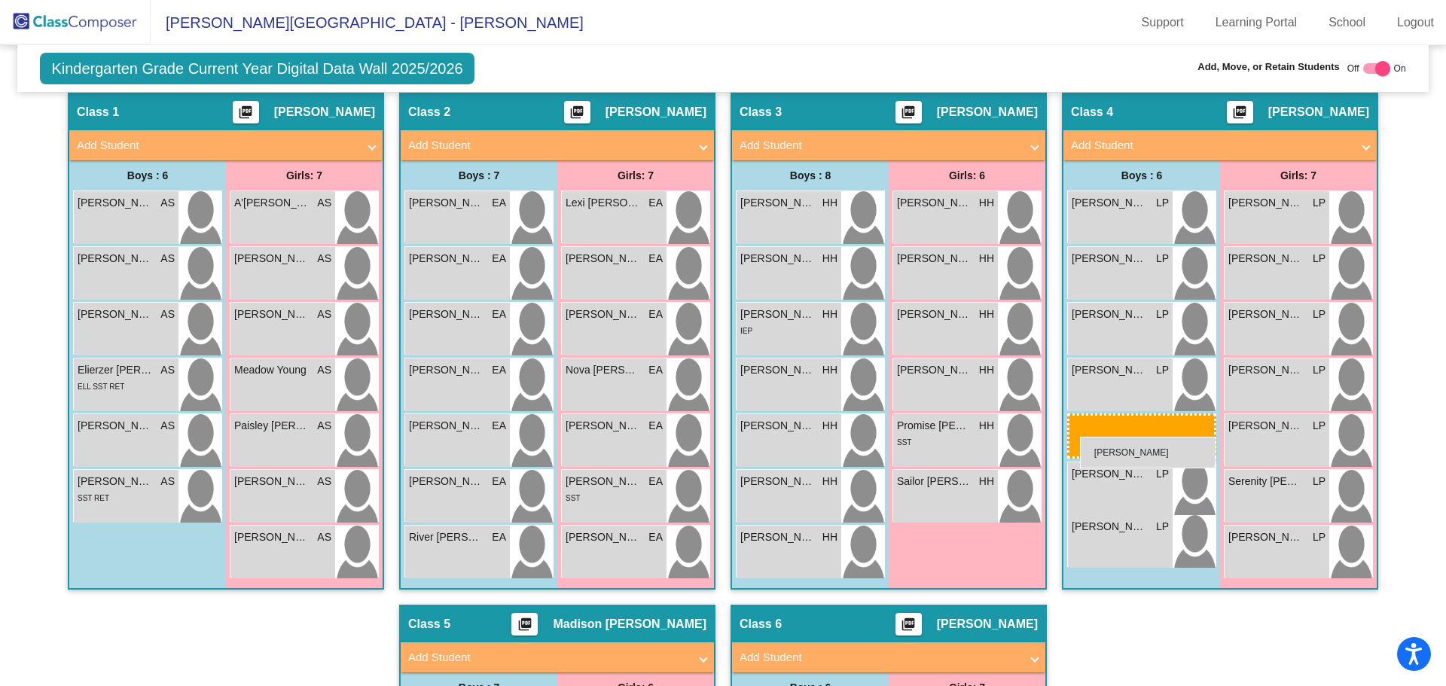
drag, startPoint x: 761, startPoint y: 602, endPoint x: 1080, endPoint y: 437, distance: 358.6
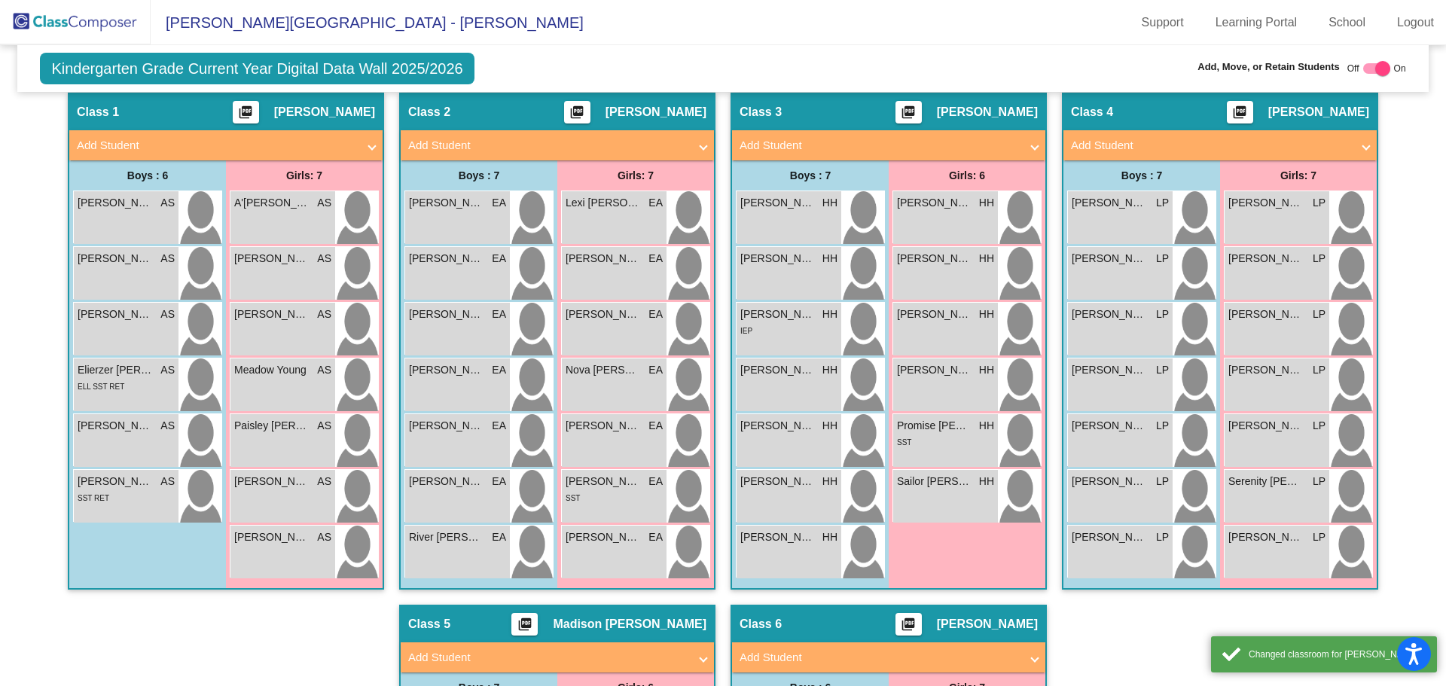
click at [1146, 653] on div "Hallway - Hallway Class picture_as_pdf Add Student First Name Last Name Student…" at bounding box center [723, 605] width 1388 height 1024
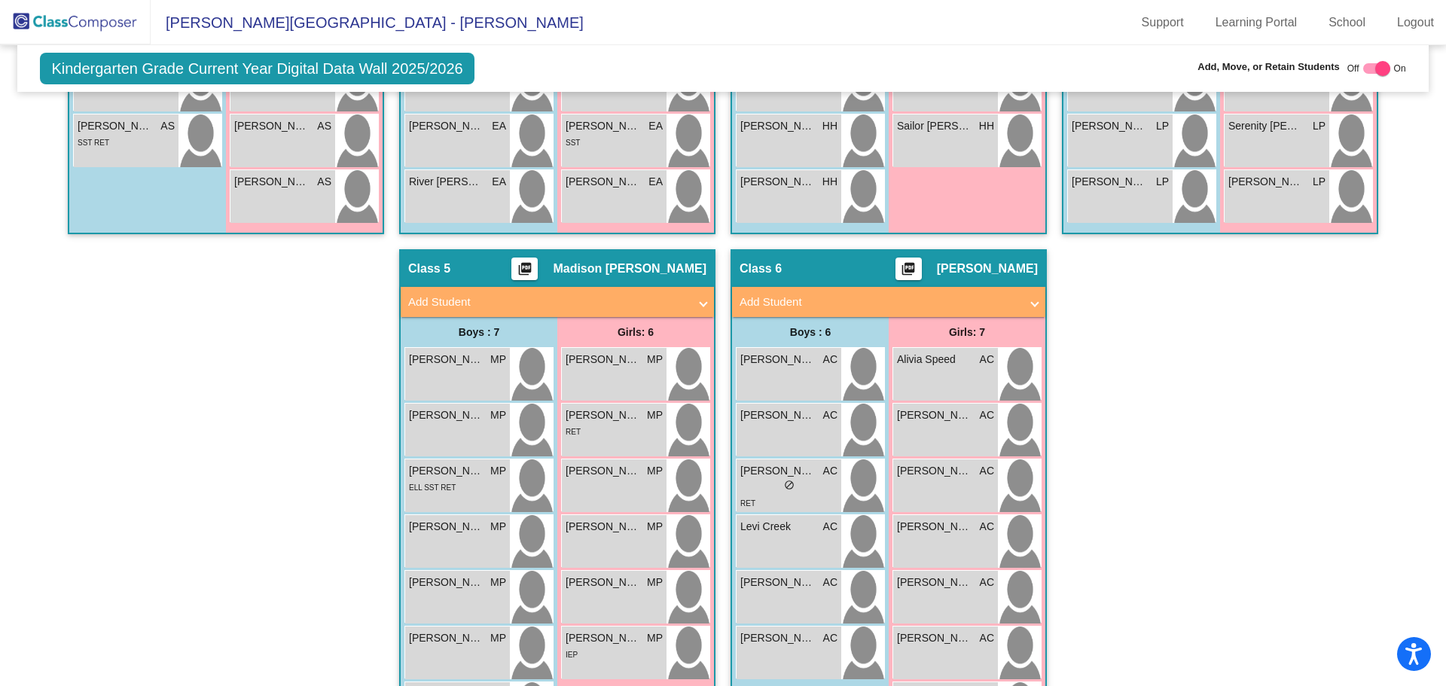
scroll to position [807, 0]
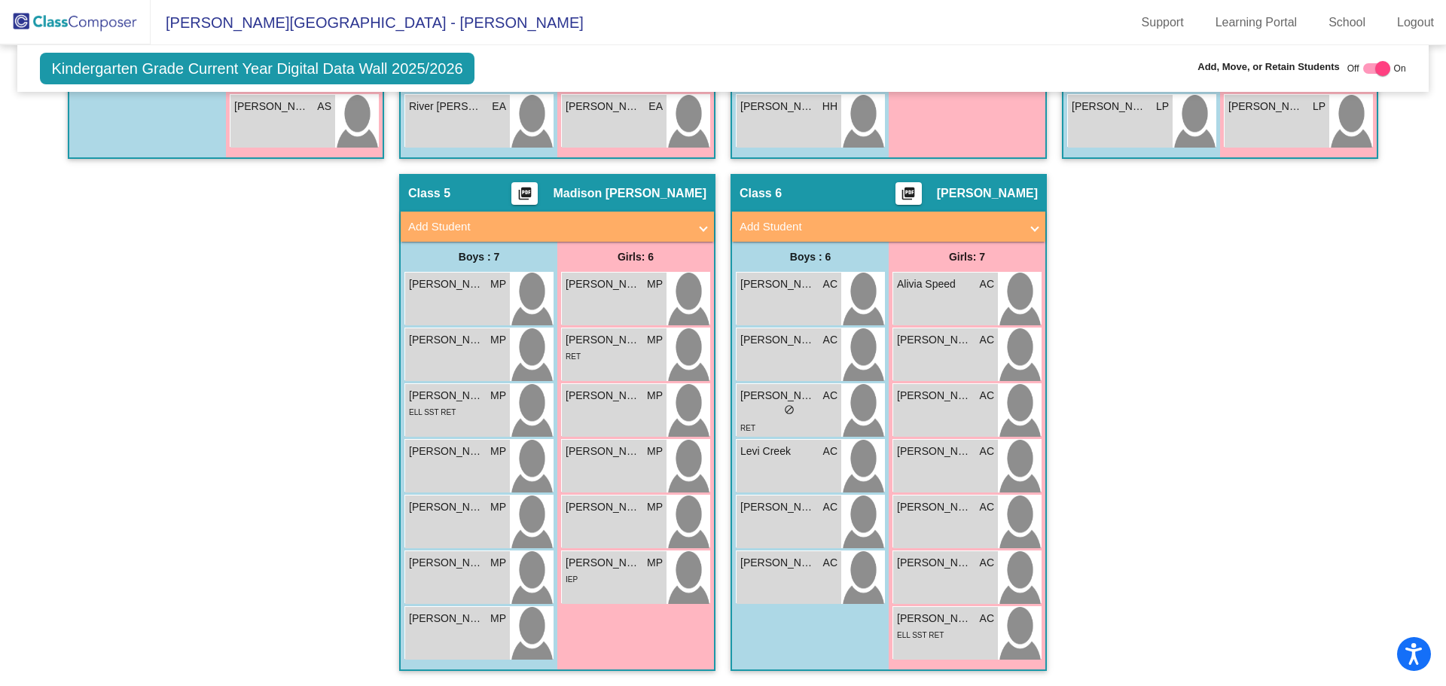
click at [798, 224] on mat-panel-title "Add Student" at bounding box center [879, 226] width 280 height 17
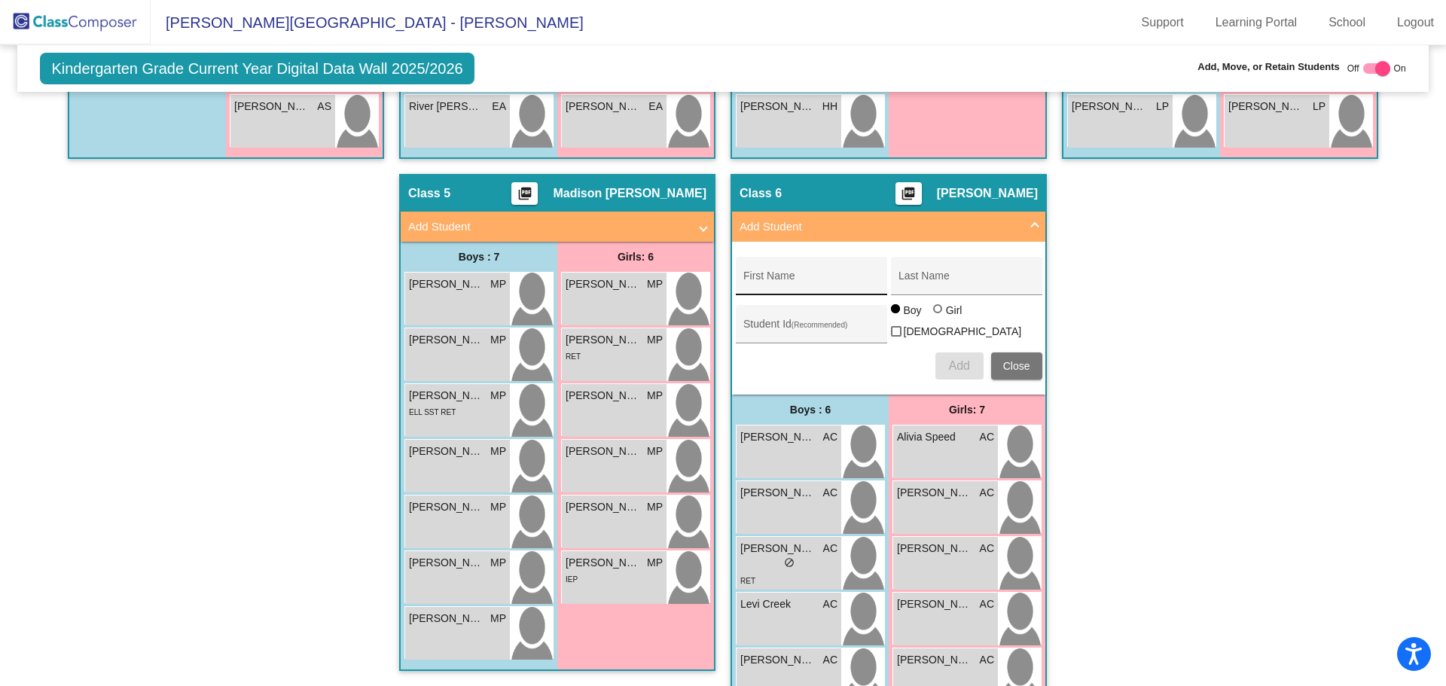
click at [812, 271] on div "First Name" at bounding box center [811, 280] width 136 height 31
type input "[PERSON_NAME]"
click at [935, 357] on button "Add" at bounding box center [959, 365] width 48 height 27
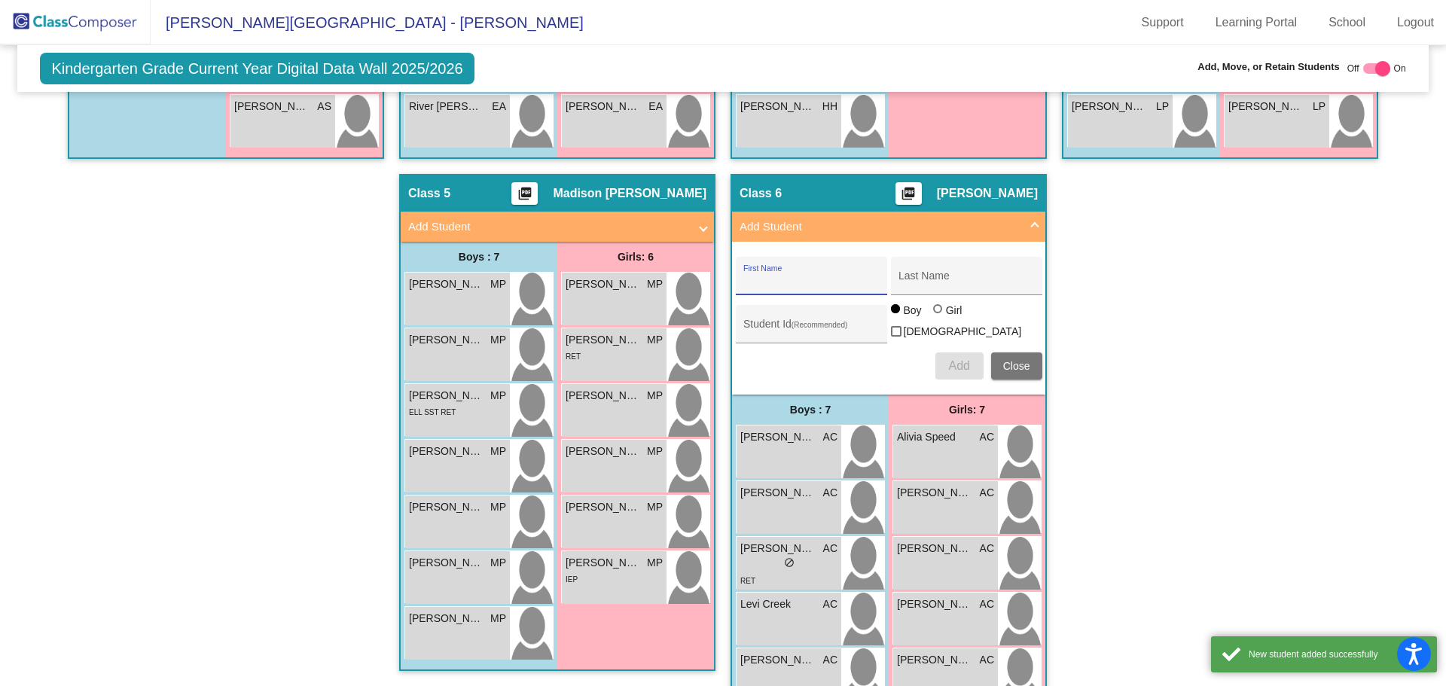
click at [1025, 361] on span "Close" at bounding box center [1016, 366] width 27 height 12
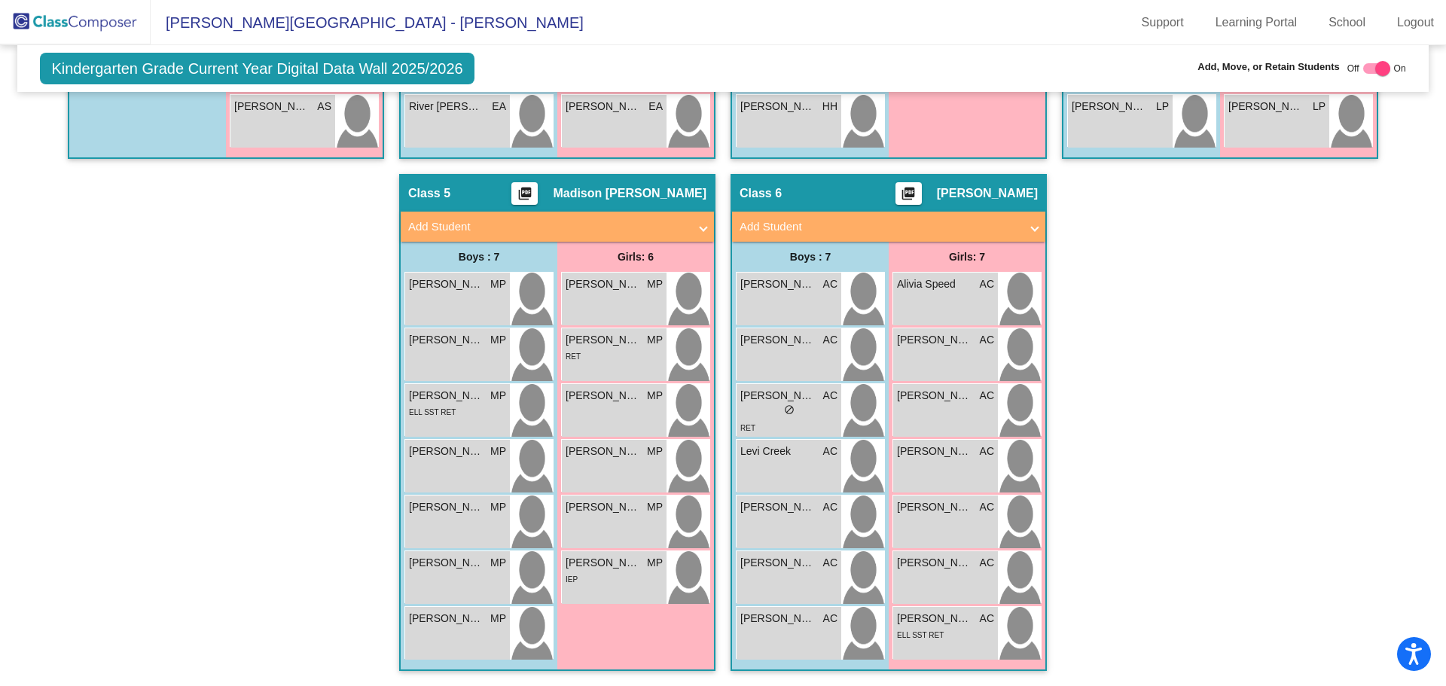
click at [1288, 355] on div "Hallway - Hallway Class picture_as_pdf Add Student First Name Last Name Student…" at bounding box center [723, 174] width 1388 height 1024
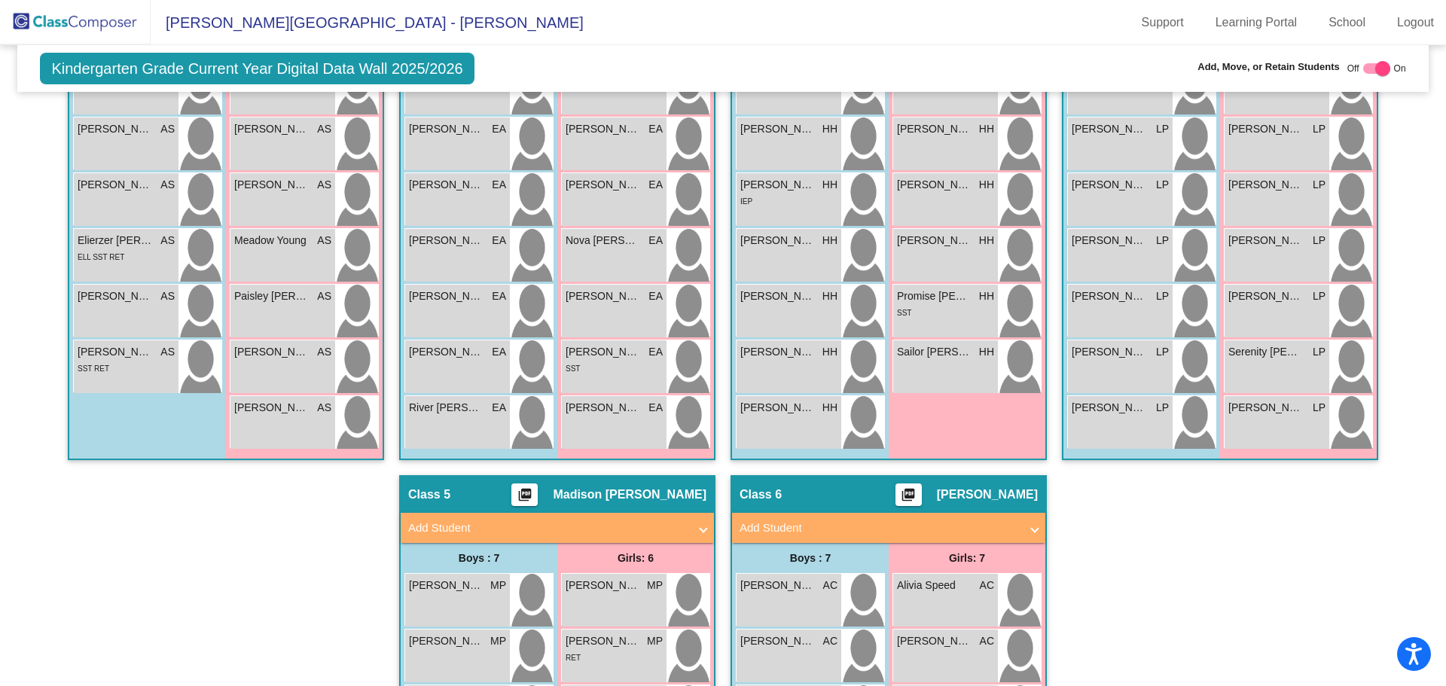
scroll to position [355, 0]
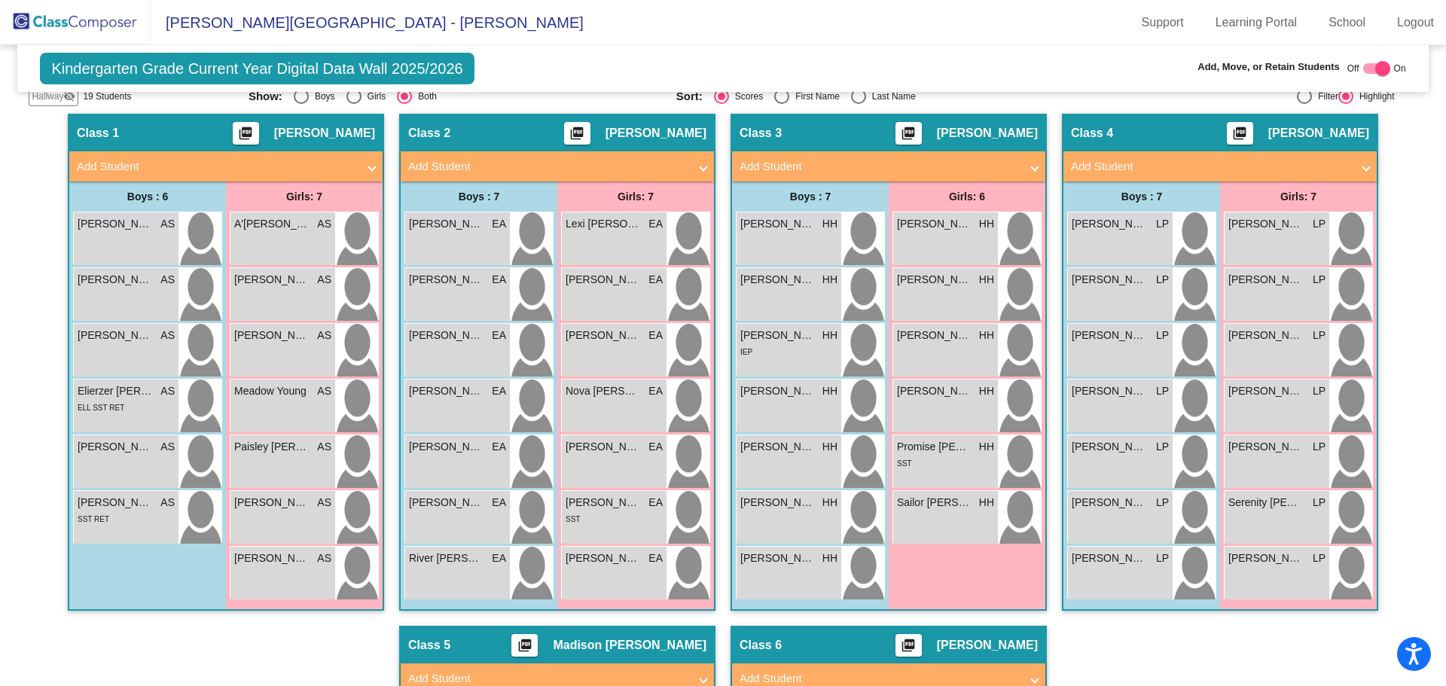
click at [244, 164] on mat-panel-title "Add Student" at bounding box center [217, 166] width 280 height 17
